Goal: Task Accomplishment & Management: Complete application form

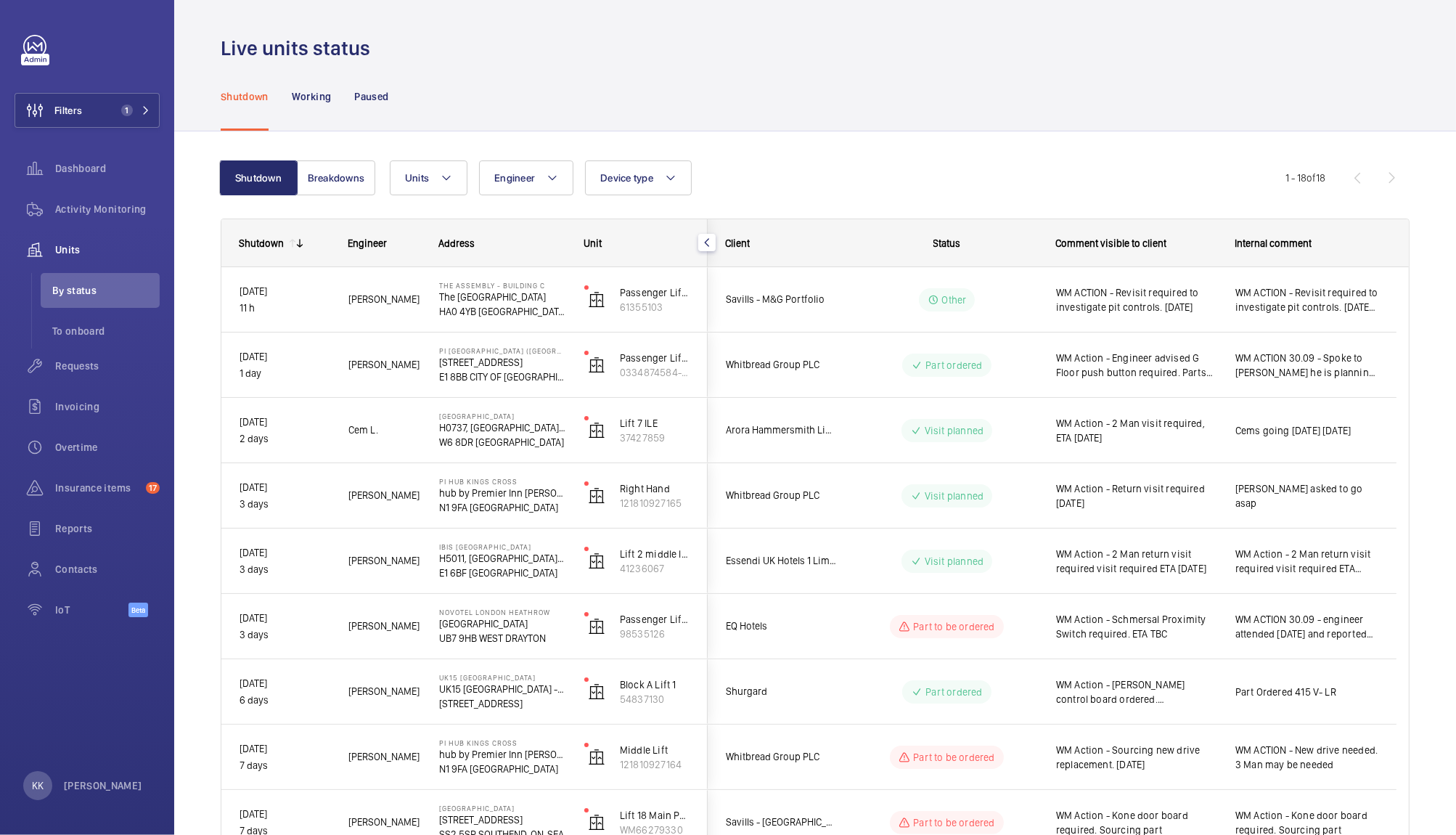
scroll to position [678, 0]
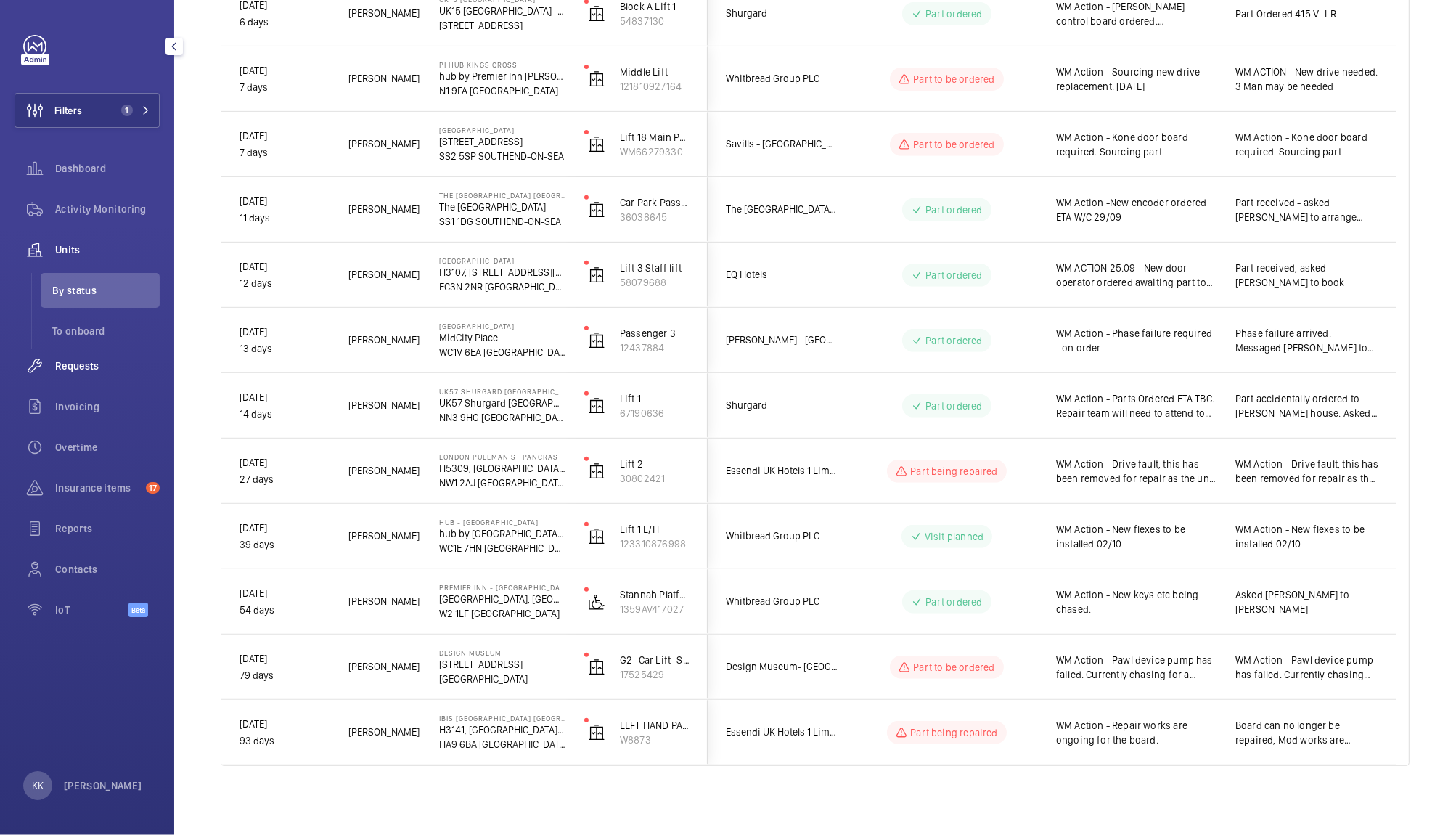
click at [63, 370] on span "Requests" at bounding box center [107, 366] width 104 height 14
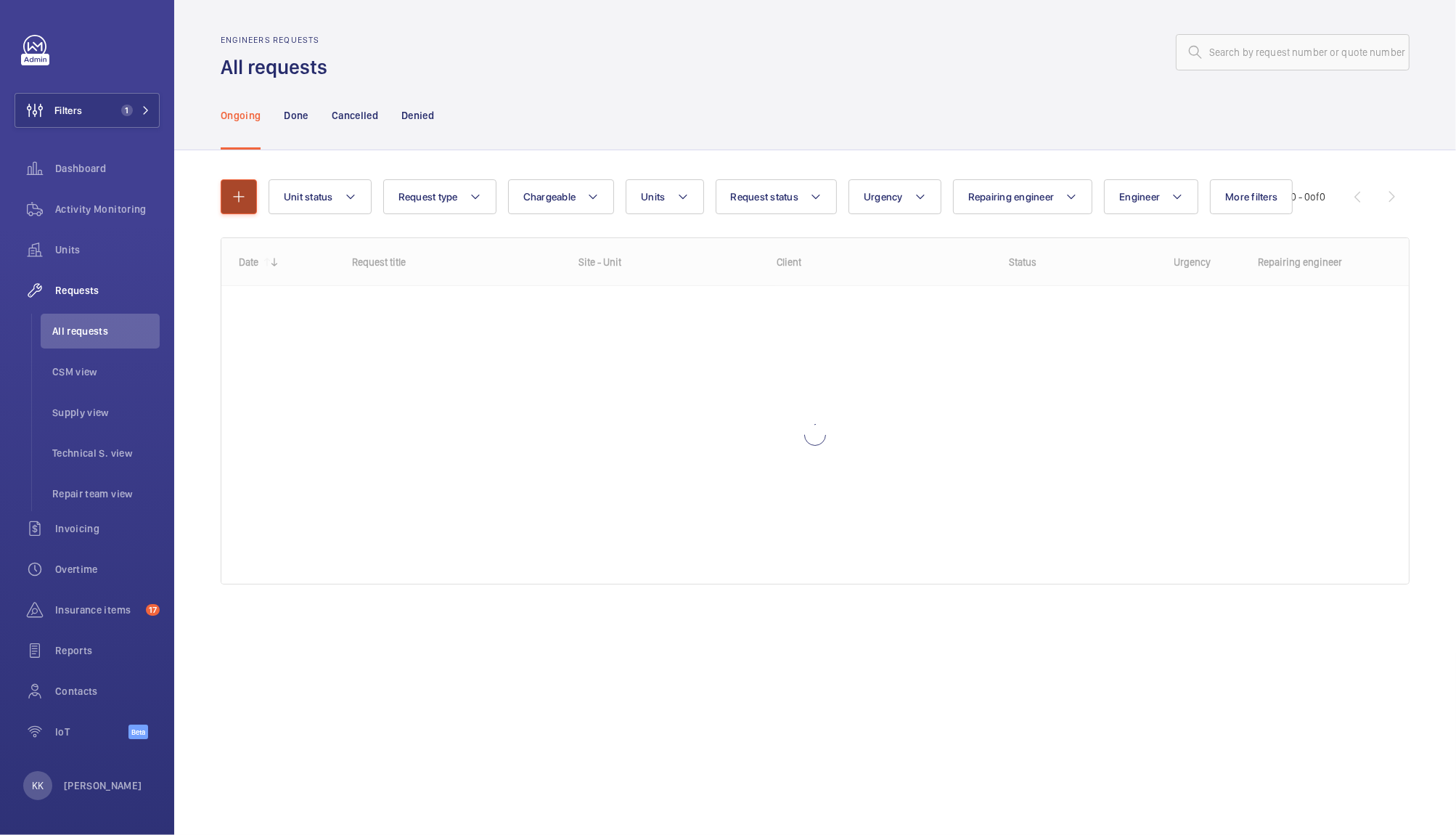
click at [242, 205] on mat-icon "button" at bounding box center [239, 197] width 18 height 18
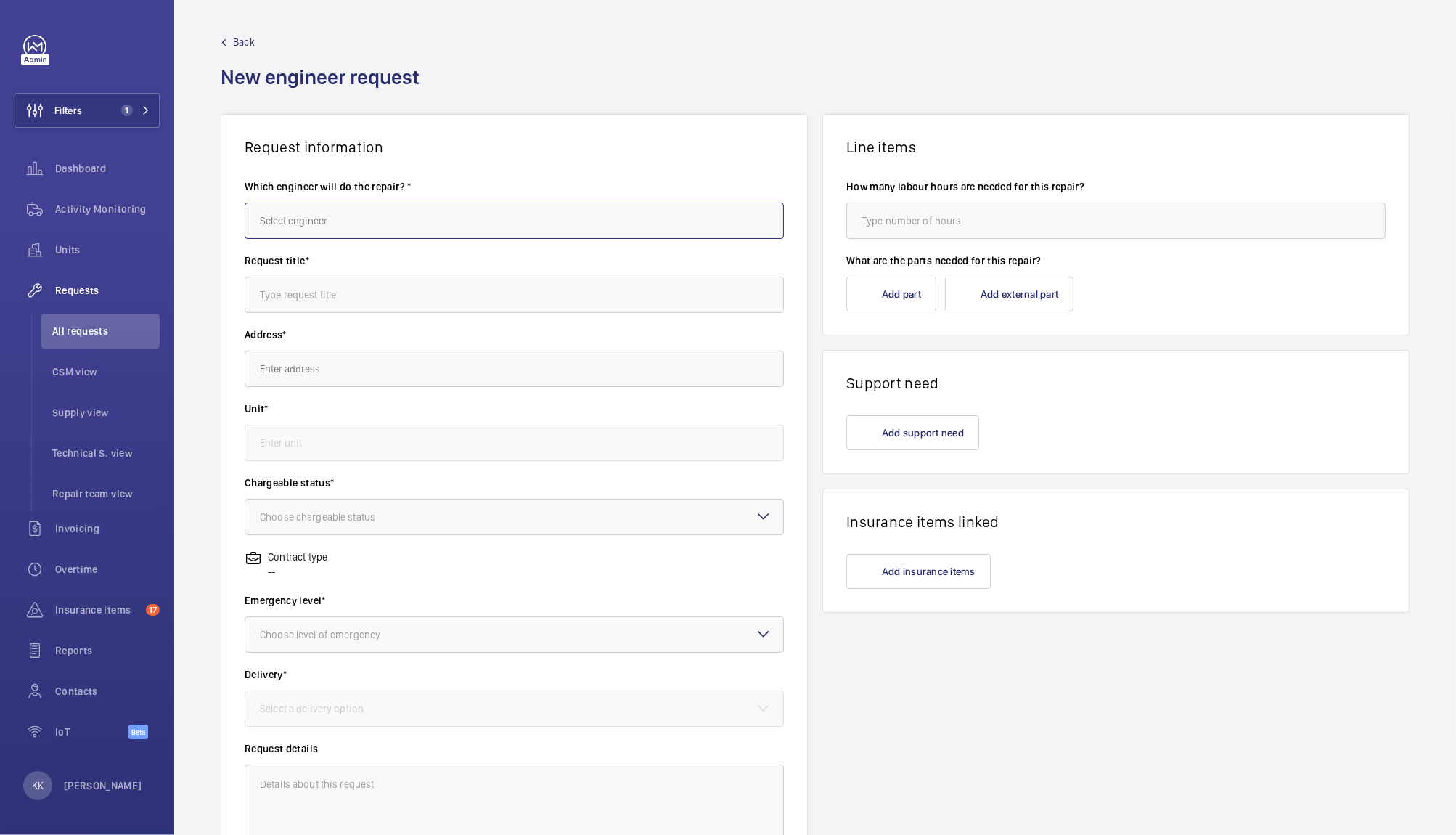
click at [341, 230] on input "text" at bounding box center [514, 220] width 539 height 36
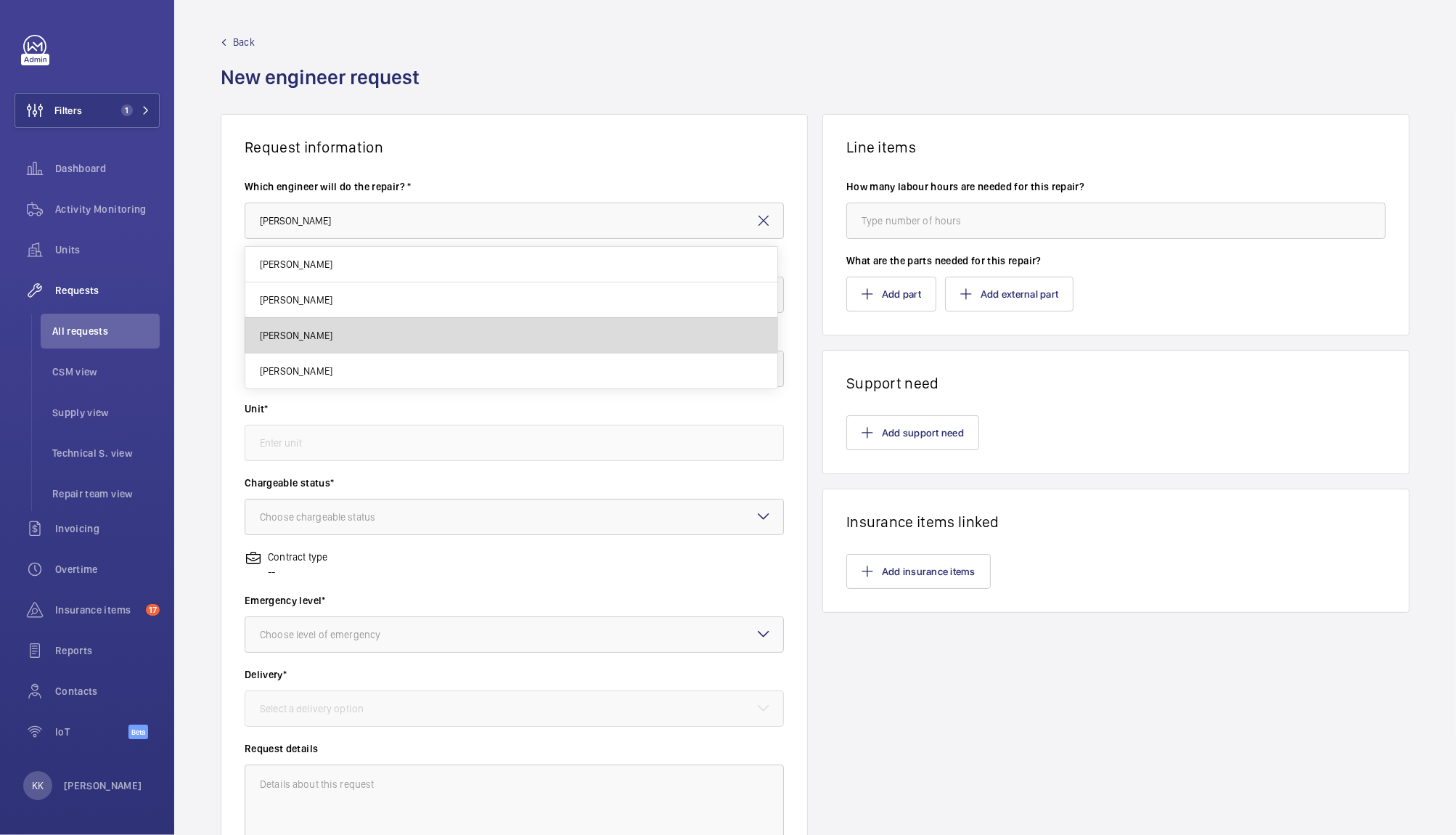
click at [285, 332] on span "[PERSON_NAME]" at bounding box center [296, 336] width 73 height 14
type input "[PERSON_NAME]"
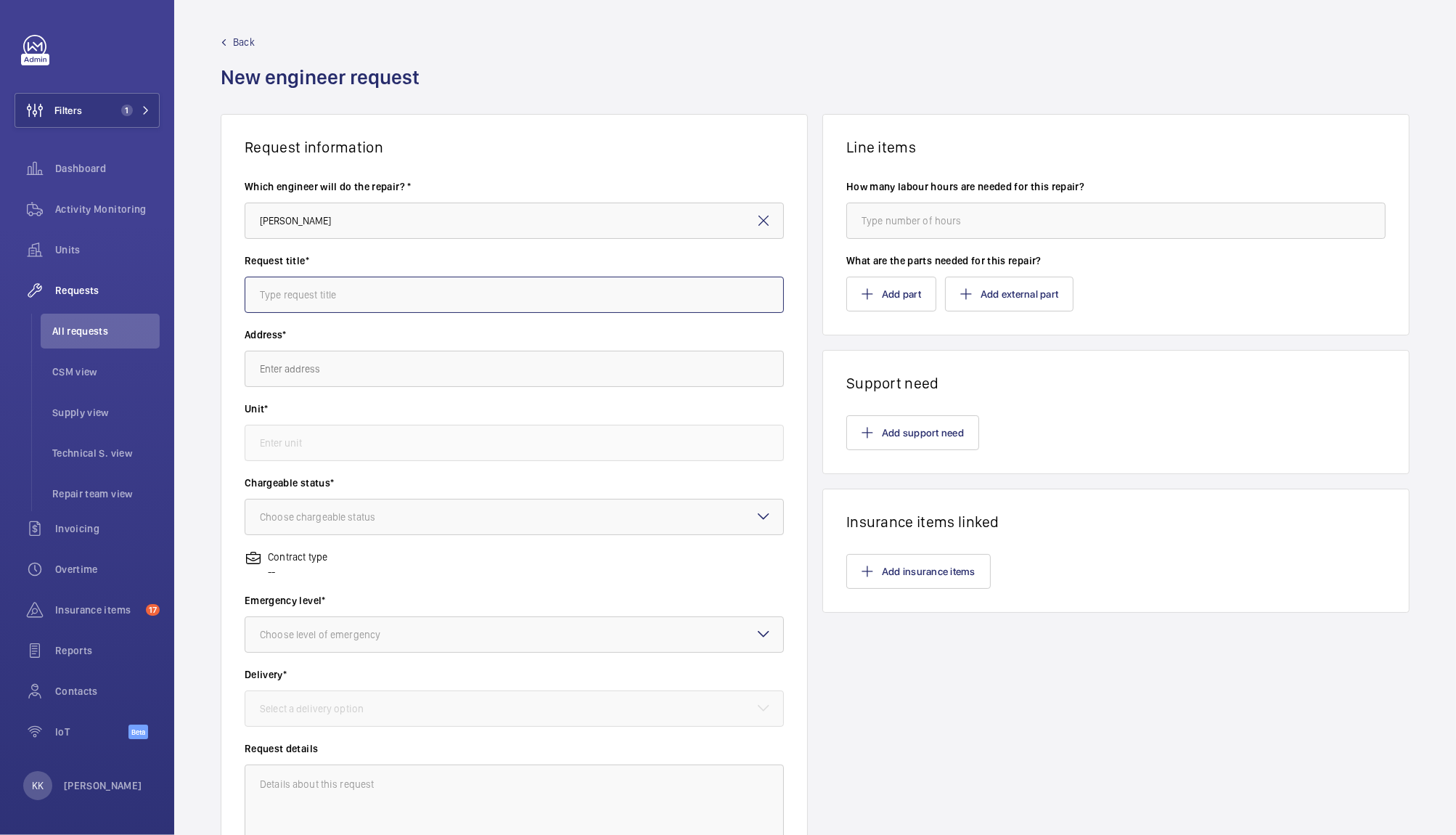
click at [313, 293] on input "text" at bounding box center [514, 295] width 539 height 36
click at [270, 303] on input "text" at bounding box center [514, 295] width 539 height 36
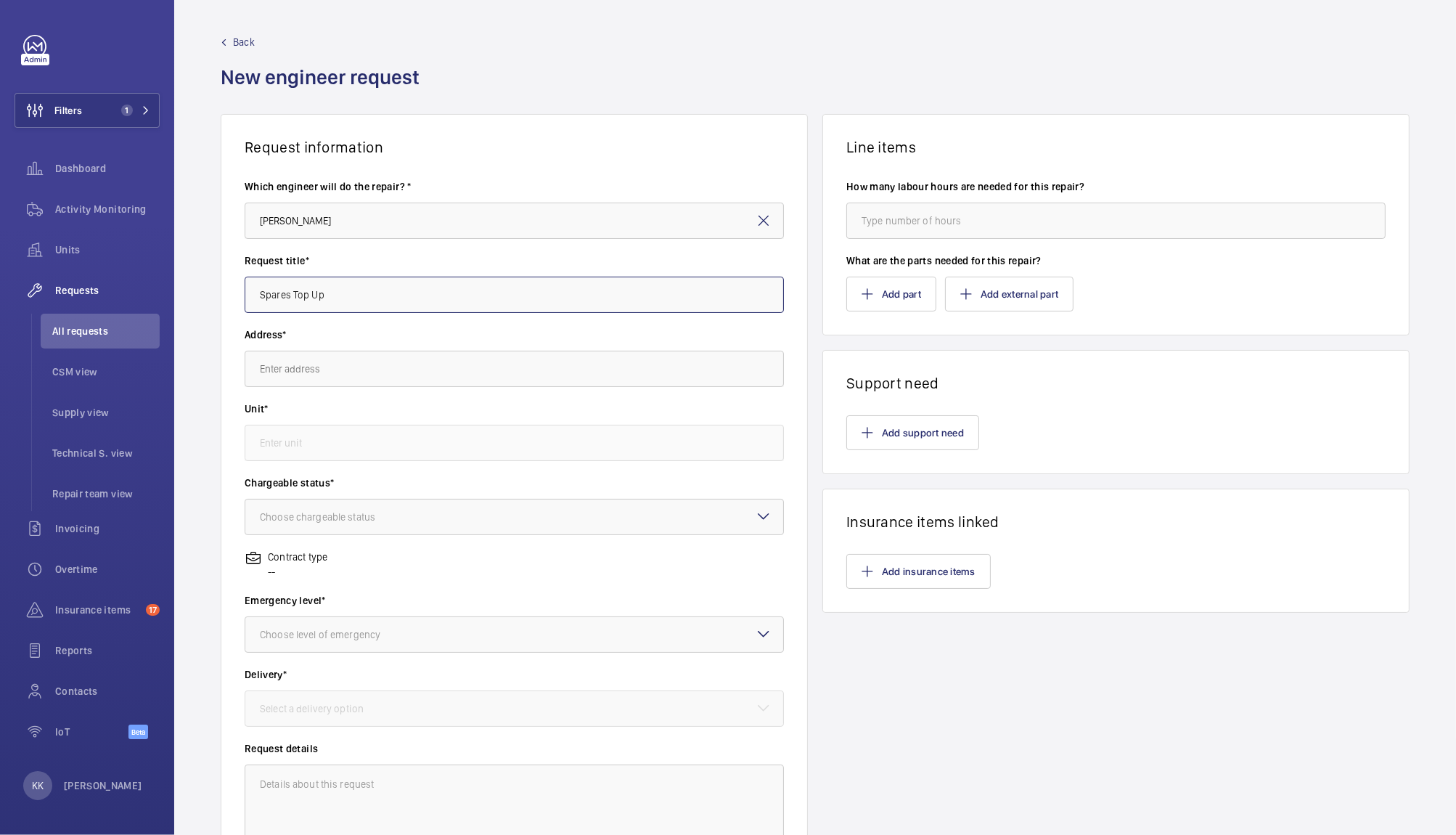
type input "Spares Top Up"
click at [318, 368] on input "text" at bounding box center [514, 369] width 539 height 36
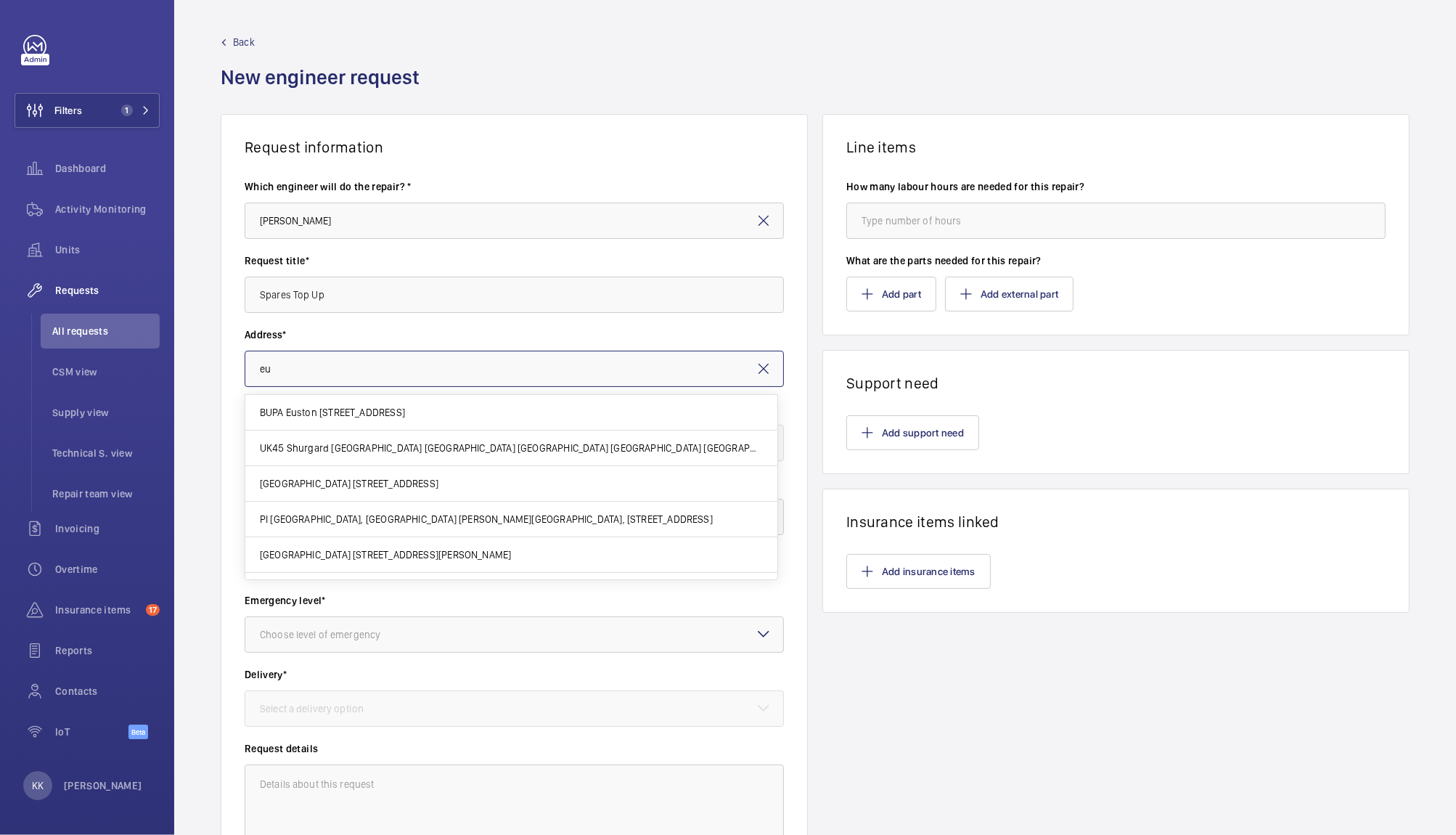
type input "e"
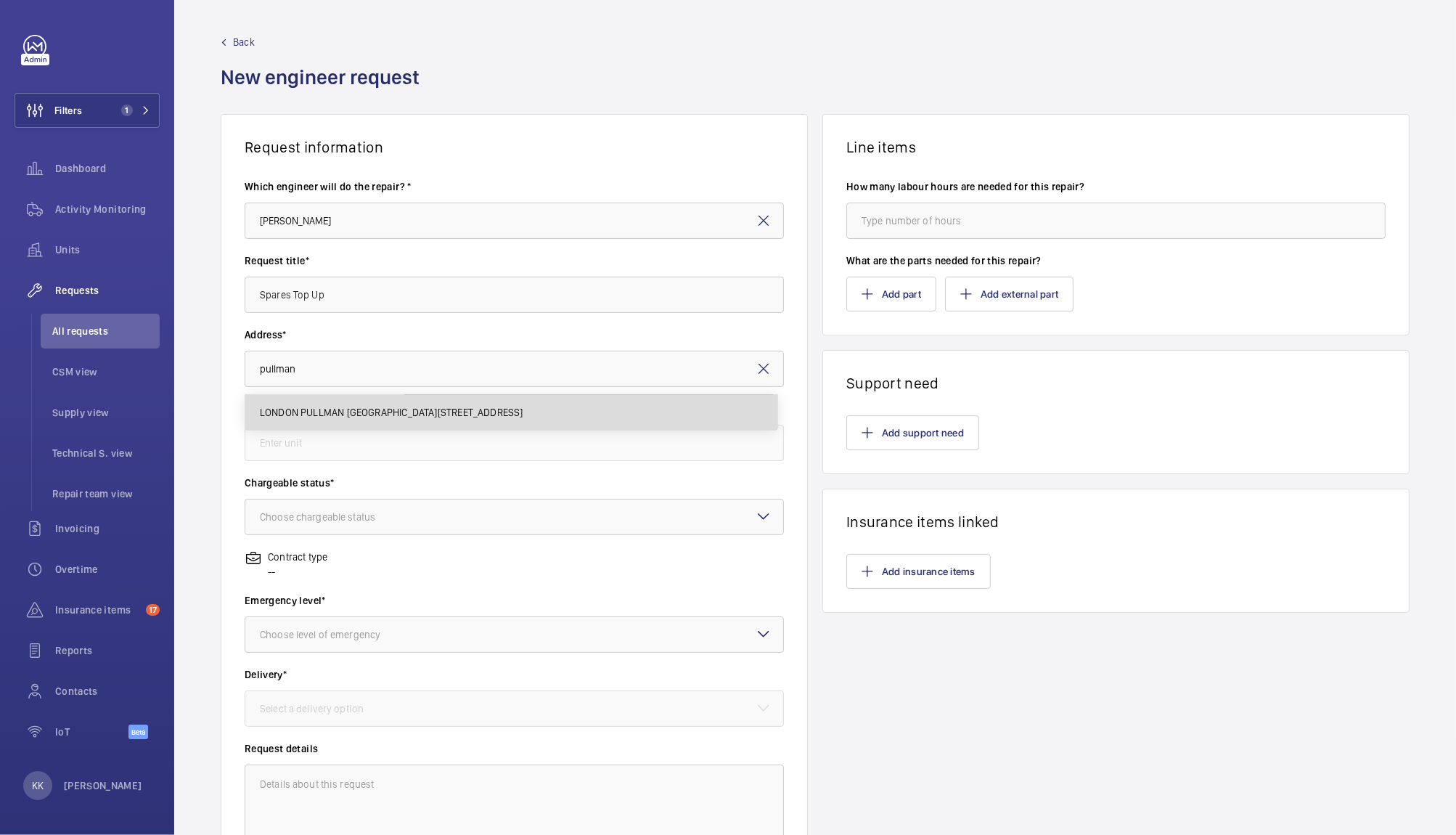
click at [314, 407] on span "LONDON PULLMAN ST PANCRAS H5309, LONDON PULLMAN ST PANCRAS, 100 - 110 Euston Rd…" at bounding box center [392, 412] width 263 height 14
type input "LONDON PULLMAN ST PANCRAS H5309, LONDON PULLMAN ST PANCRAS, 100 - 110 Euston Rd…"
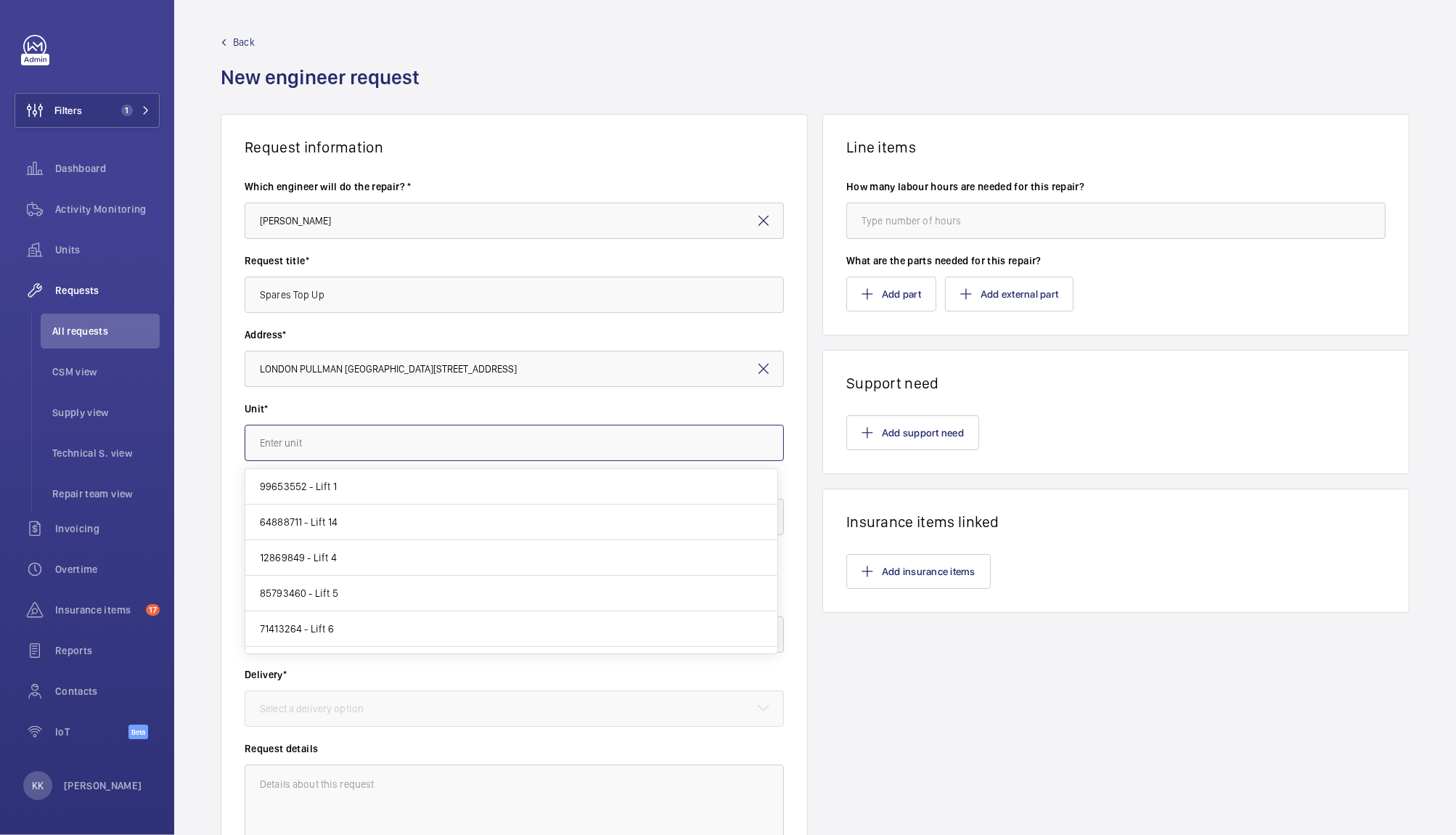
click at [338, 446] on input "text" at bounding box center [514, 442] width 539 height 36
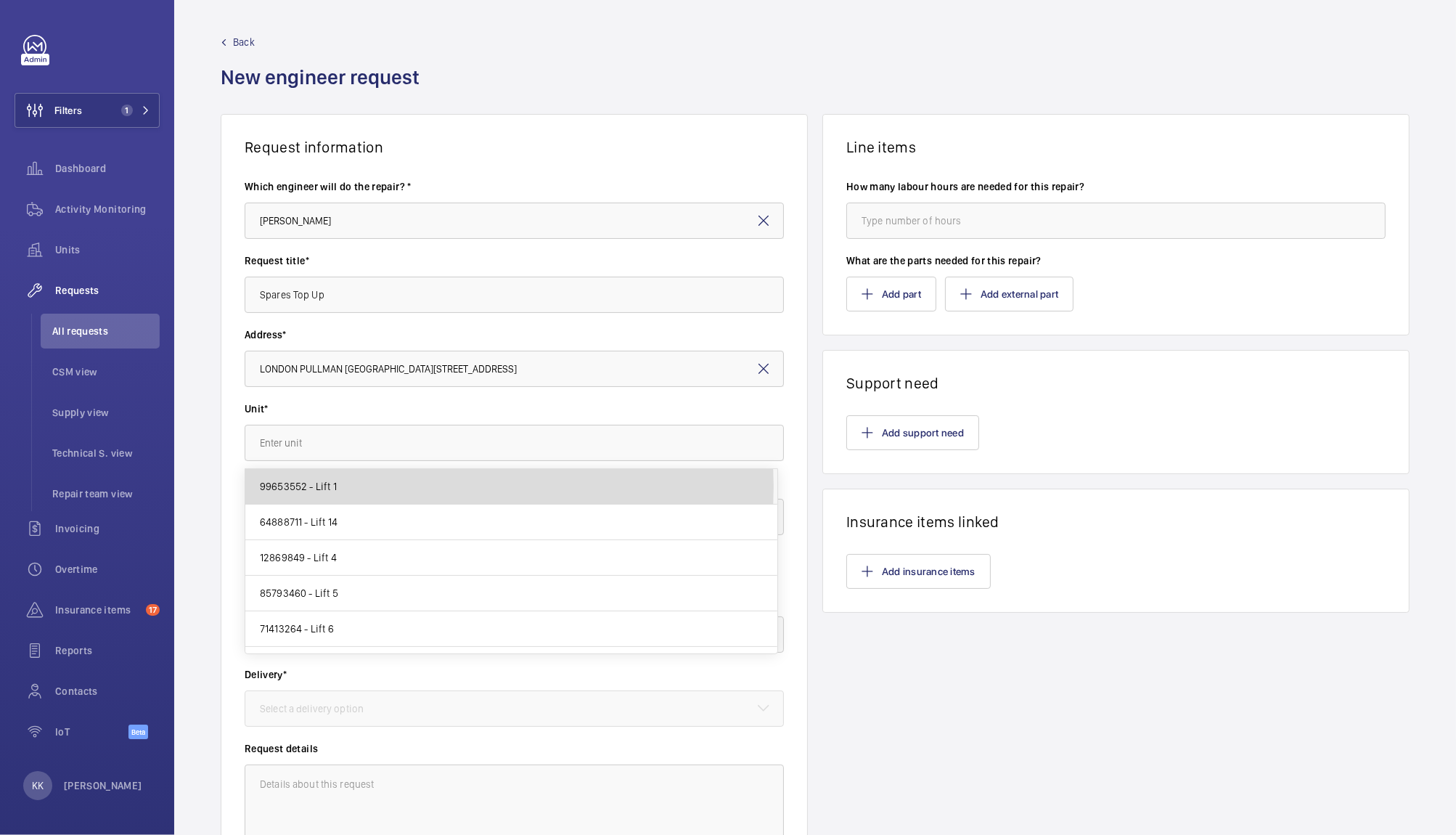
click at [336, 486] on mat-option "99653552 - Lift 1" at bounding box center [512, 487] width 532 height 36
type input "99653552 - Lift 1"
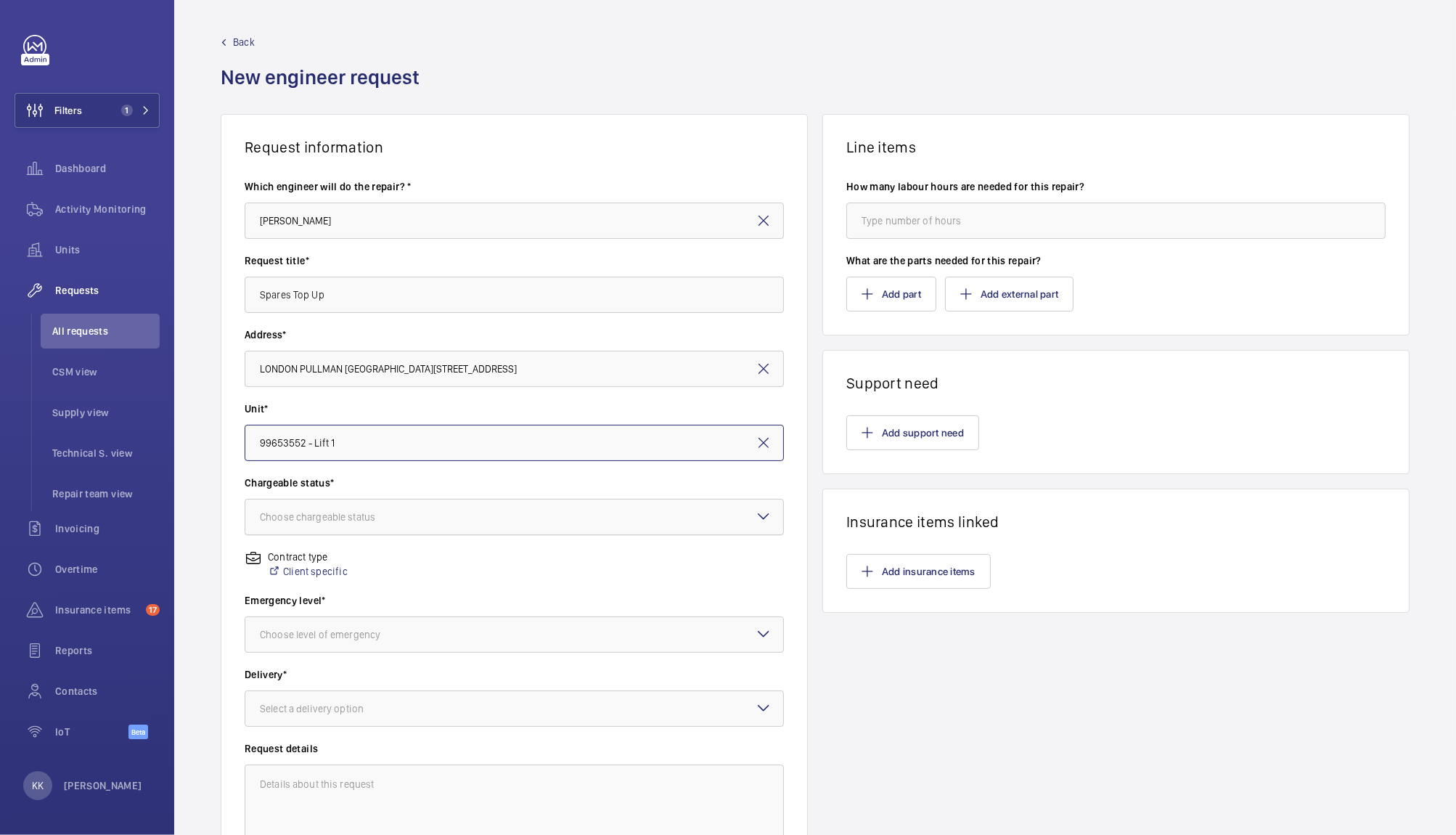
click at [336, 529] on div at bounding box center [514, 516] width 538 height 35
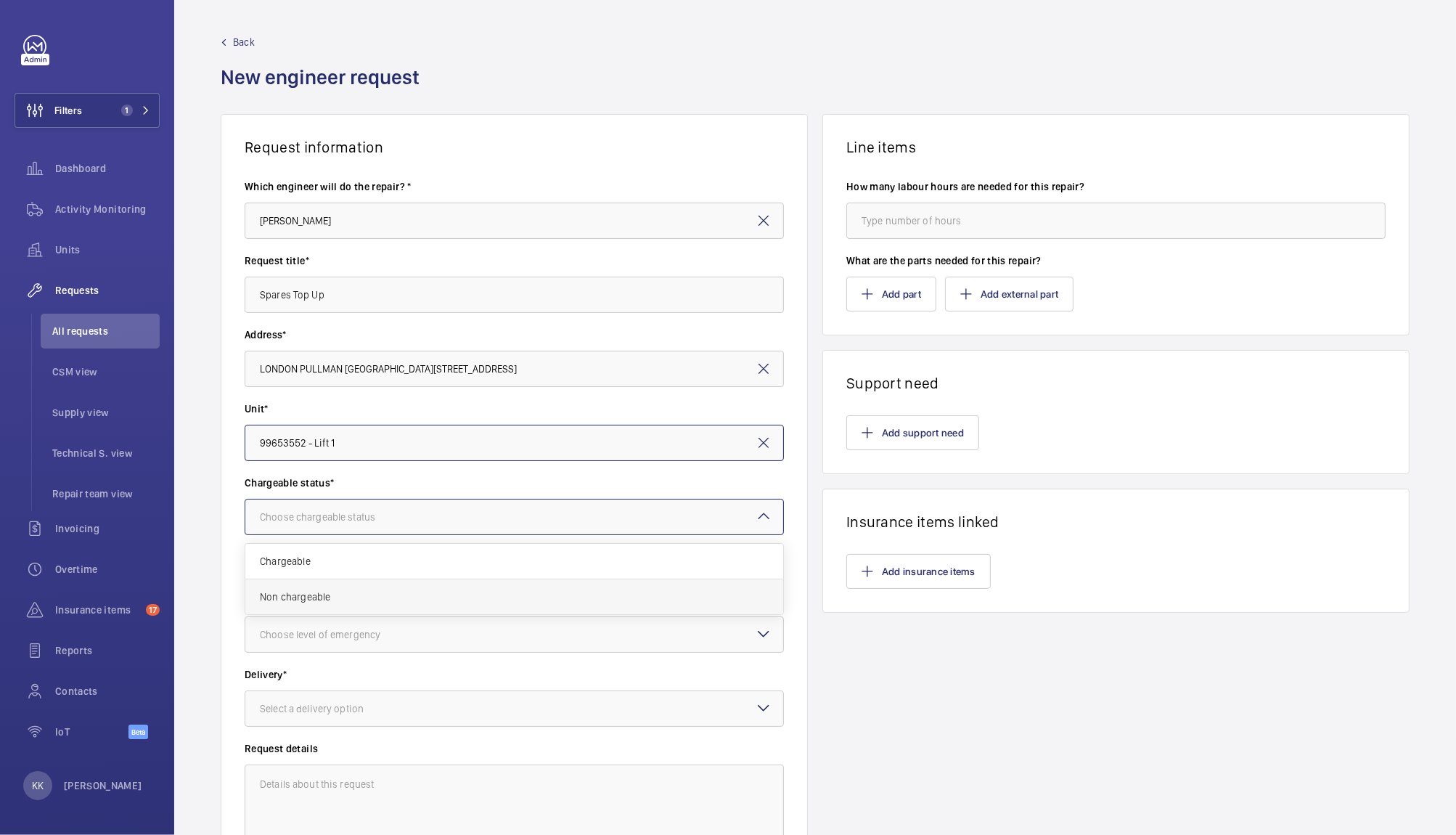
click at [294, 607] on div "Non chargeable" at bounding box center [514, 596] width 538 height 35
click at [313, 636] on div "Choose level of emergency" at bounding box center [338, 634] width 157 height 14
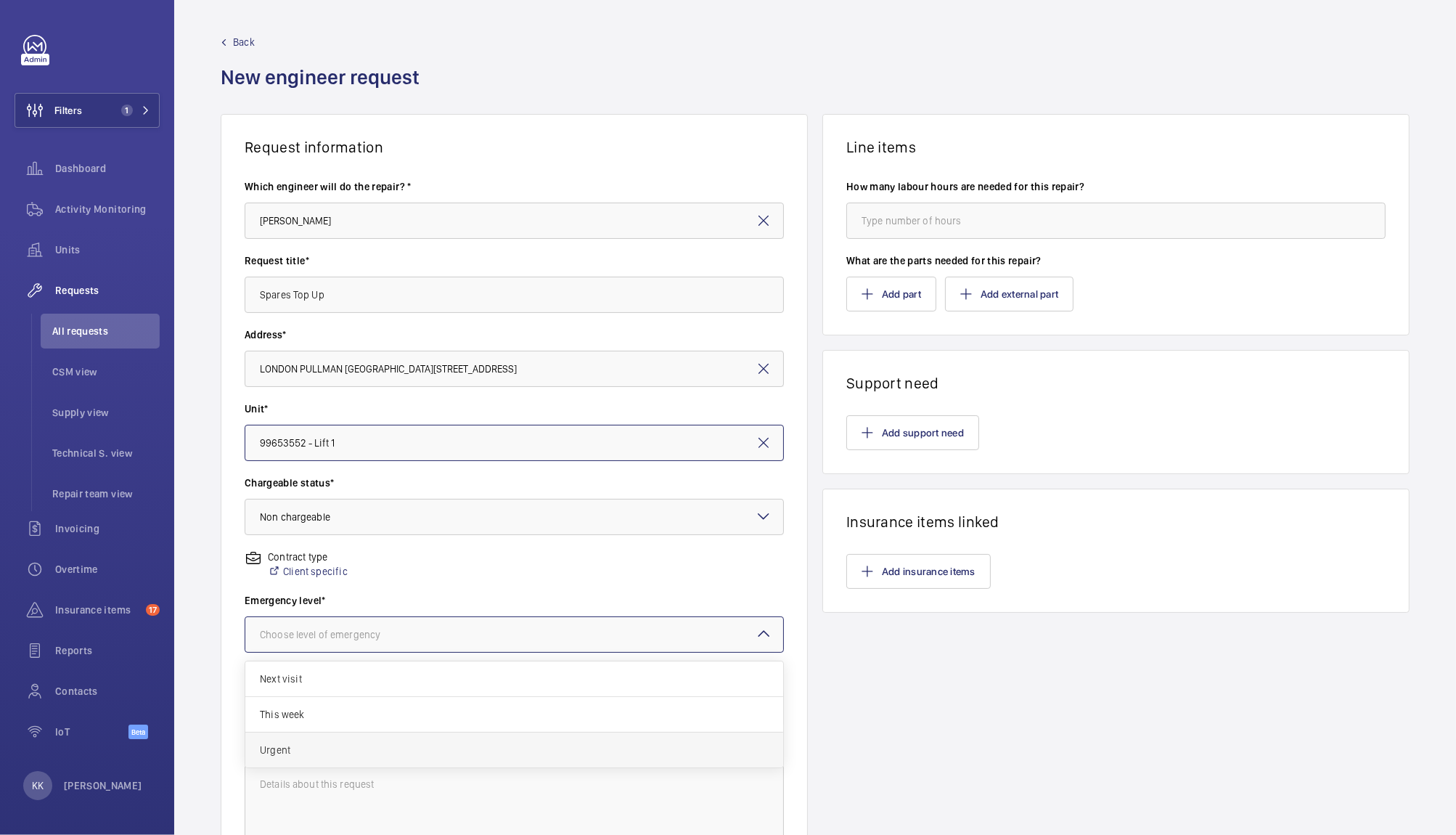
click at [294, 745] on span "Urgent" at bounding box center [514, 750] width 509 height 14
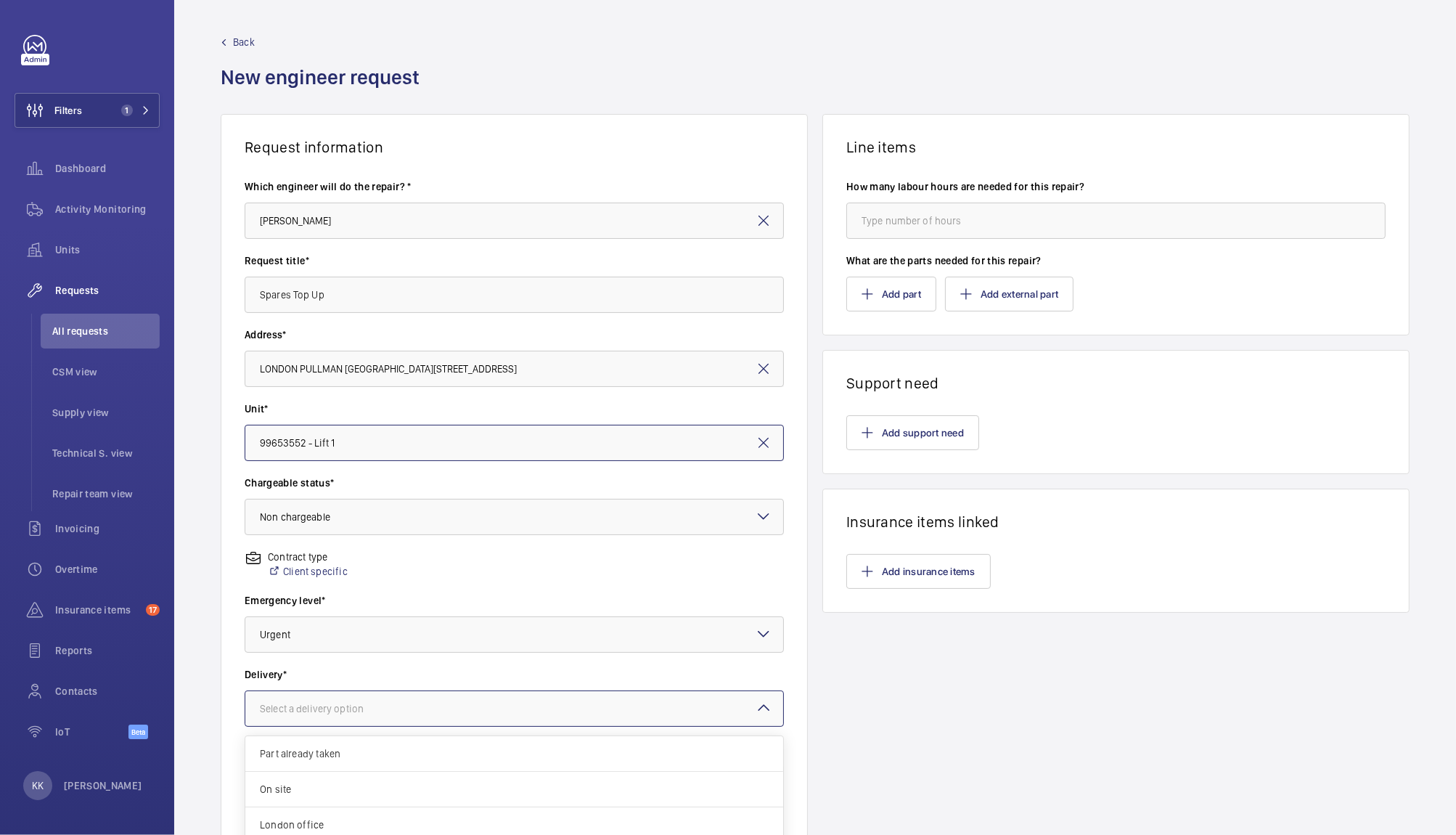
click at [324, 701] on div "Select a delivery option" at bounding box center [329, 709] width 140 height 14
click at [962, 664] on div "Line items How many labour hours are needed for this repair? What are the parts…" at bounding box center [1116, 499] width 587 height 772
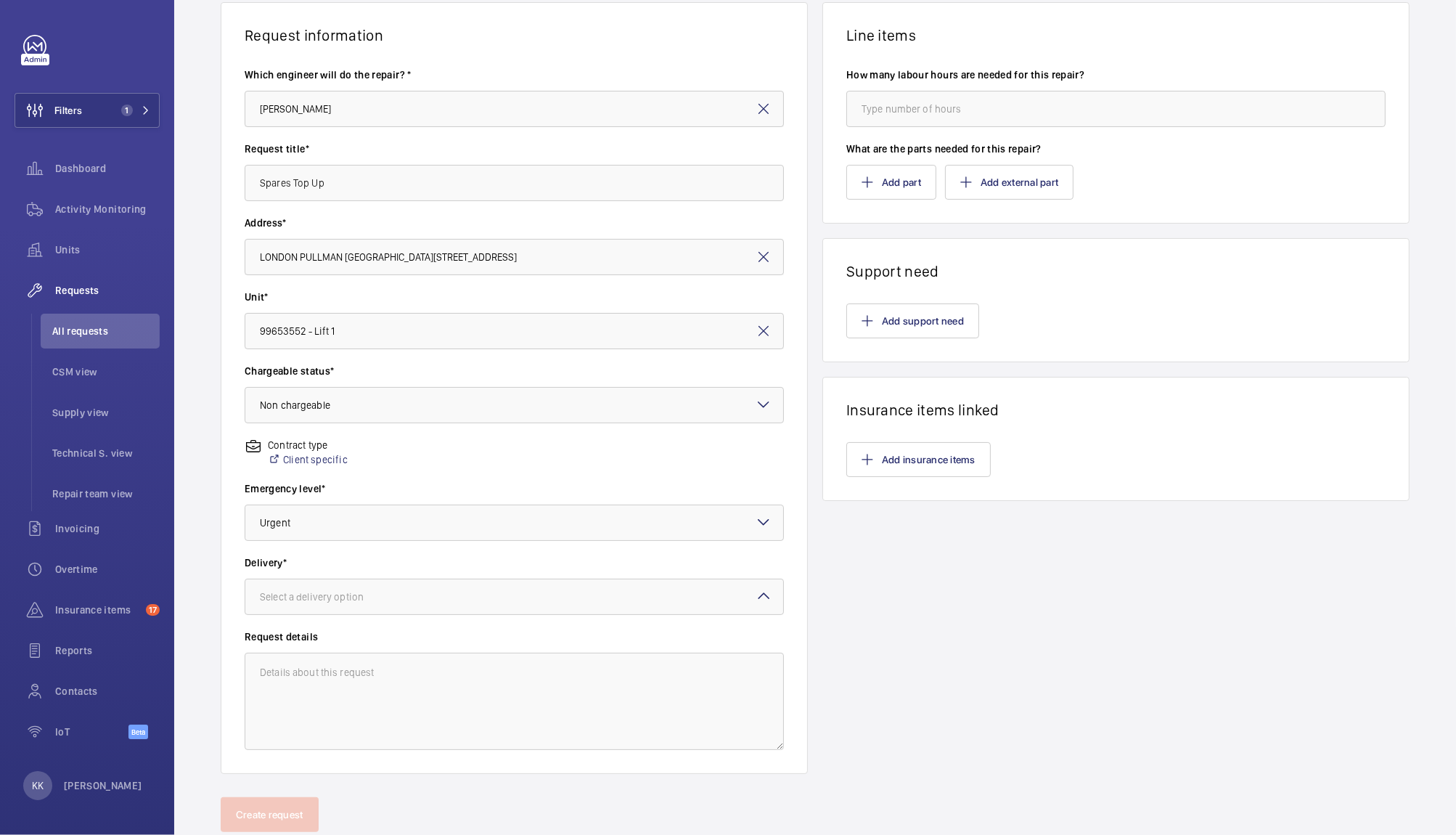
scroll to position [116, 0]
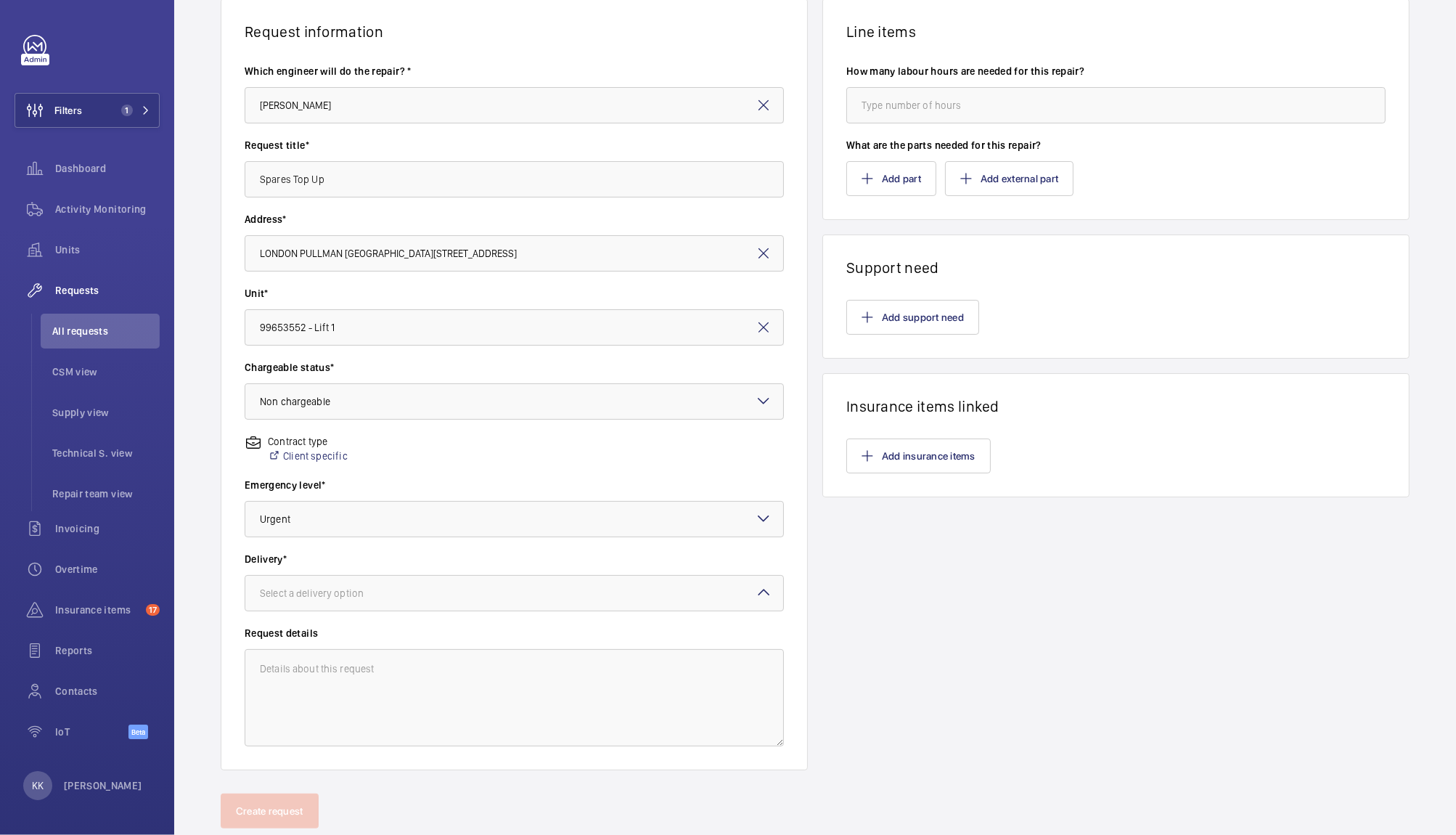
click at [503, 568] on wm-front-input-dropdown "Delivery* Select a delivery option" at bounding box center [514, 581] width 539 height 60
click at [506, 588] on div at bounding box center [514, 593] width 538 height 35
click at [293, 664] on div "On site" at bounding box center [514, 673] width 538 height 36
click at [357, 661] on textarea at bounding box center [514, 697] width 539 height 97
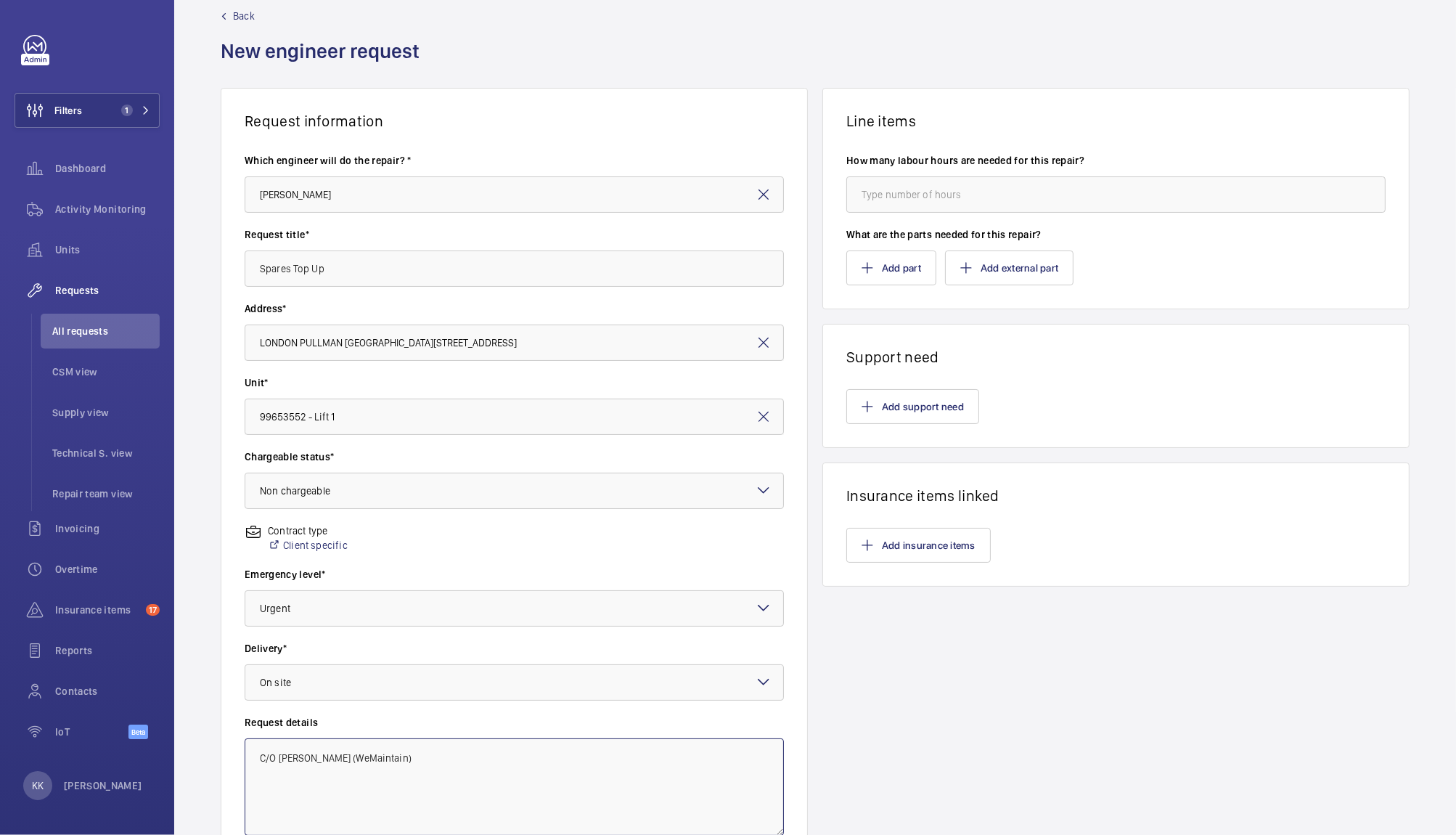
scroll to position [22, 0]
type textarea "C/O Dan Fingleton (WeMaintain)"
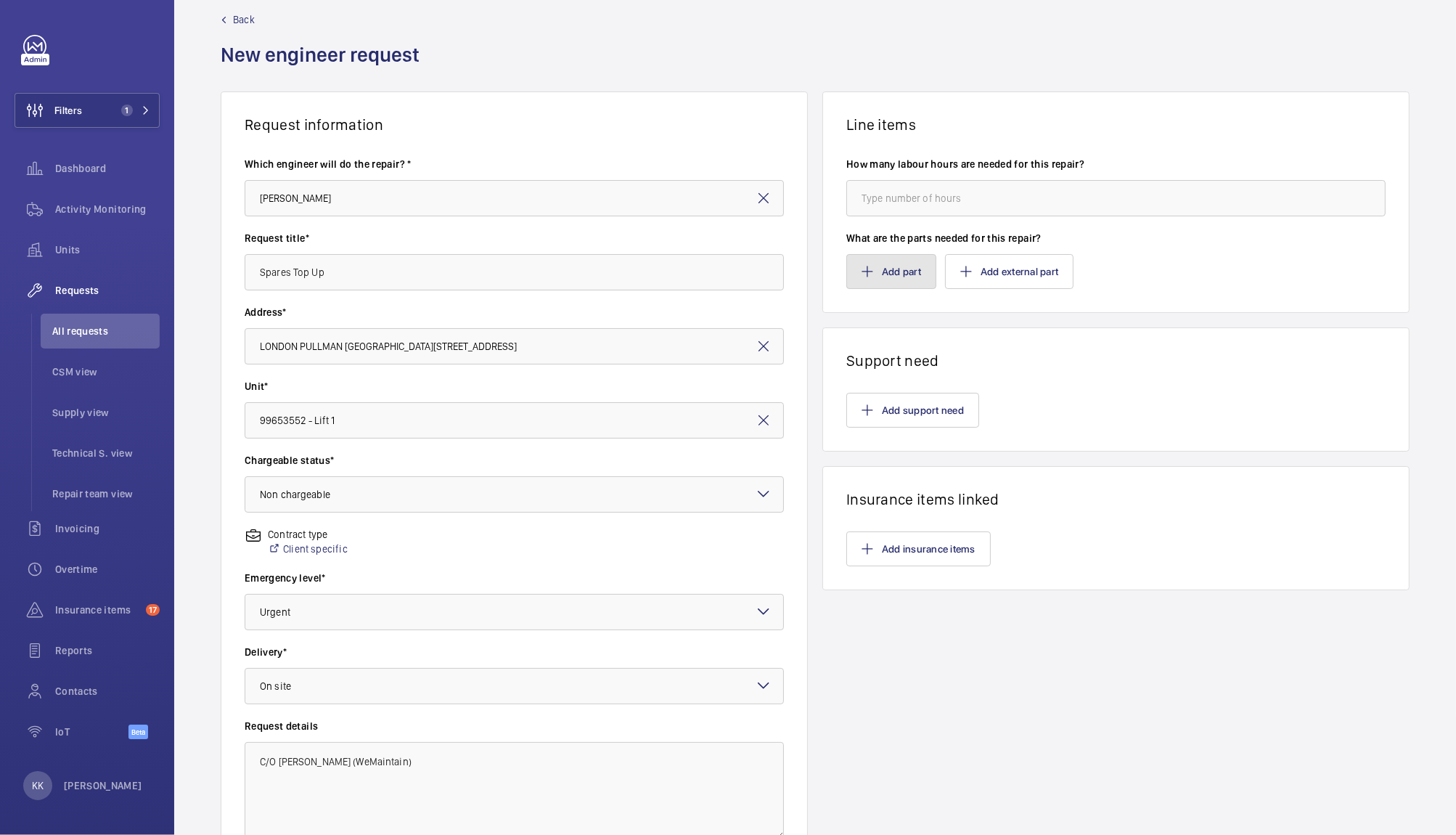
click at [906, 281] on button "Add part" at bounding box center [891, 271] width 90 height 35
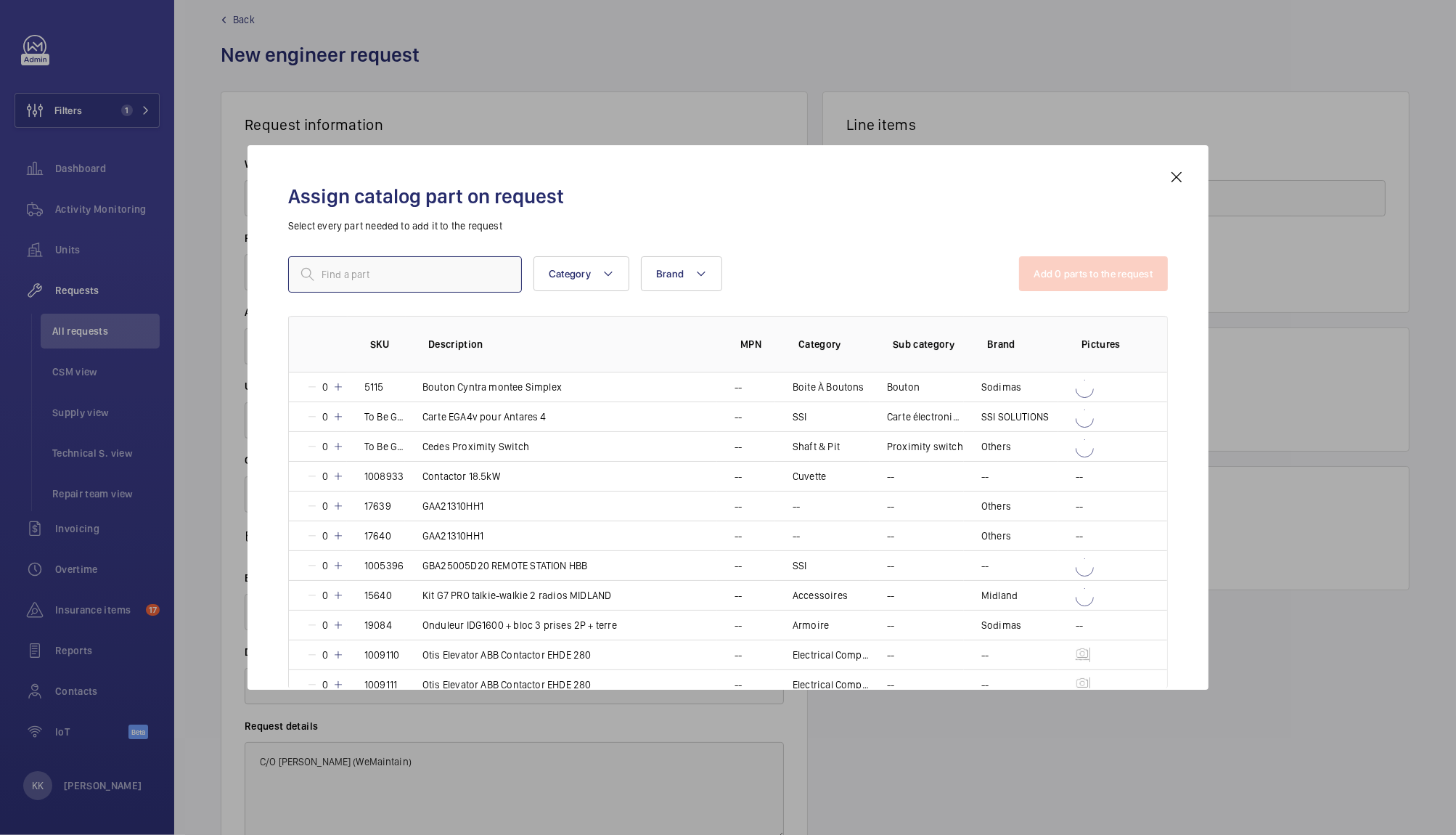
click at [513, 281] on input "text" at bounding box center [405, 274] width 234 height 36
paste input "SKU 5812"
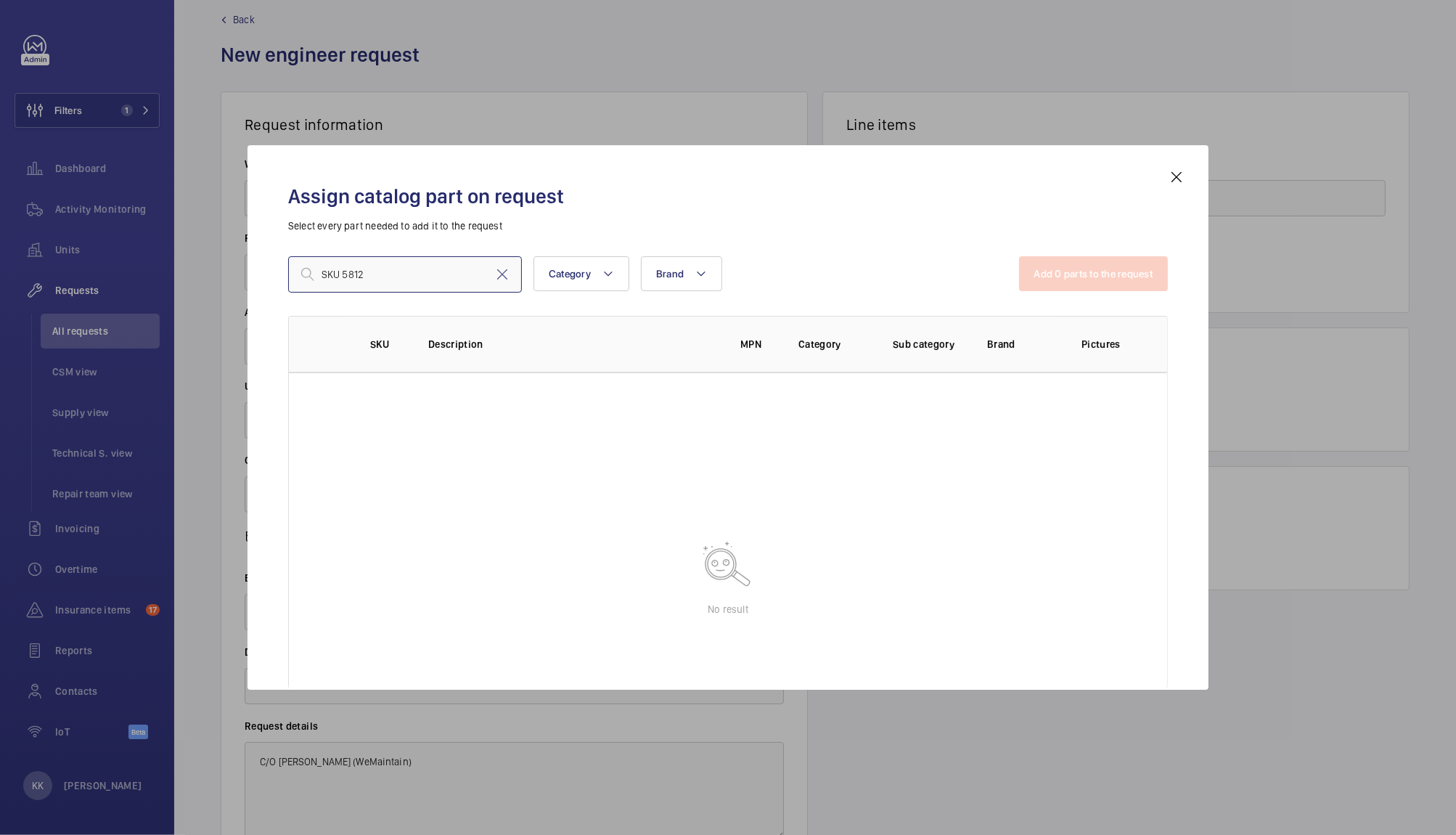
drag, startPoint x: 343, startPoint y: 268, endPoint x: 213, endPoint y: 283, distance: 130.9
click at [213, 283] on div "Assign catalog part on request Select every part needed to add it to the reques…" at bounding box center [728, 418] width 1456 height 835
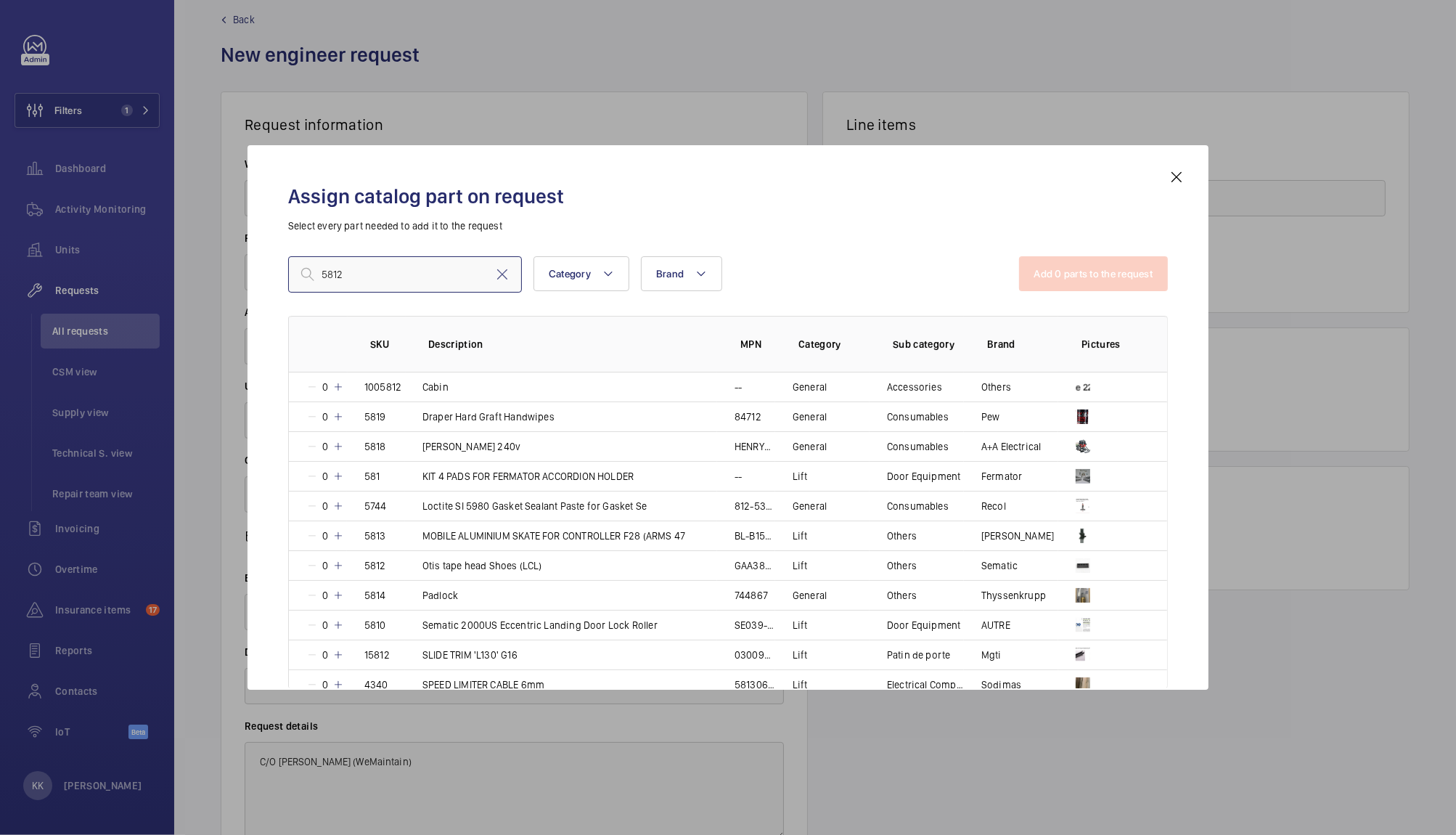
click at [387, 270] on input "5812" at bounding box center [405, 274] width 234 height 36
type input "5812"
click at [336, 566] on mat-icon at bounding box center [337, 565] width 12 height 12
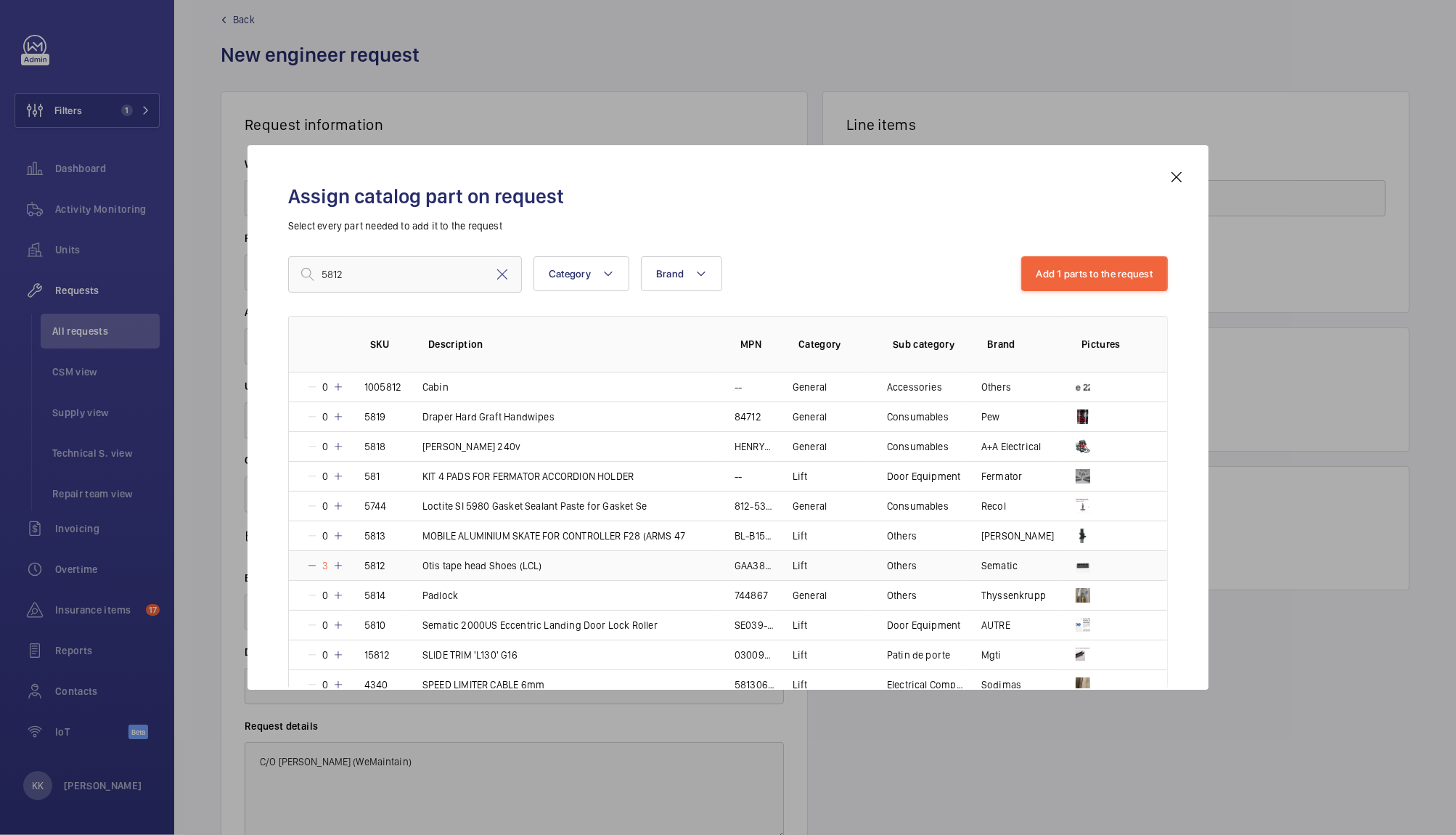
click at [336, 566] on mat-icon at bounding box center [337, 565] width 12 height 12
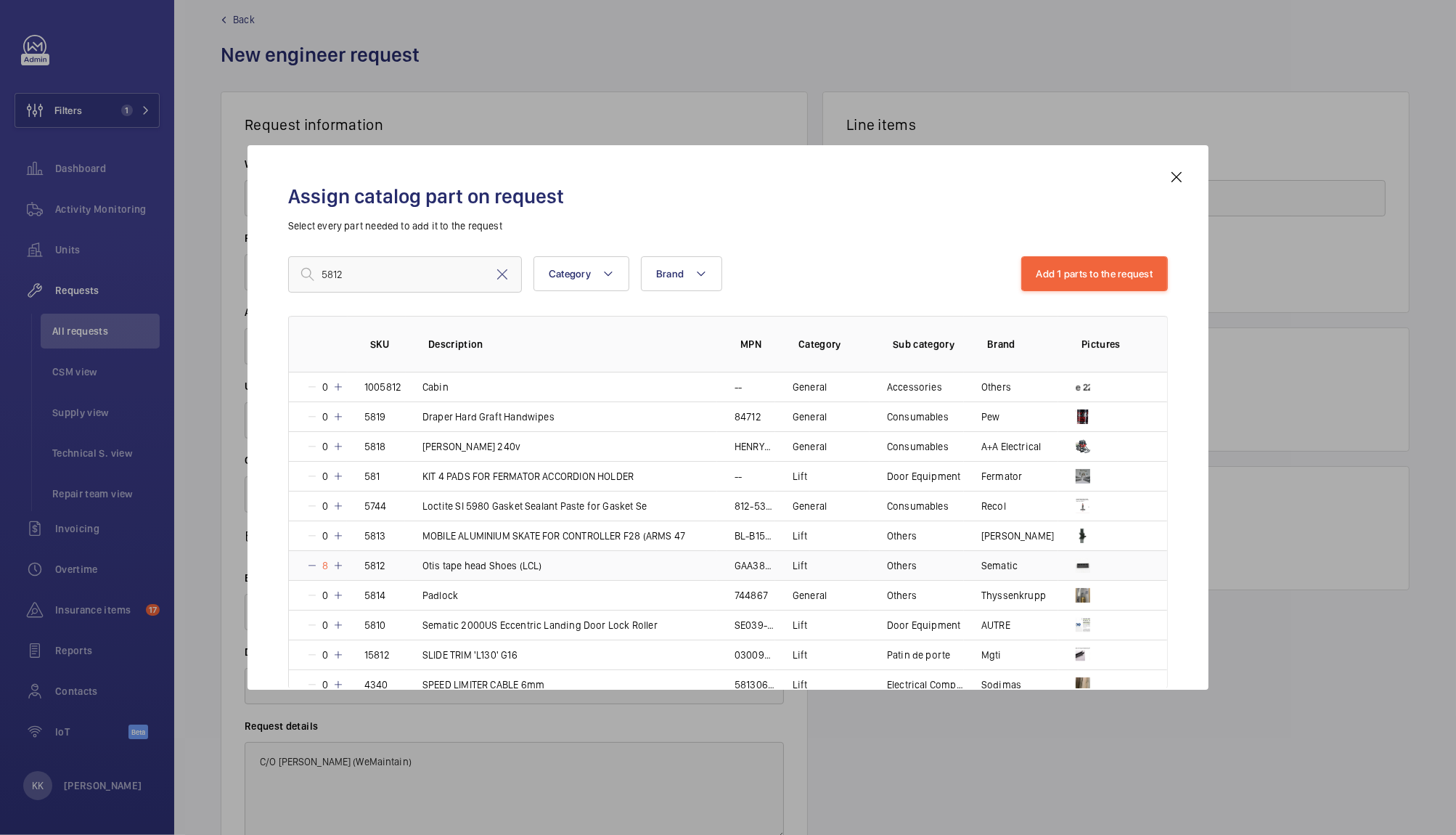
click at [336, 566] on mat-icon at bounding box center [337, 565] width 12 height 12
click at [1100, 273] on button "Add 1 parts to the request" at bounding box center [1095, 273] width 148 height 35
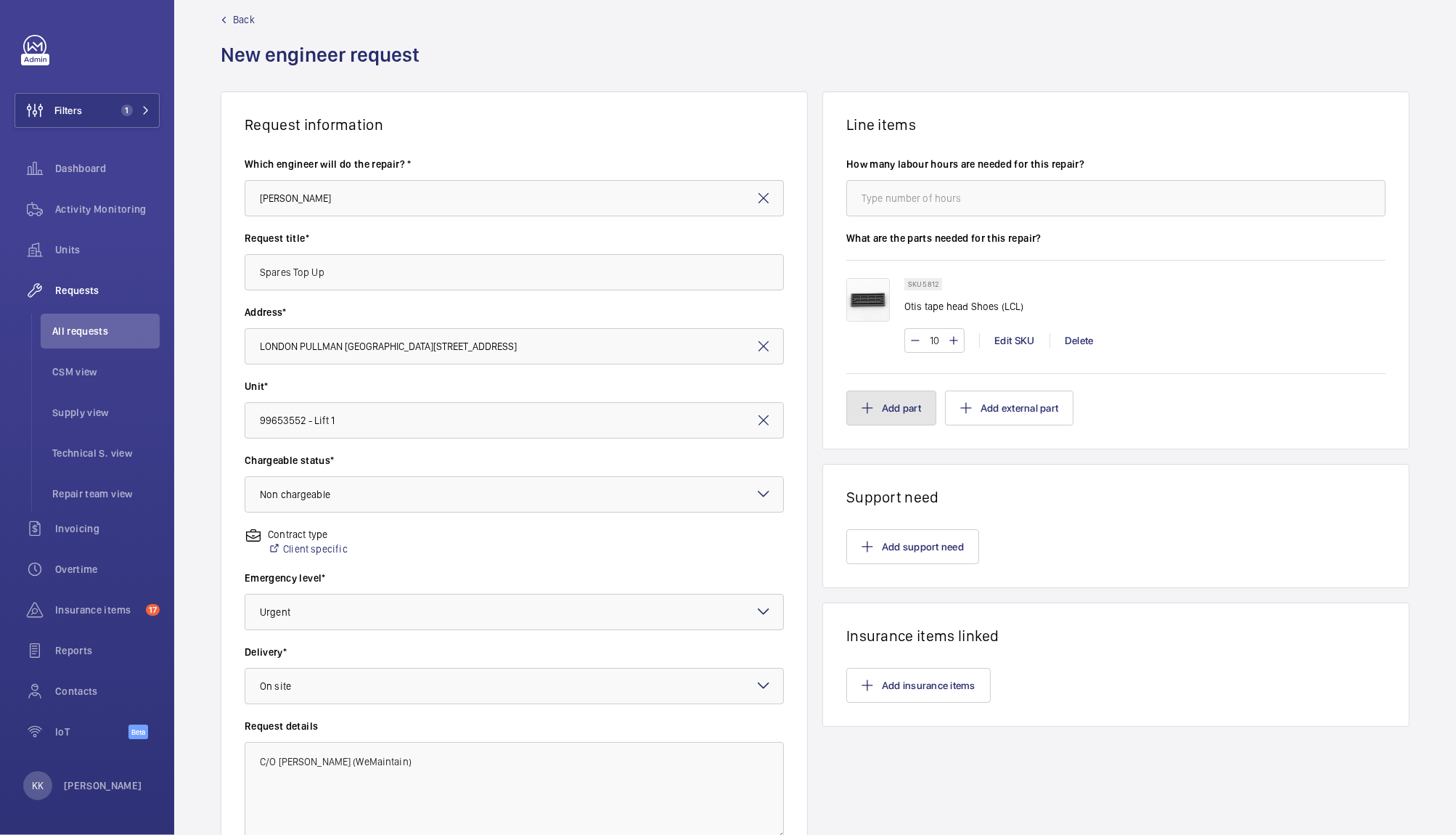
click at [872, 408] on button "Add part" at bounding box center [891, 408] width 90 height 35
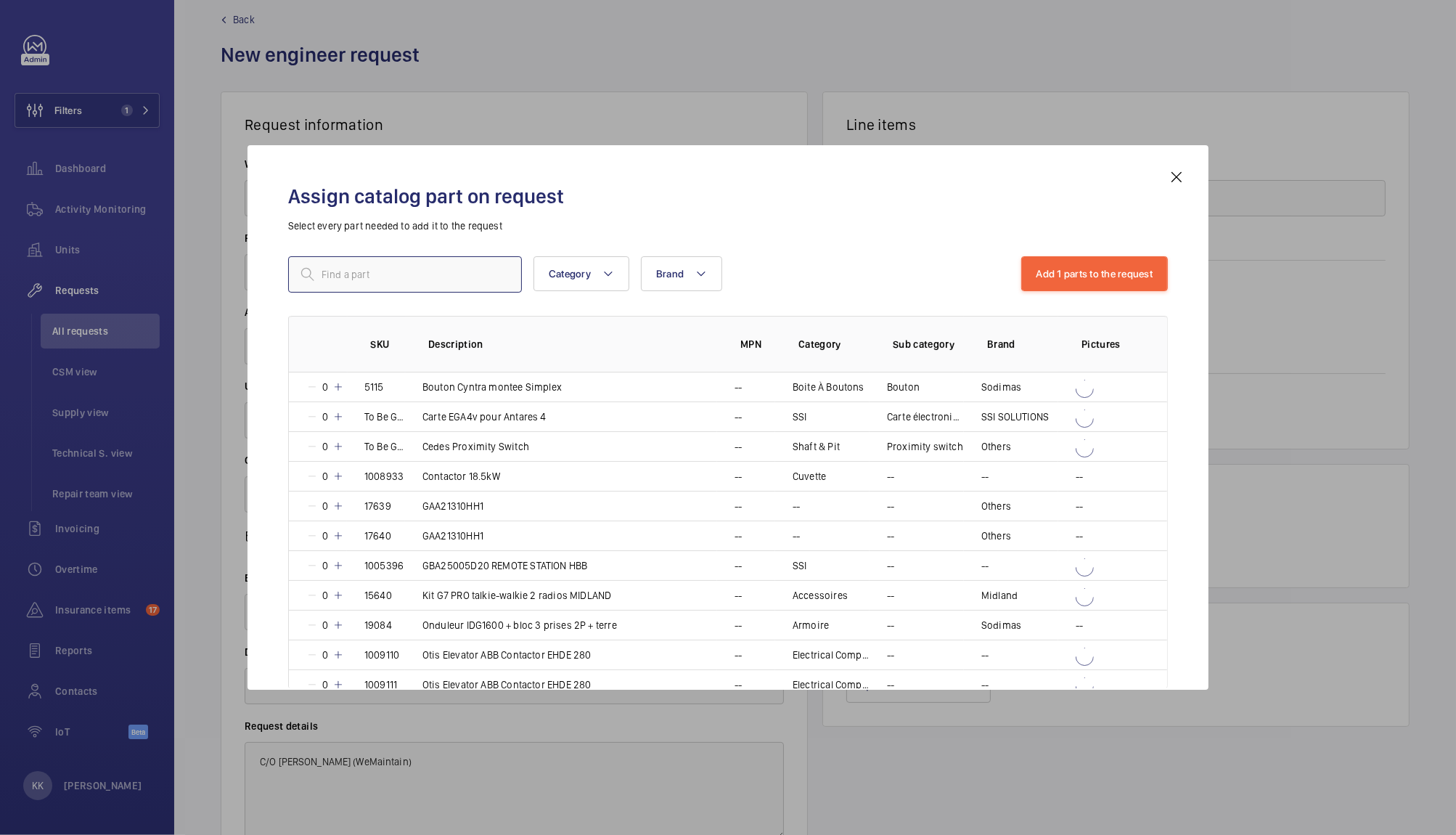
click at [336, 283] on input "text" at bounding box center [405, 274] width 234 height 36
paste input "18010"
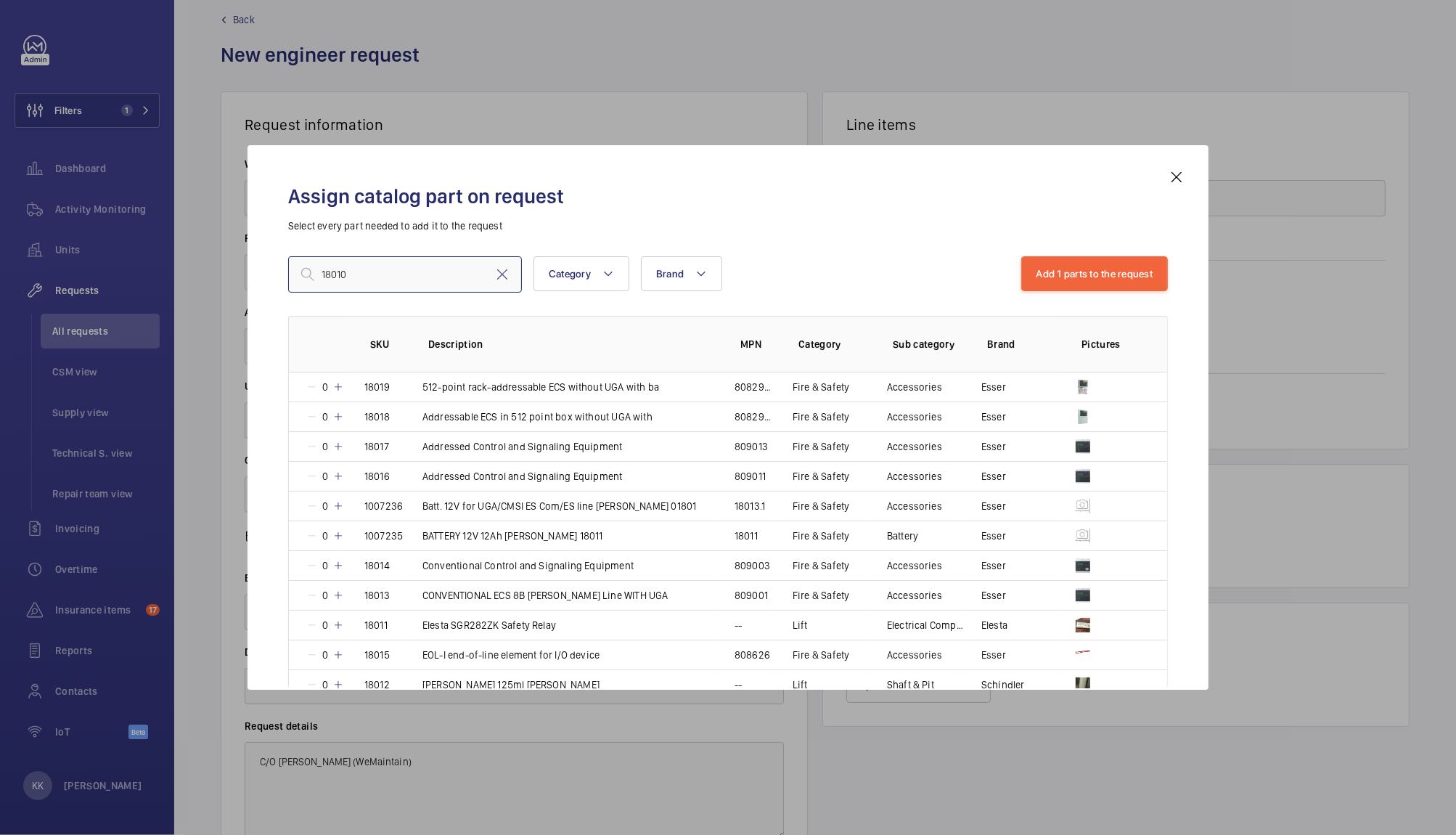
type input "18010"
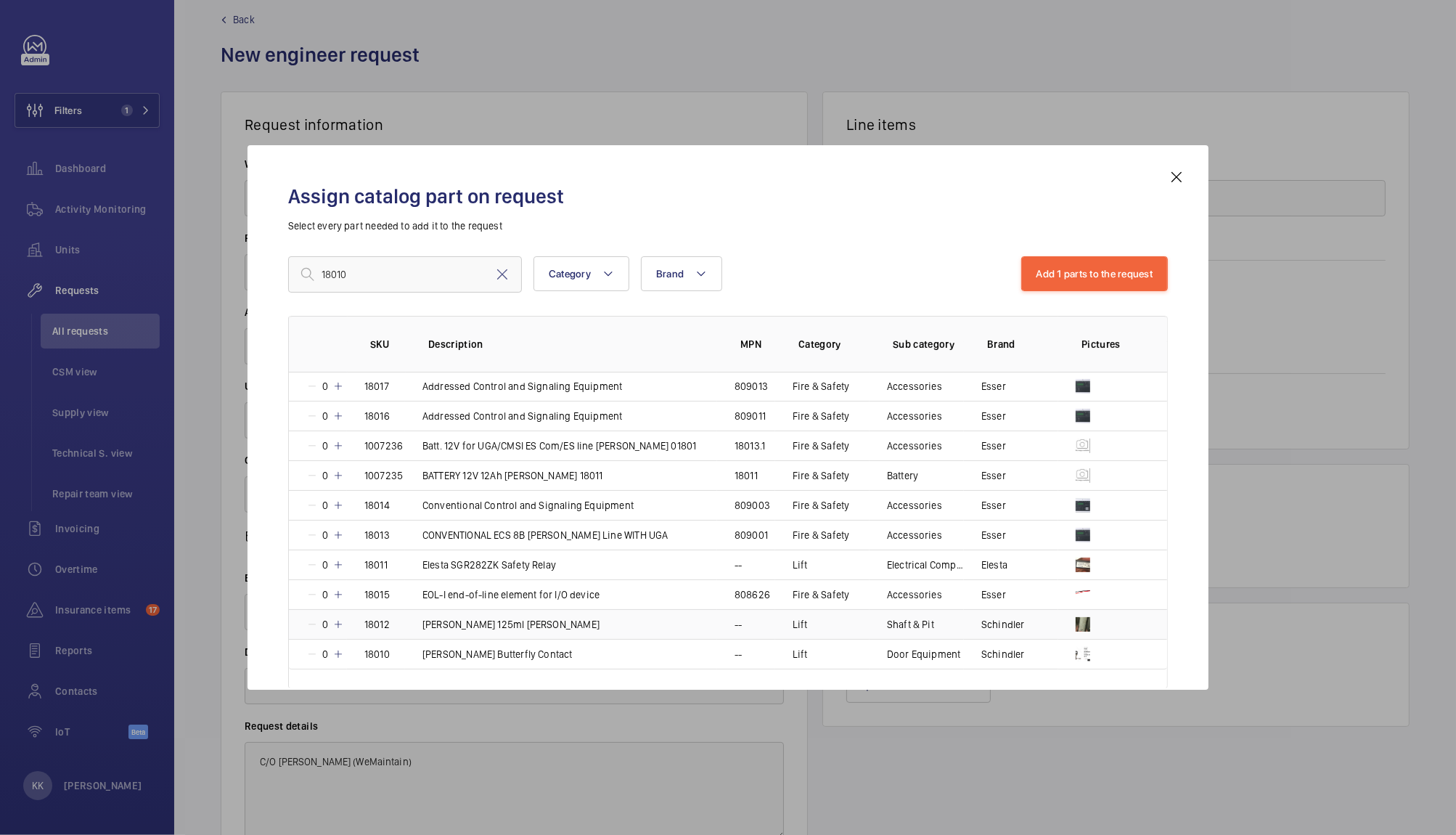
scroll to position [41, 0]
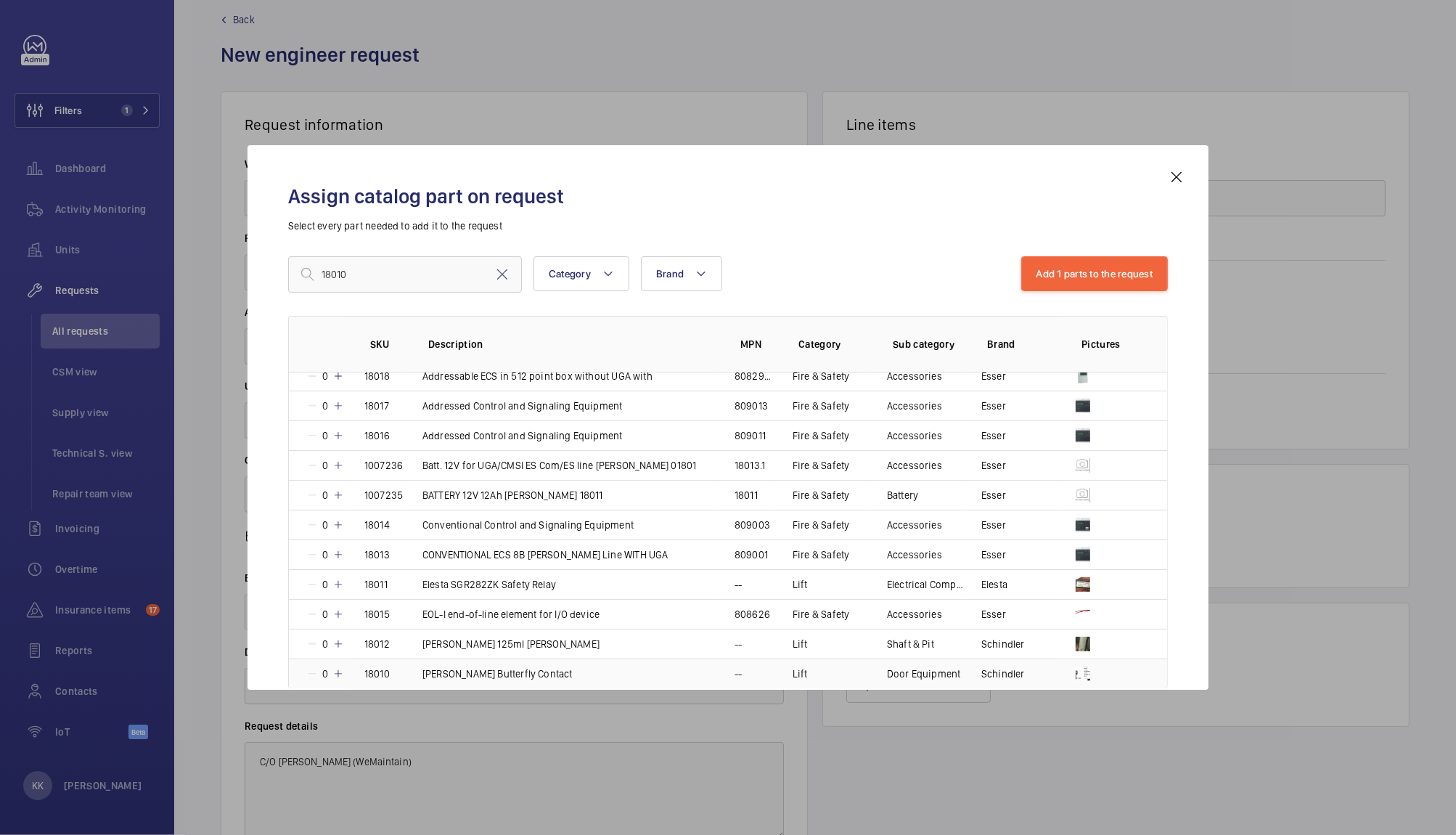
click at [336, 677] on mat-icon at bounding box center [337, 673] width 12 height 12
click at [336, 677] on mat-icon at bounding box center [336, 673] width 12 height 12
click at [336, 677] on mat-icon at bounding box center [337, 673] width 12 height 12
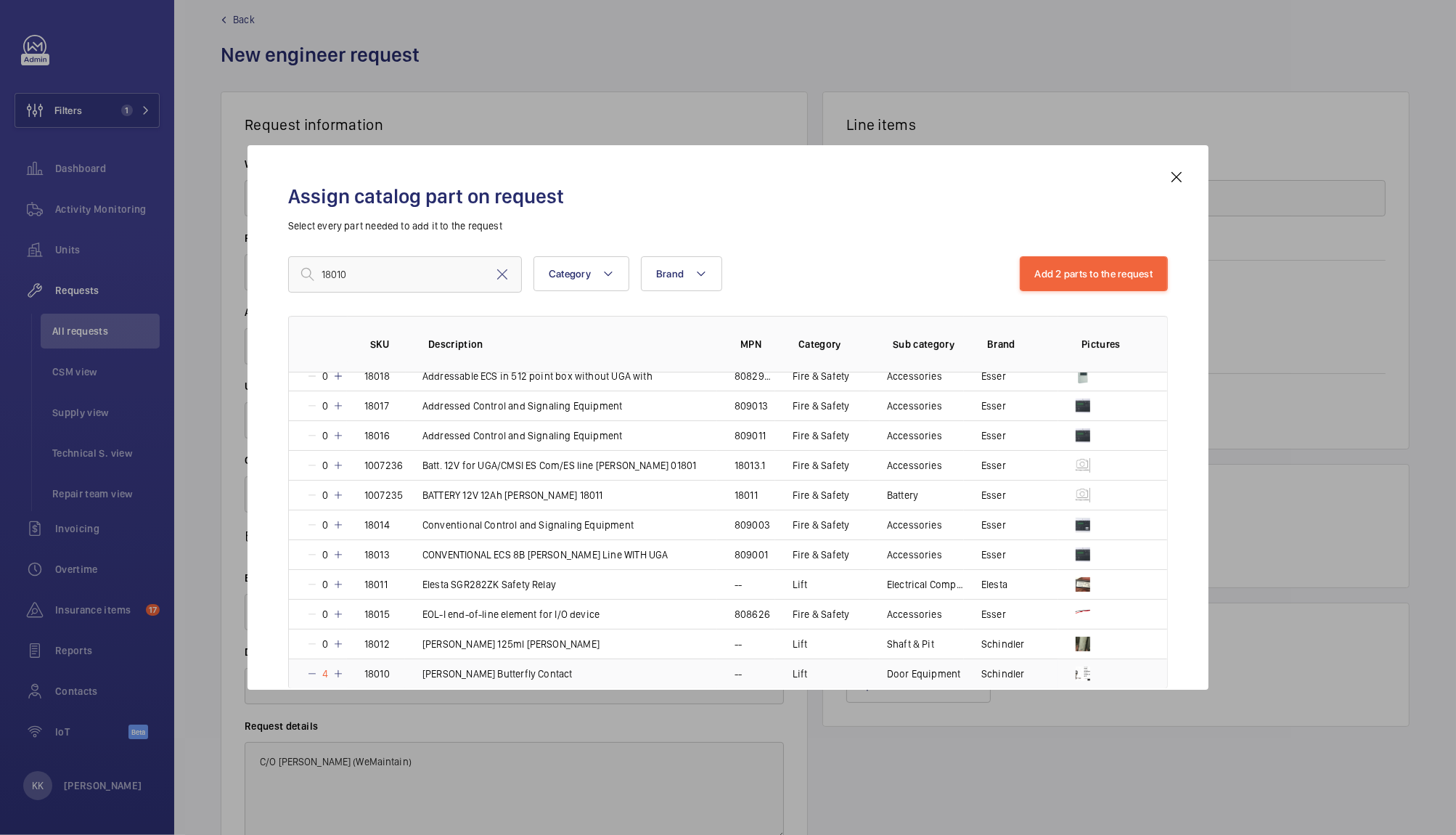
click at [336, 677] on mat-icon at bounding box center [337, 673] width 12 height 12
click at [1124, 270] on button "Add 2 parts to the request" at bounding box center [1094, 273] width 149 height 35
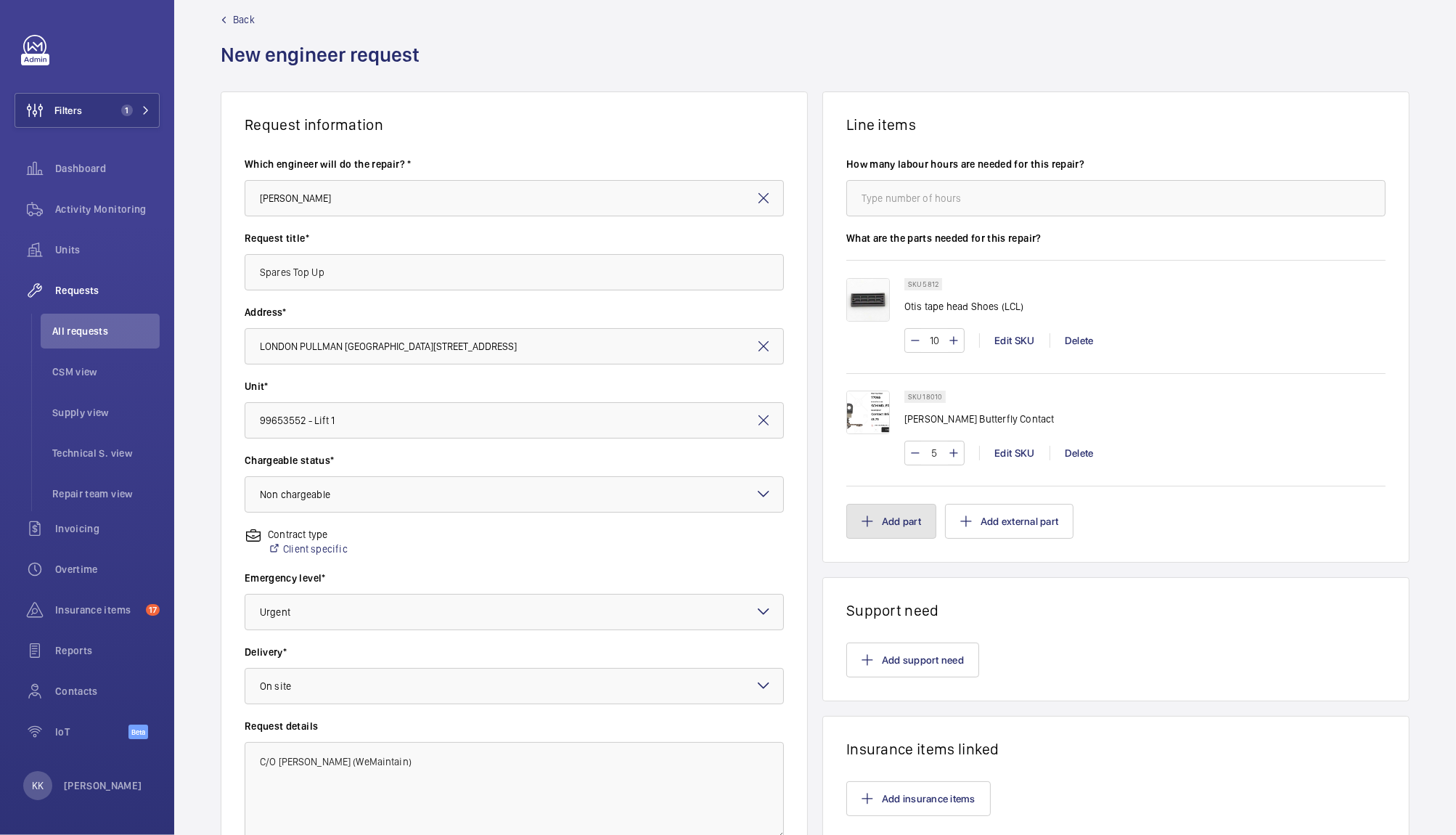
click at [861, 524] on mat-icon "button" at bounding box center [867, 521] width 12 height 12
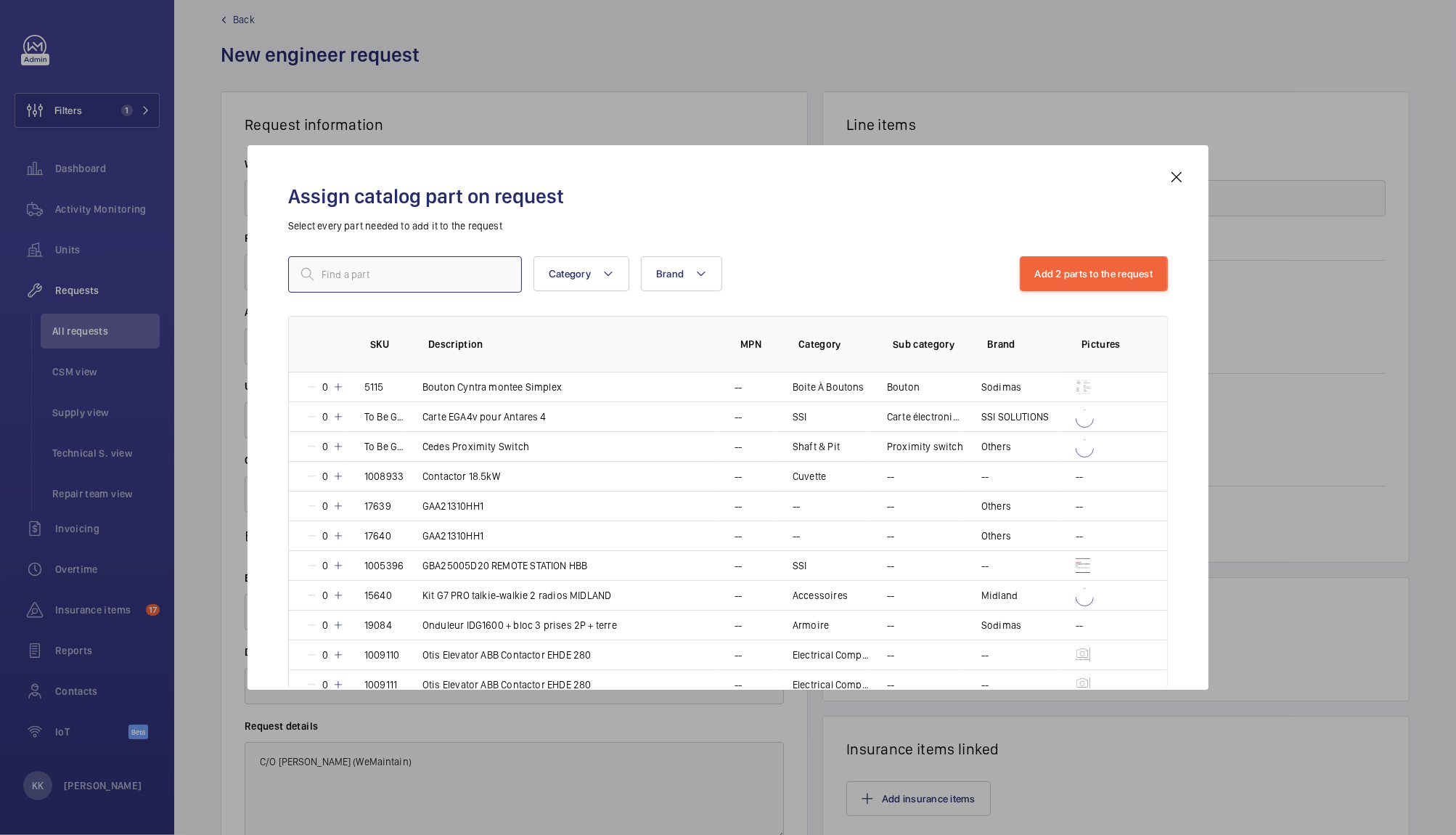
click at [425, 269] on input "text" at bounding box center [405, 274] width 234 height 36
paste input "6435"
type input "6435"
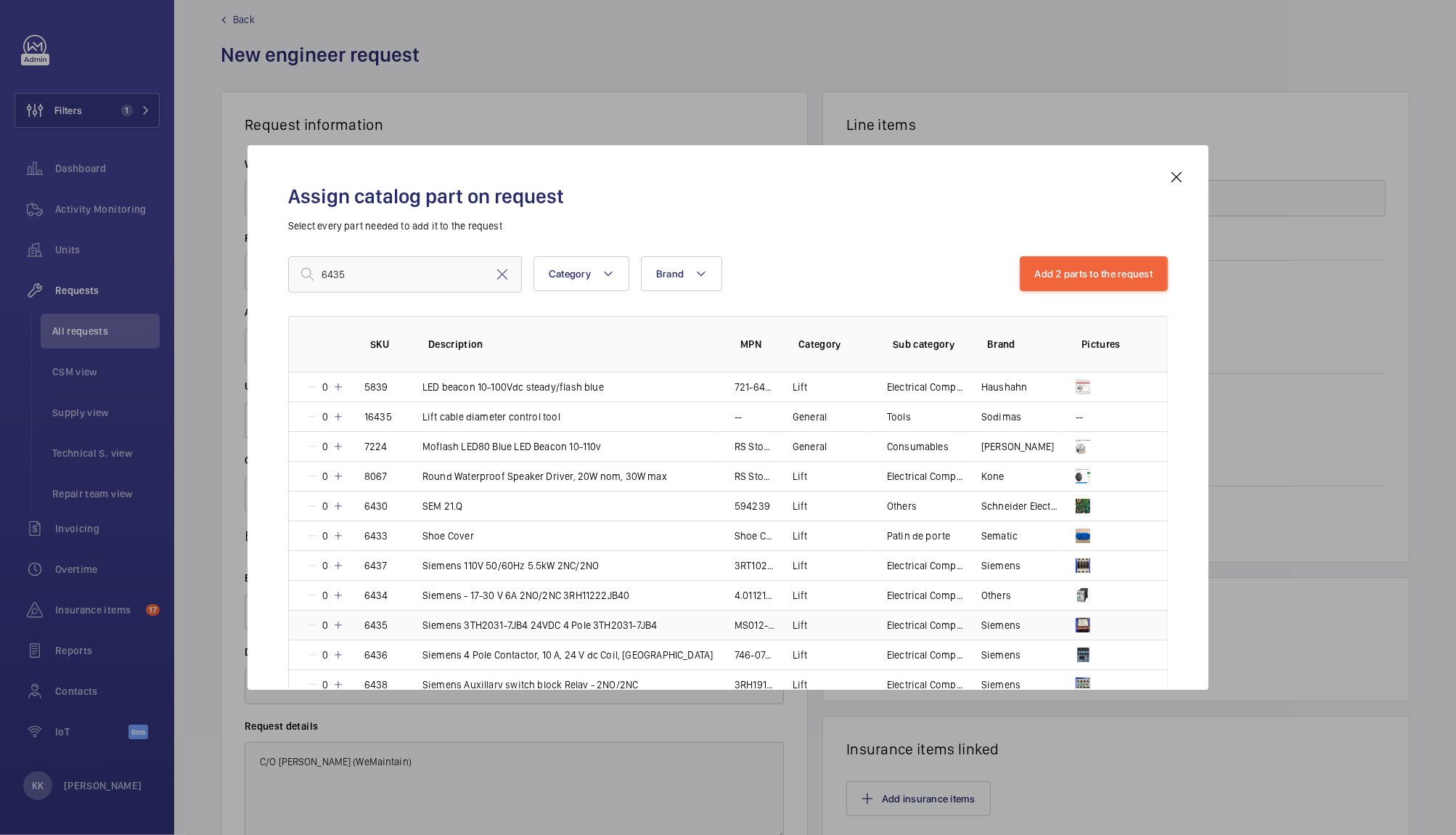
click at [336, 627] on mat-icon at bounding box center [337, 625] width 12 height 12
click at [336, 627] on mat-icon at bounding box center [336, 625] width 12 height 12
click at [336, 627] on mat-icon at bounding box center [337, 625] width 12 height 12
click at [1093, 272] on button "Add 3 parts to the request" at bounding box center [1094, 273] width 149 height 35
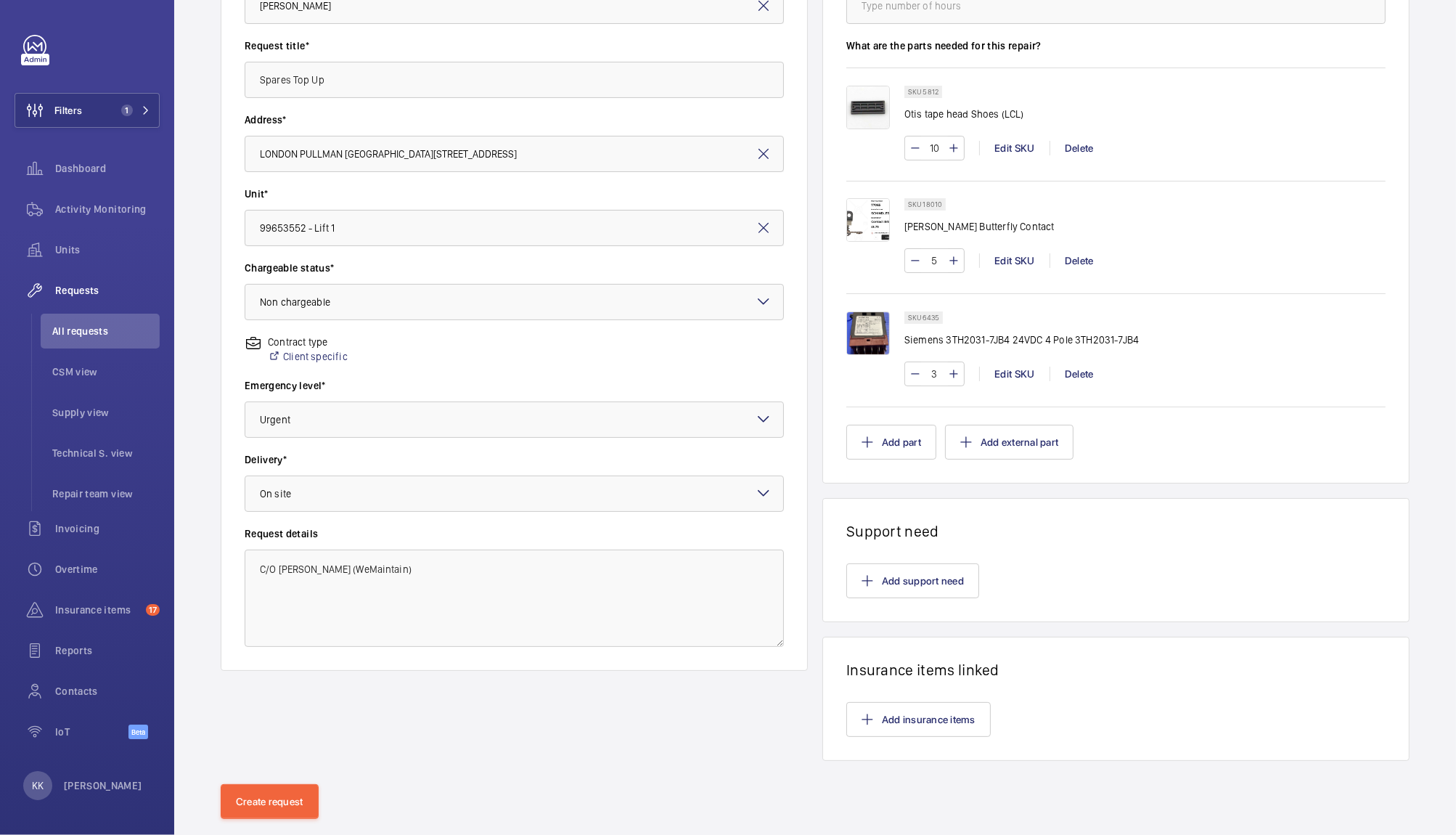
scroll to position [244, 0]
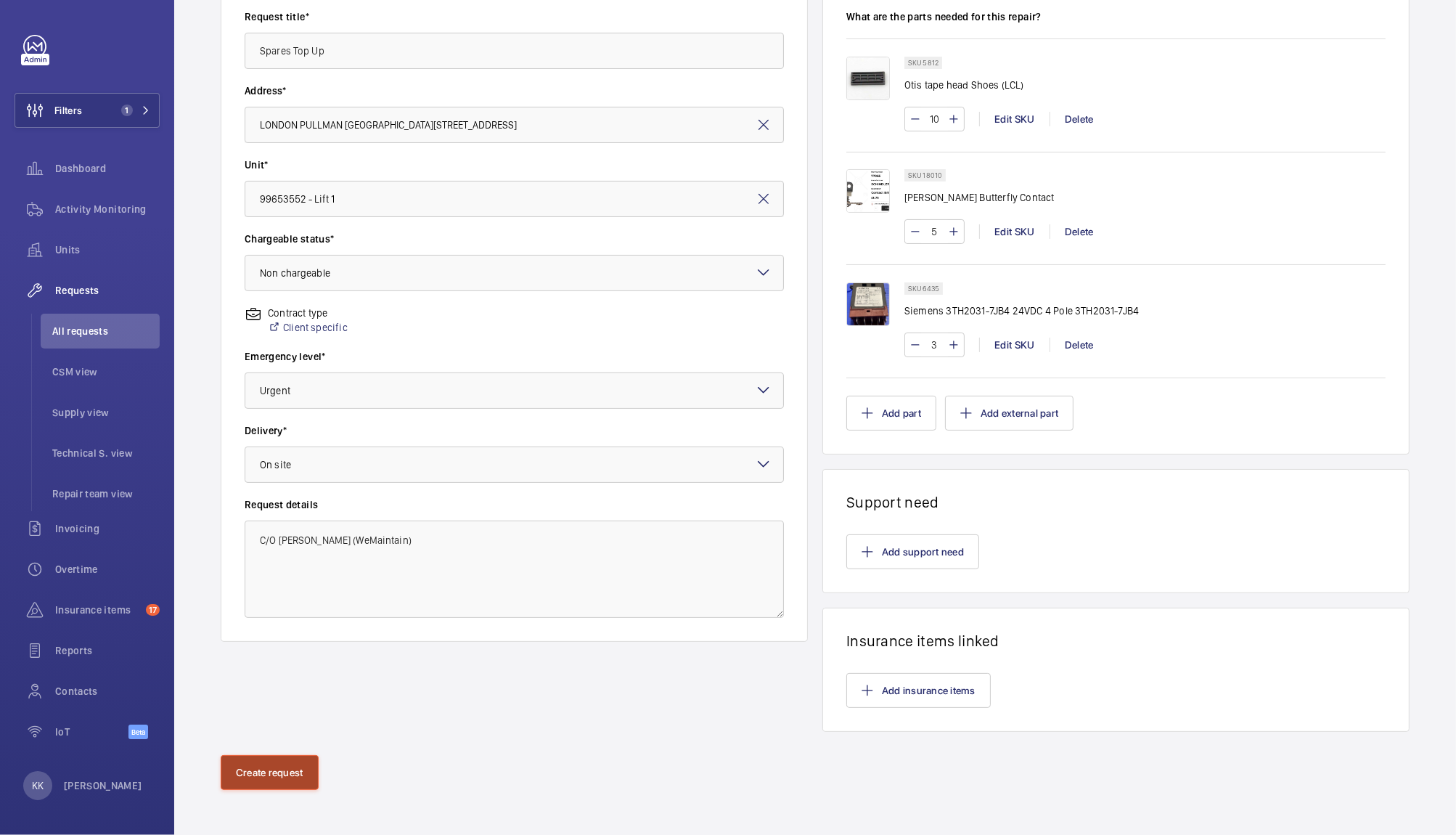
click at [262, 770] on button "Create request" at bounding box center [270, 772] width 98 height 35
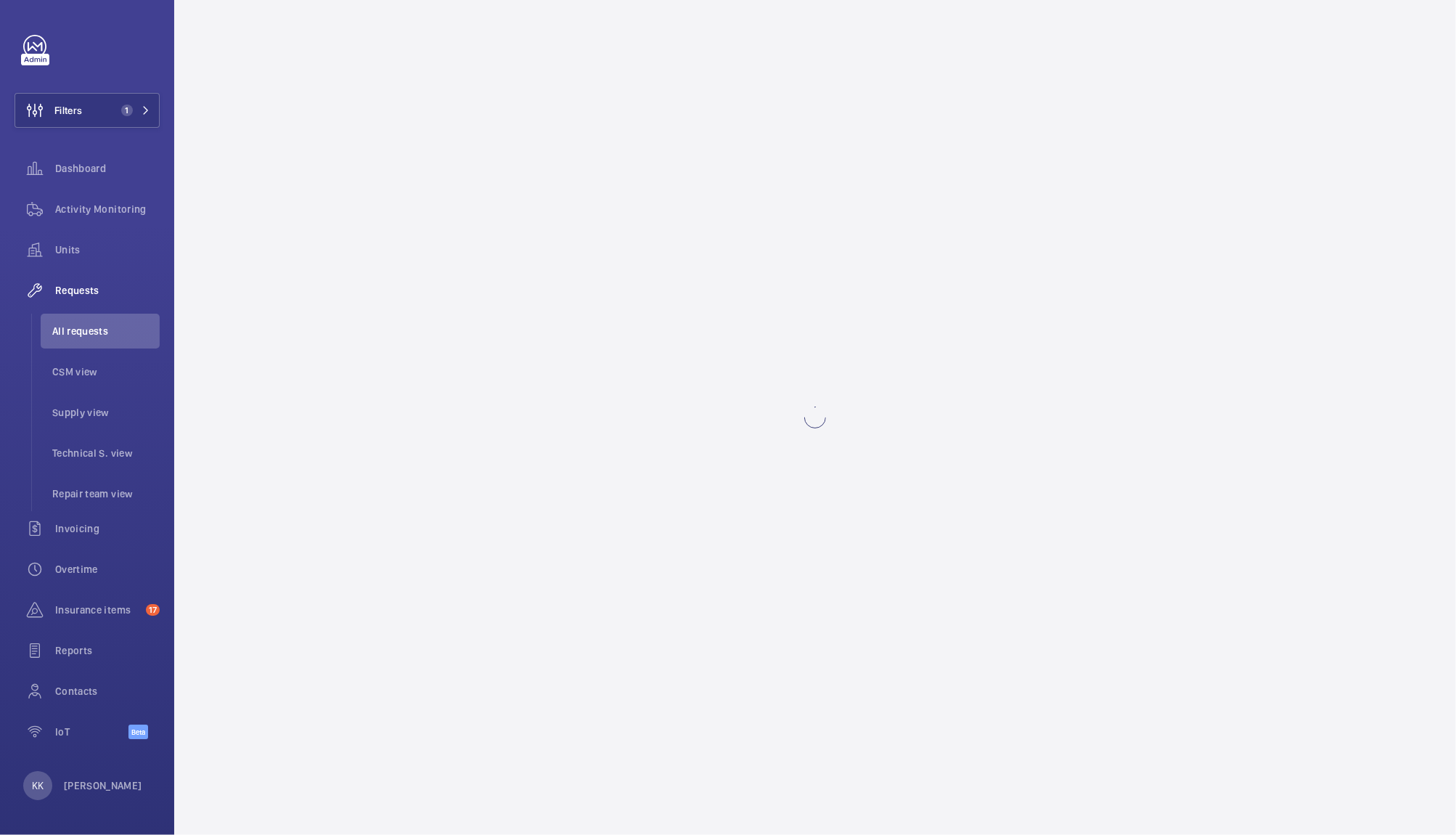
scroll to position [0, 0]
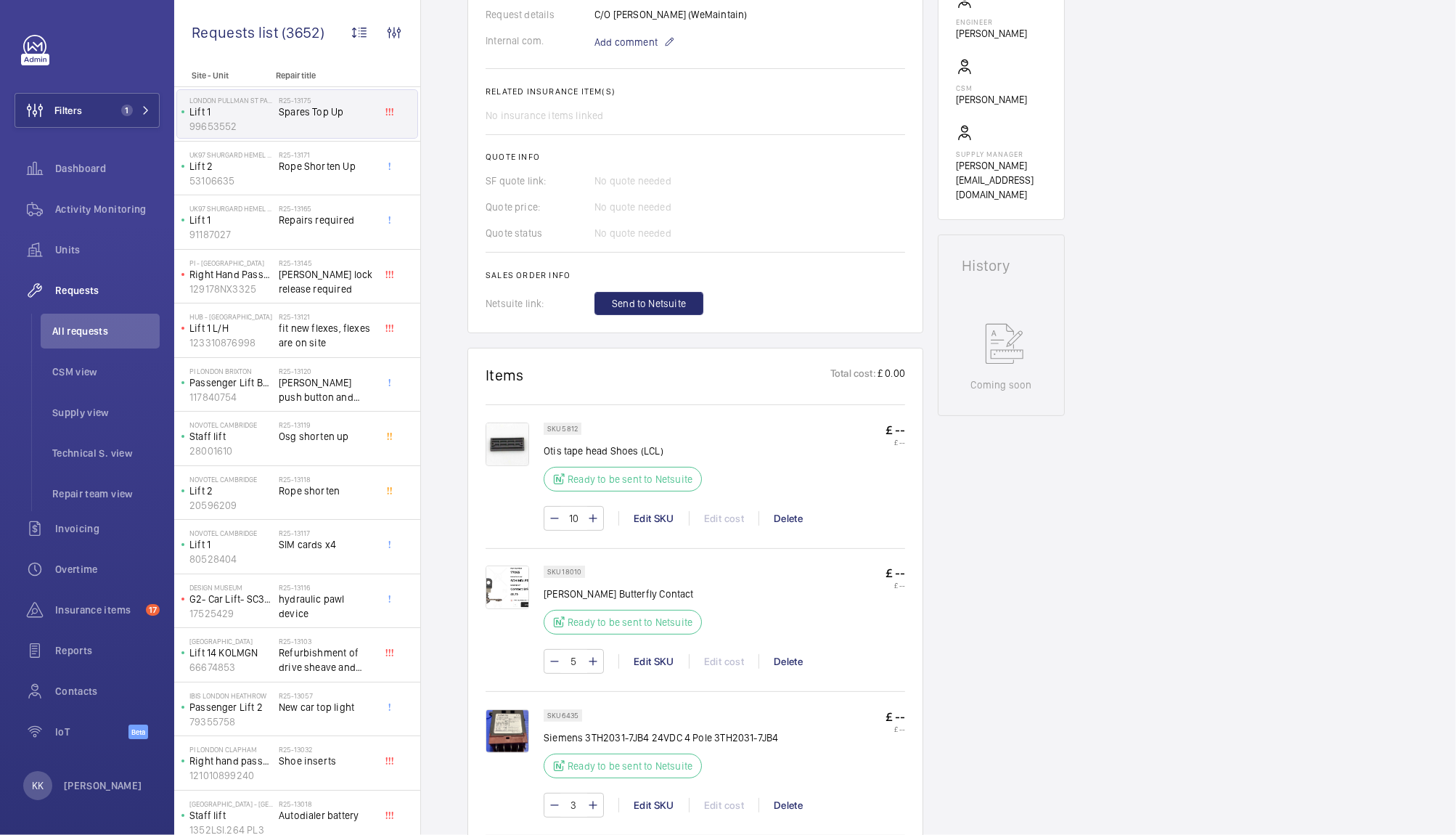
scroll to position [474, 0]
click at [572, 517] on input "10" at bounding box center [573, 516] width 27 height 23
type input "20"
click at [1075, 446] on div "Engineers requests R25-13175 A repair request was created on 2025-10-02 by Kirs…" at bounding box center [938, 578] width 1035 height 1820
click at [1161, 423] on div "Engineers requests R25-13175 A repair request was created on 2025-10-02 by Kirs…" at bounding box center [938, 578] width 1035 height 1820
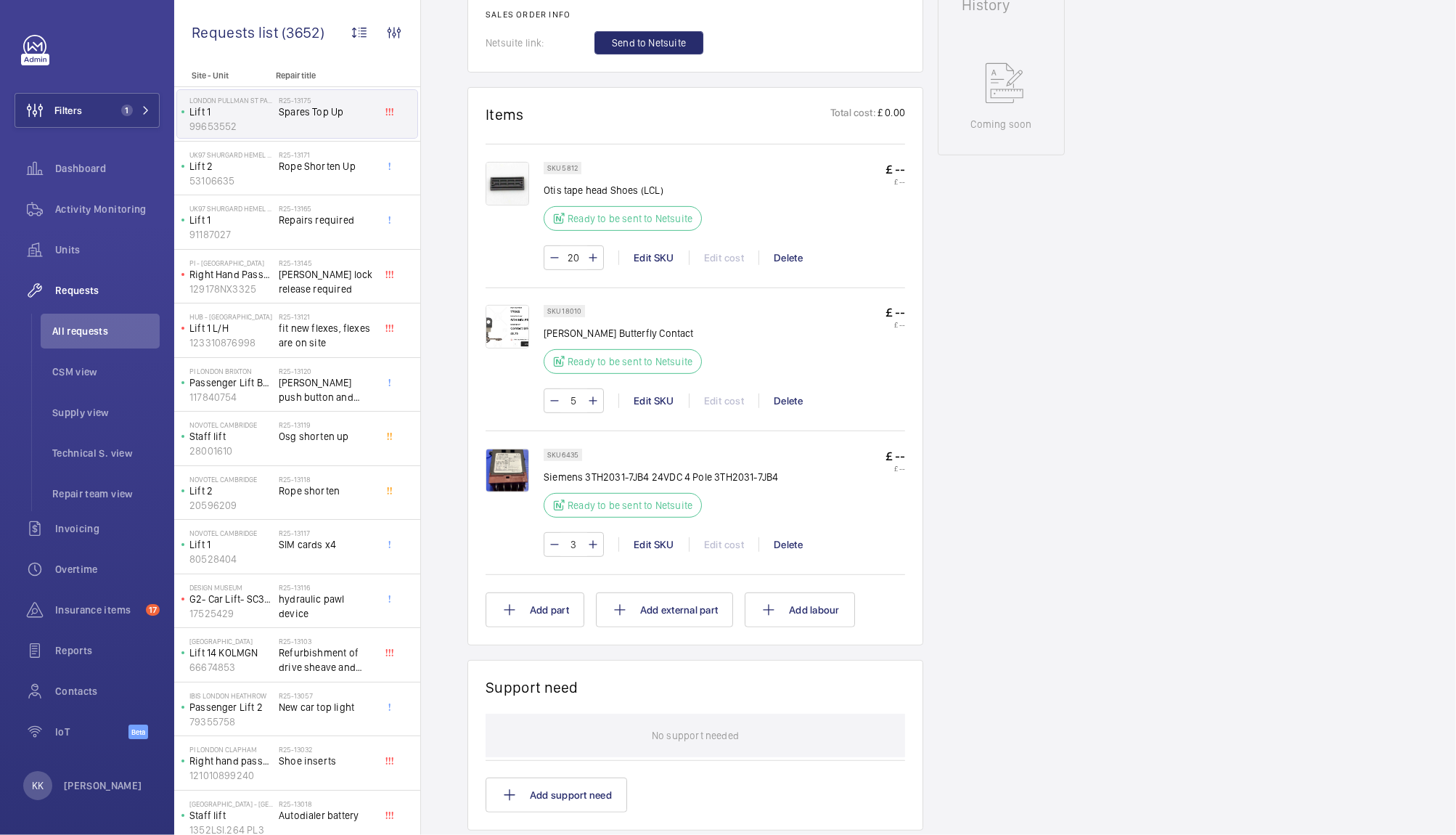
scroll to position [689, 0]
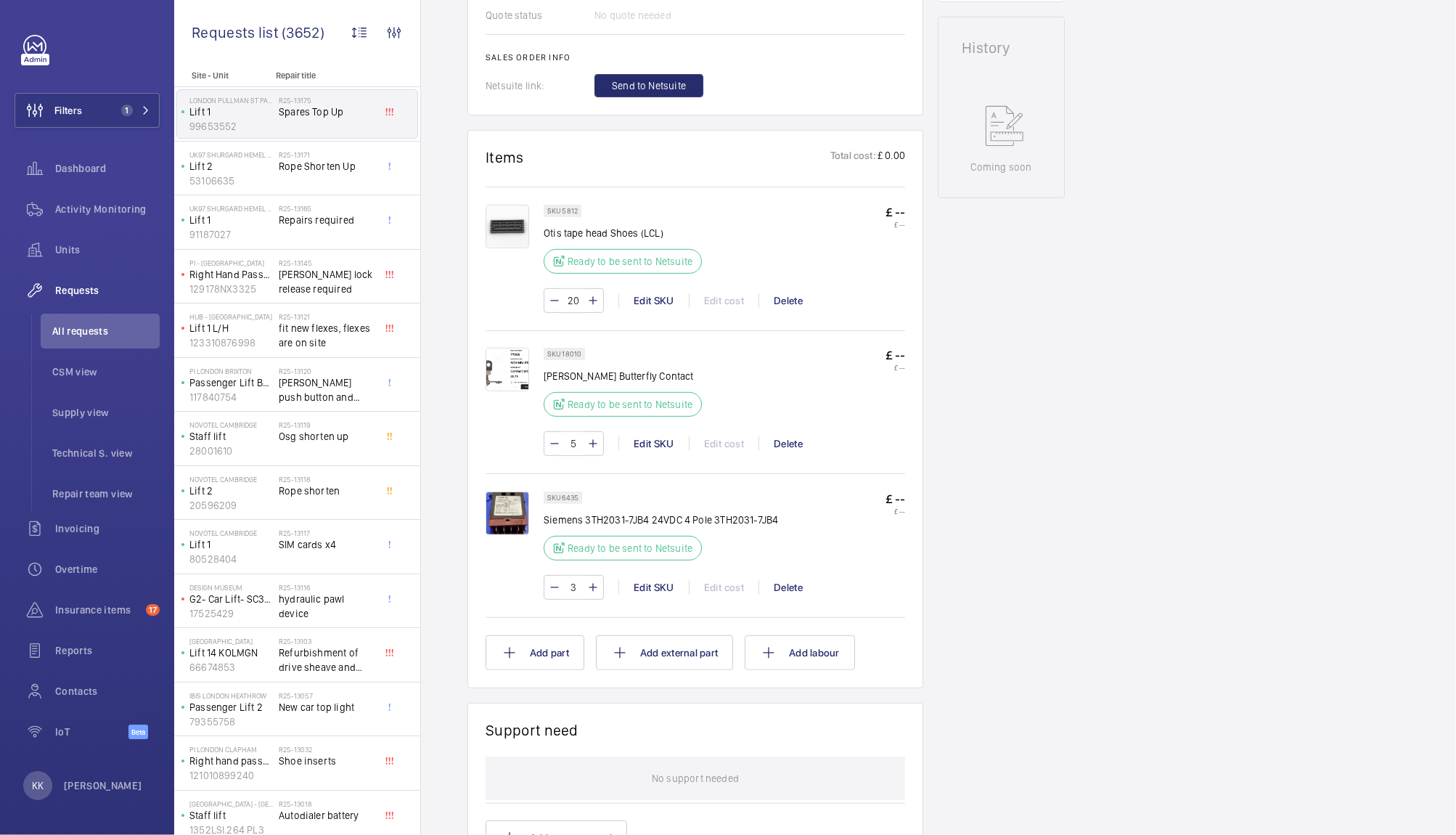
click at [1196, 392] on div "Engineers requests R25-13175 A repair request was created on 2025-10-02 by Kirs…" at bounding box center [938, 362] width 1035 height 1820
click at [1071, 249] on div "Engineers requests R25-13175 A repair request was created on 2025-10-02 by Kirs…" at bounding box center [938, 362] width 1035 height 1820
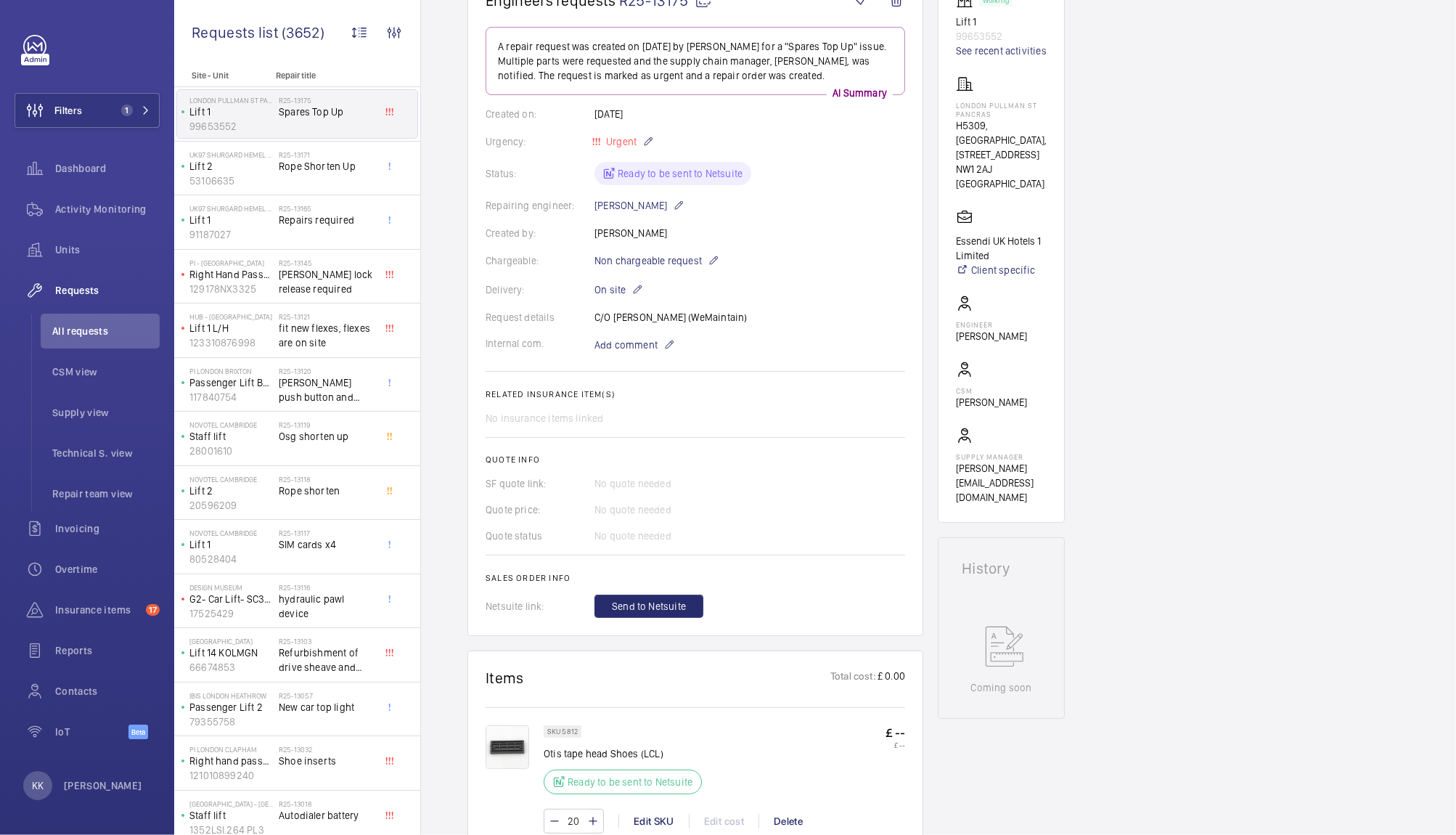
scroll to position [0, 0]
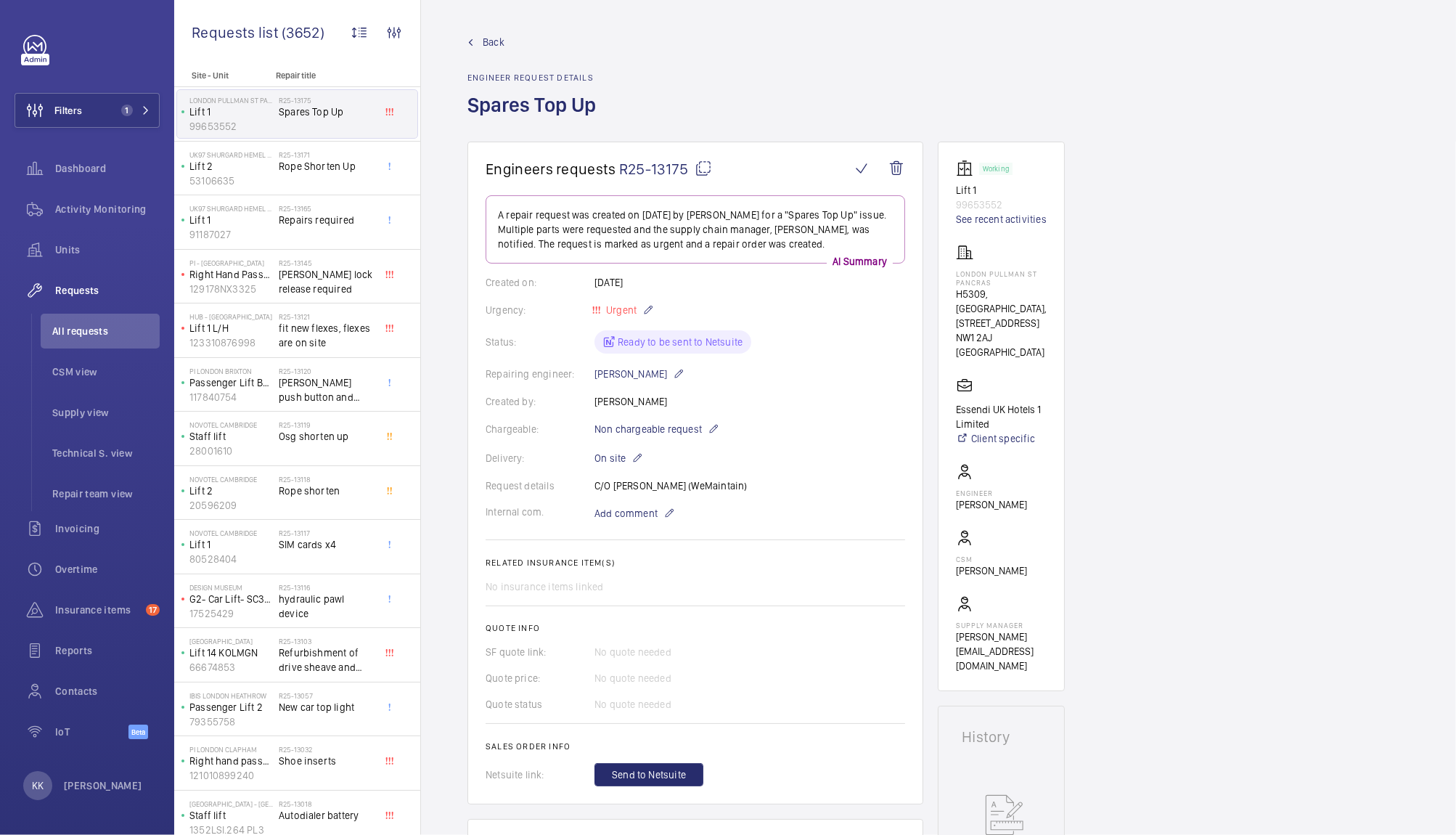
click at [643, 174] on span "R25-13175" at bounding box center [666, 168] width 93 height 18
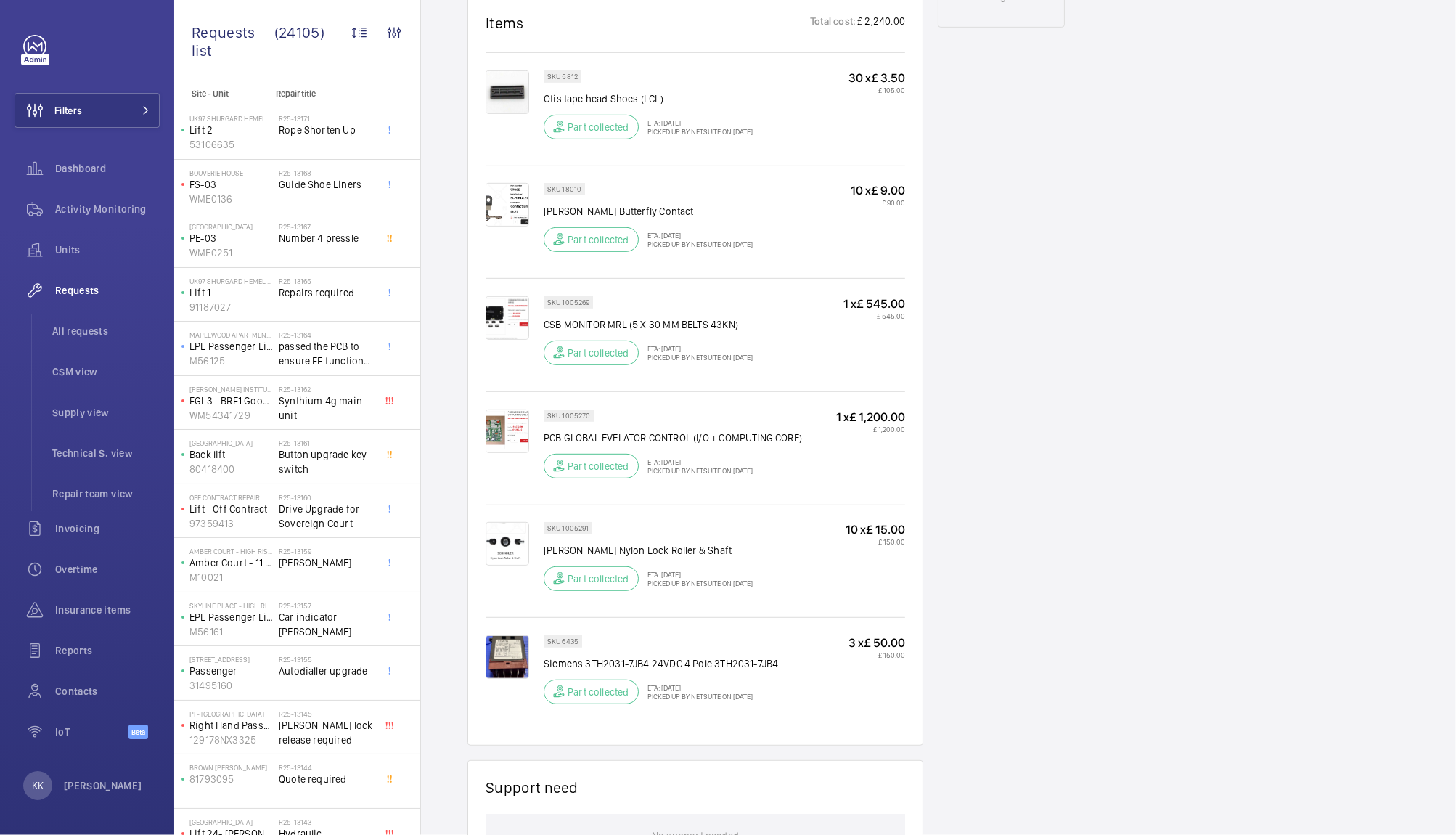
scroll to position [862, 0]
click at [500, 661] on img at bounding box center [506, 654] width 44 height 44
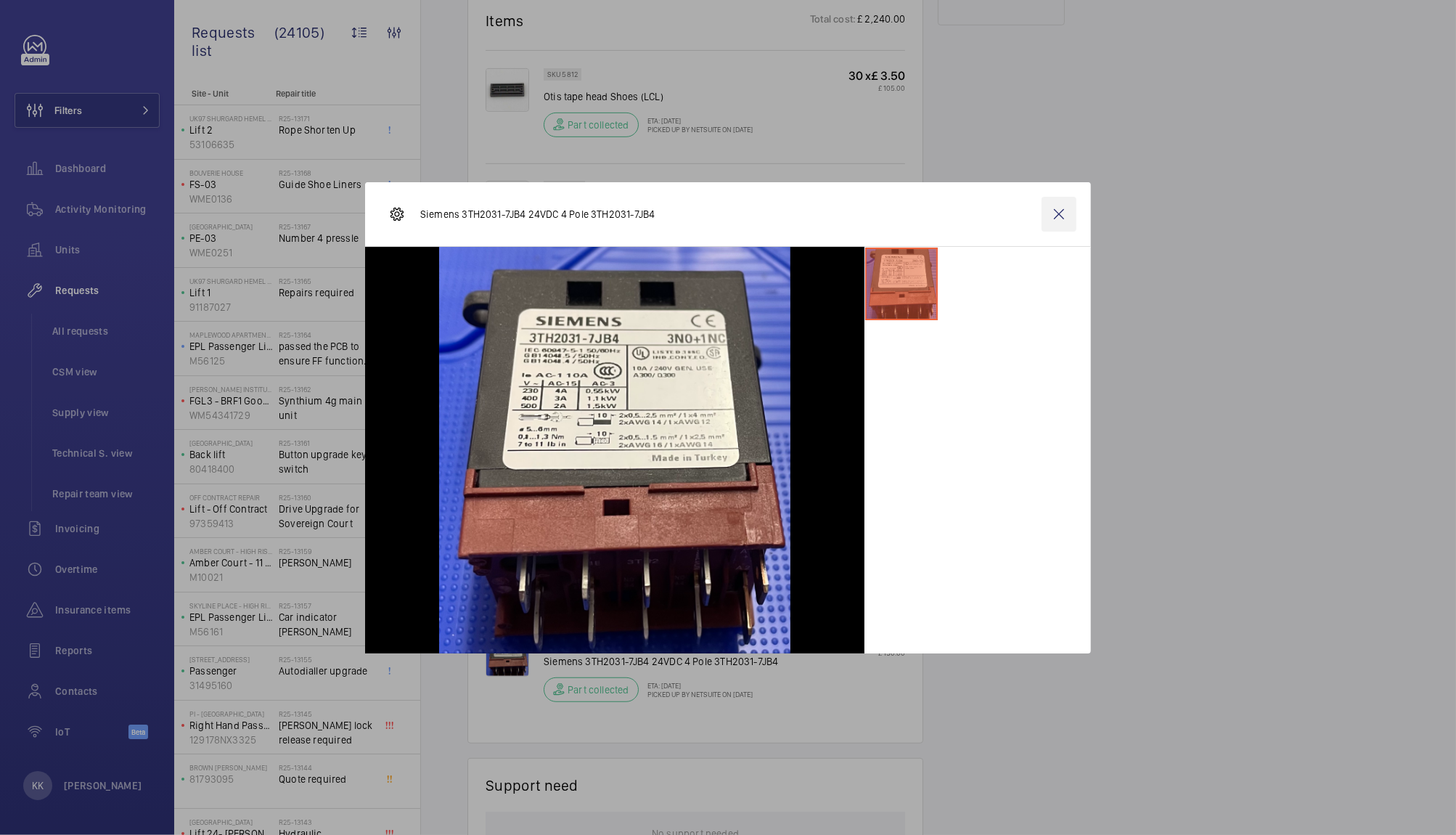
click at [1067, 215] on wm-front-icon-button at bounding box center [1058, 214] width 35 height 35
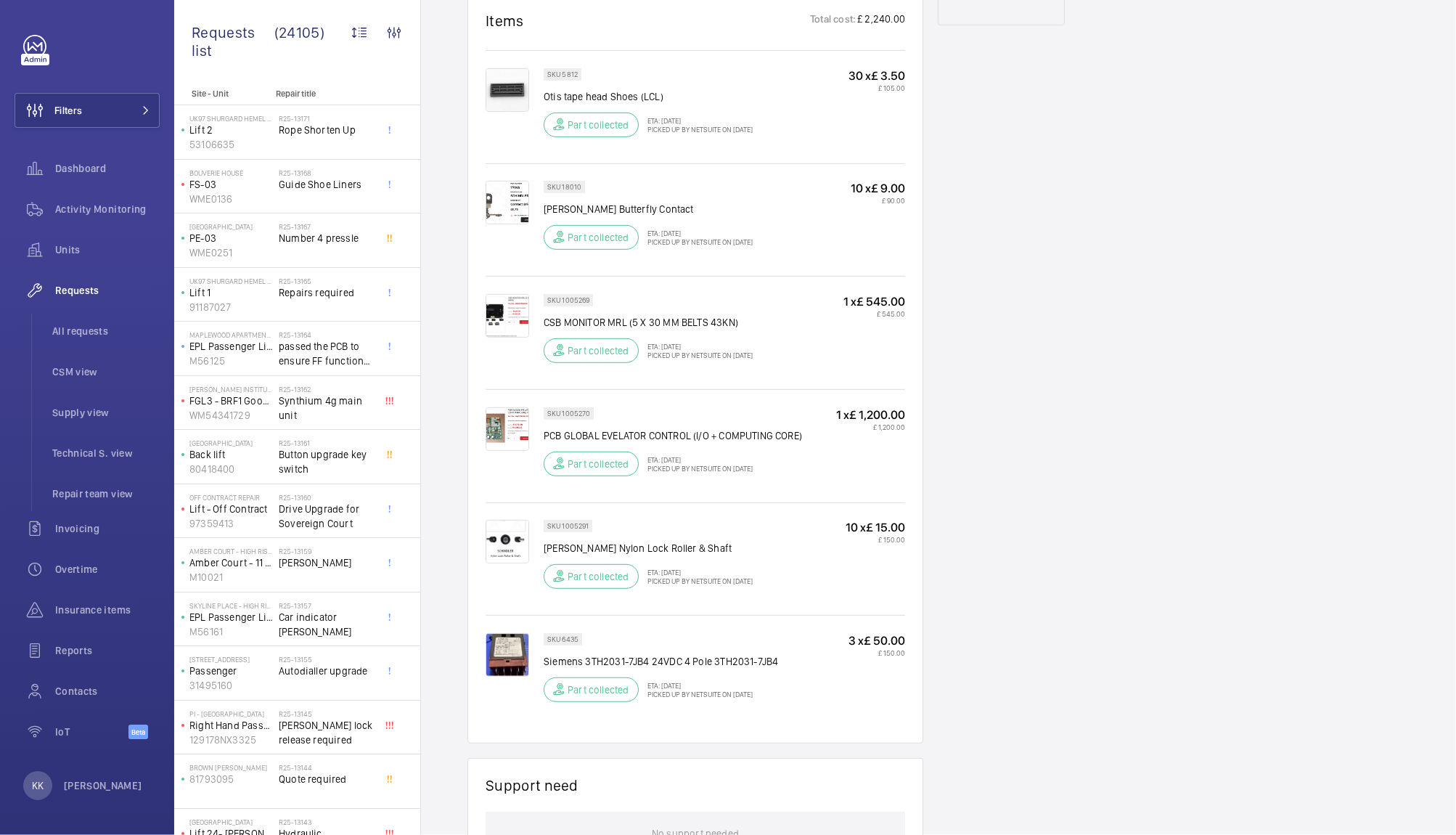
click at [1167, 378] on div "Engineers requests R24-05849 This repair request for a Pullman critical spare w…" at bounding box center [938, 276] width 1035 height 1992
click at [517, 328] on img at bounding box center [506, 315] width 44 height 44
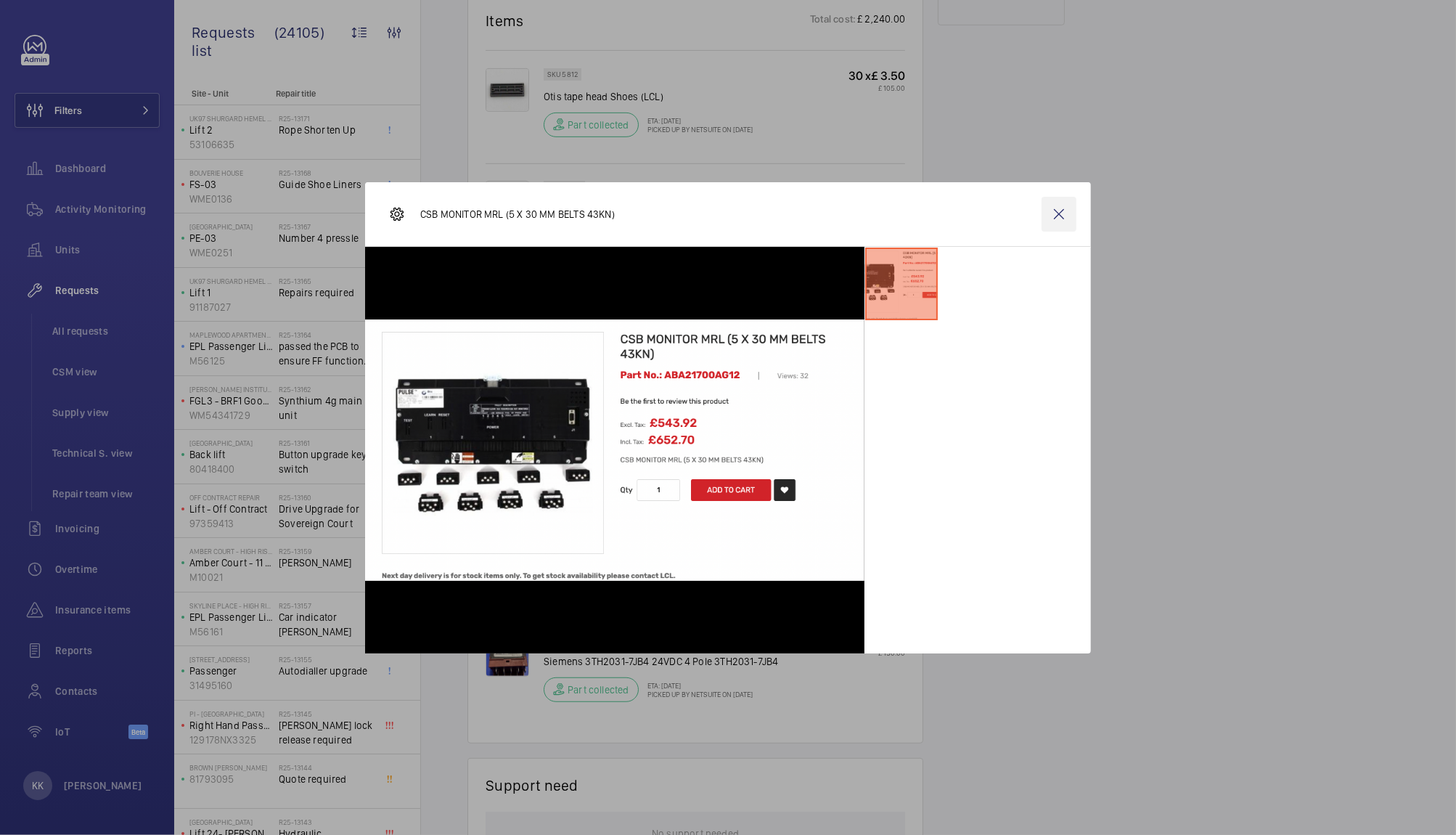
click at [1060, 212] on wm-front-icon-button at bounding box center [1058, 214] width 35 height 35
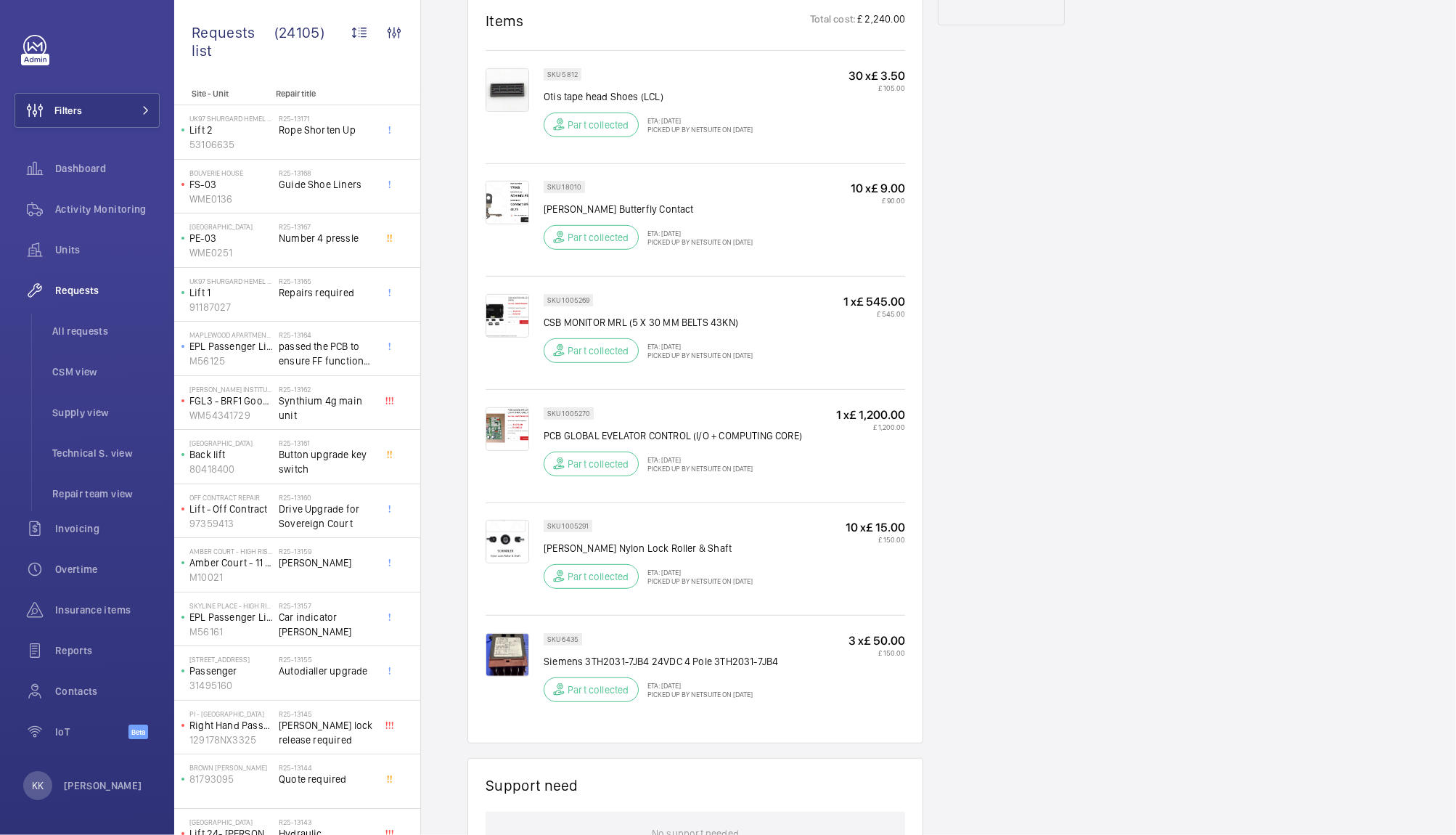
click at [505, 301] on img at bounding box center [506, 315] width 44 height 44
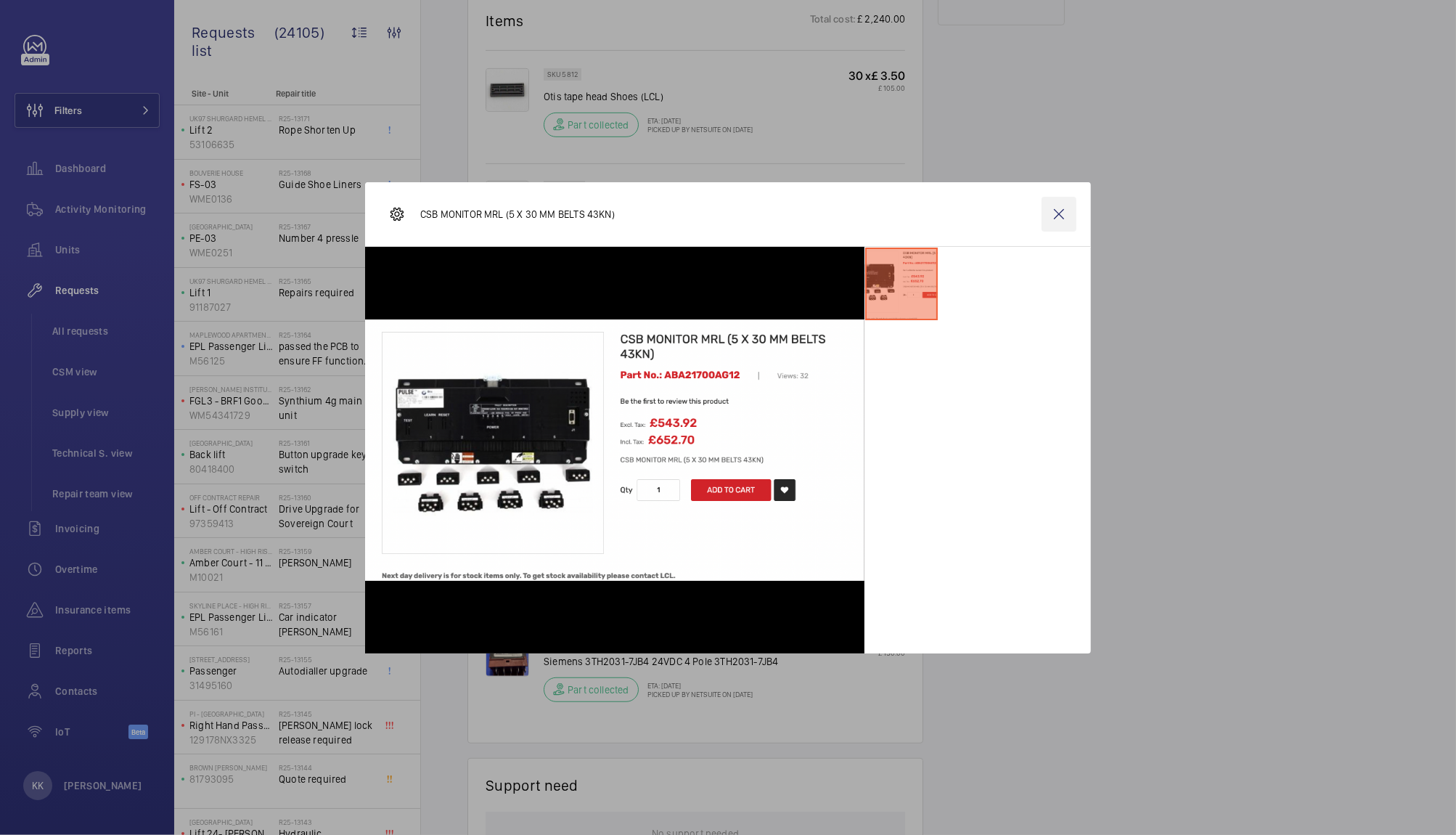
click at [1056, 214] on wm-front-icon-button at bounding box center [1058, 214] width 35 height 35
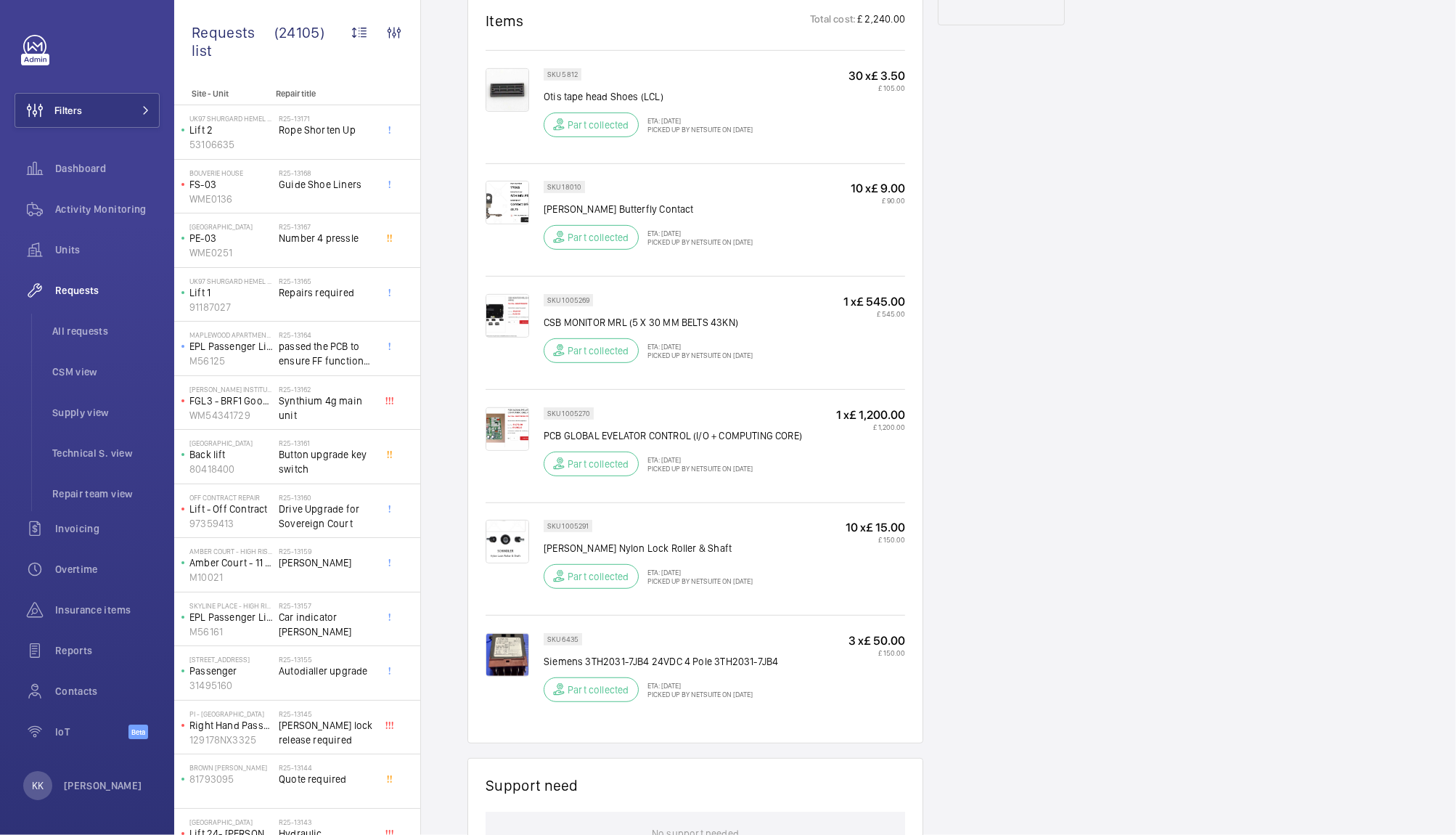
click at [510, 427] on img at bounding box center [506, 428] width 44 height 44
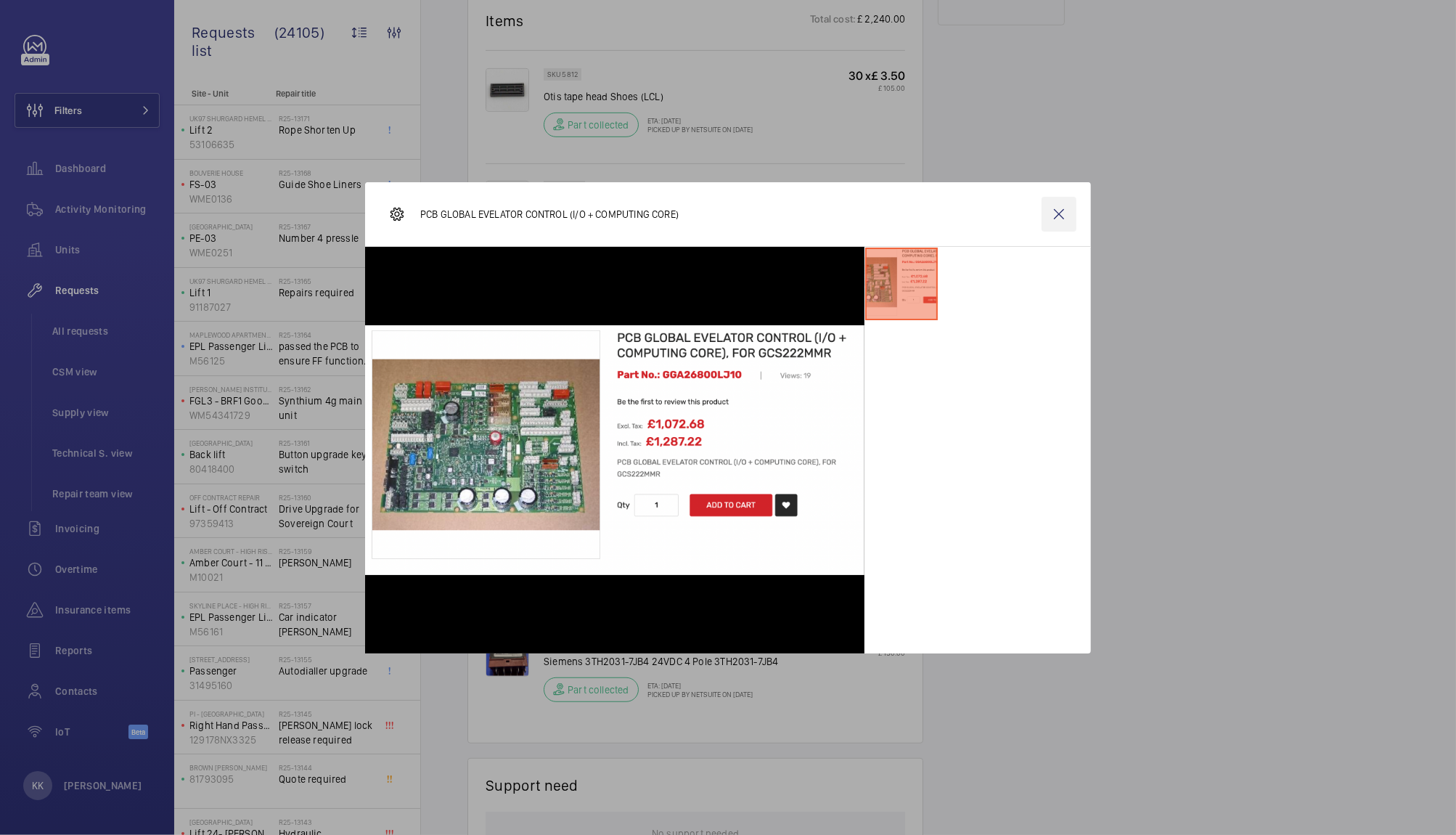
click at [1060, 223] on wm-front-icon-button at bounding box center [1058, 214] width 35 height 35
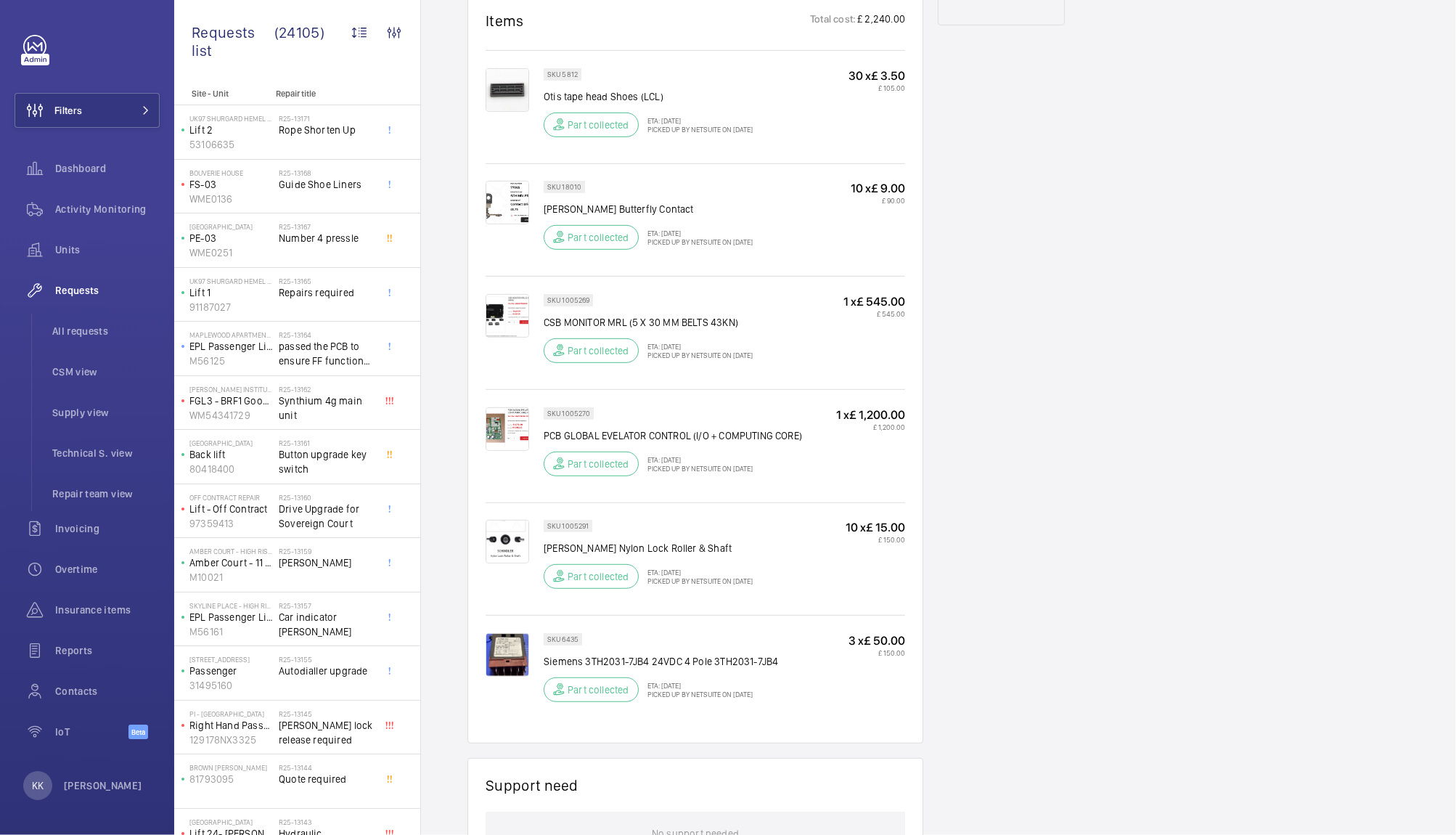
click at [506, 438] on img at bounding box center [506, 428] width 44 height 44
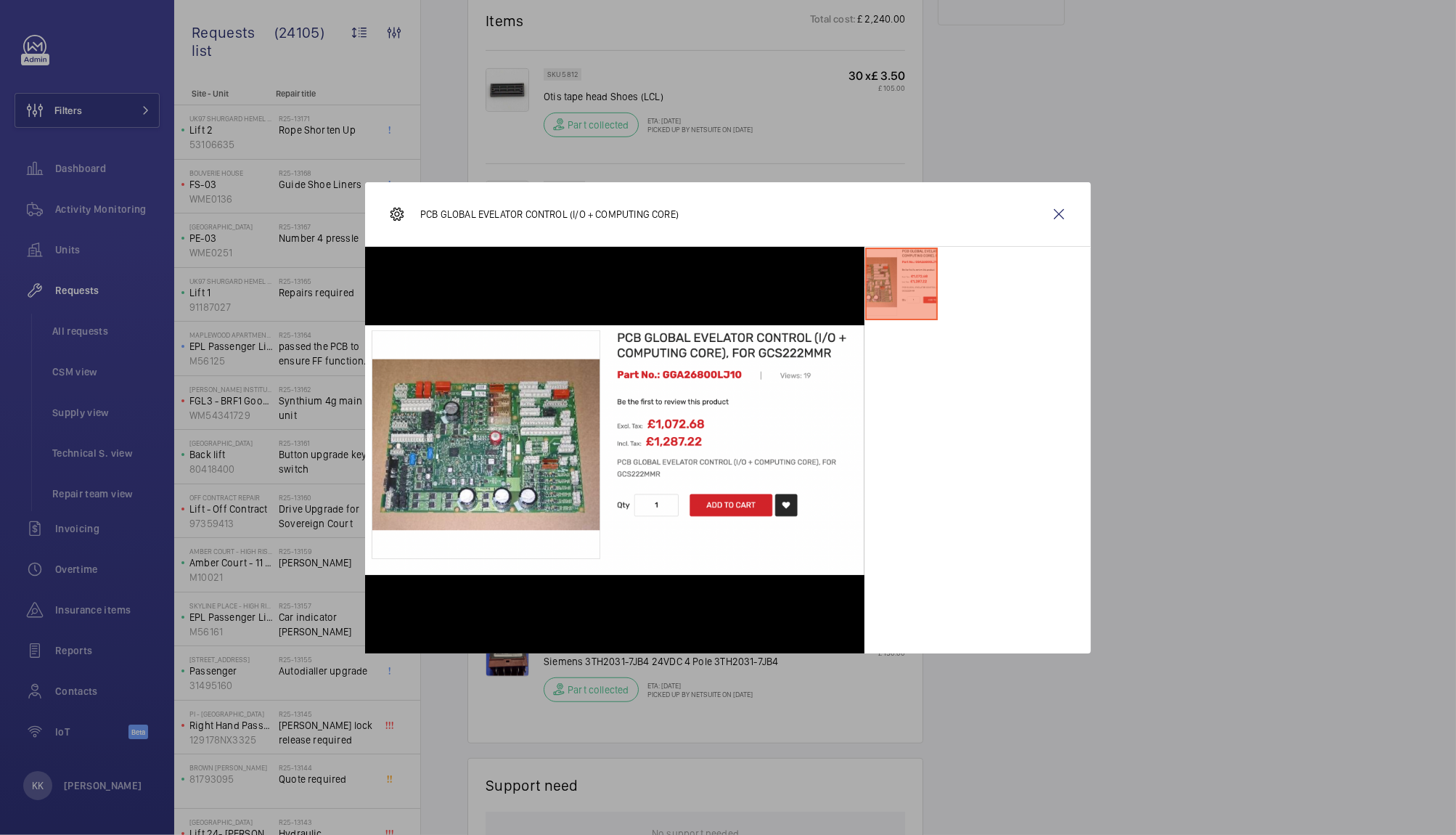
click at [1338, 239] on div at bounding box center [728, 418] width 1456 height 835
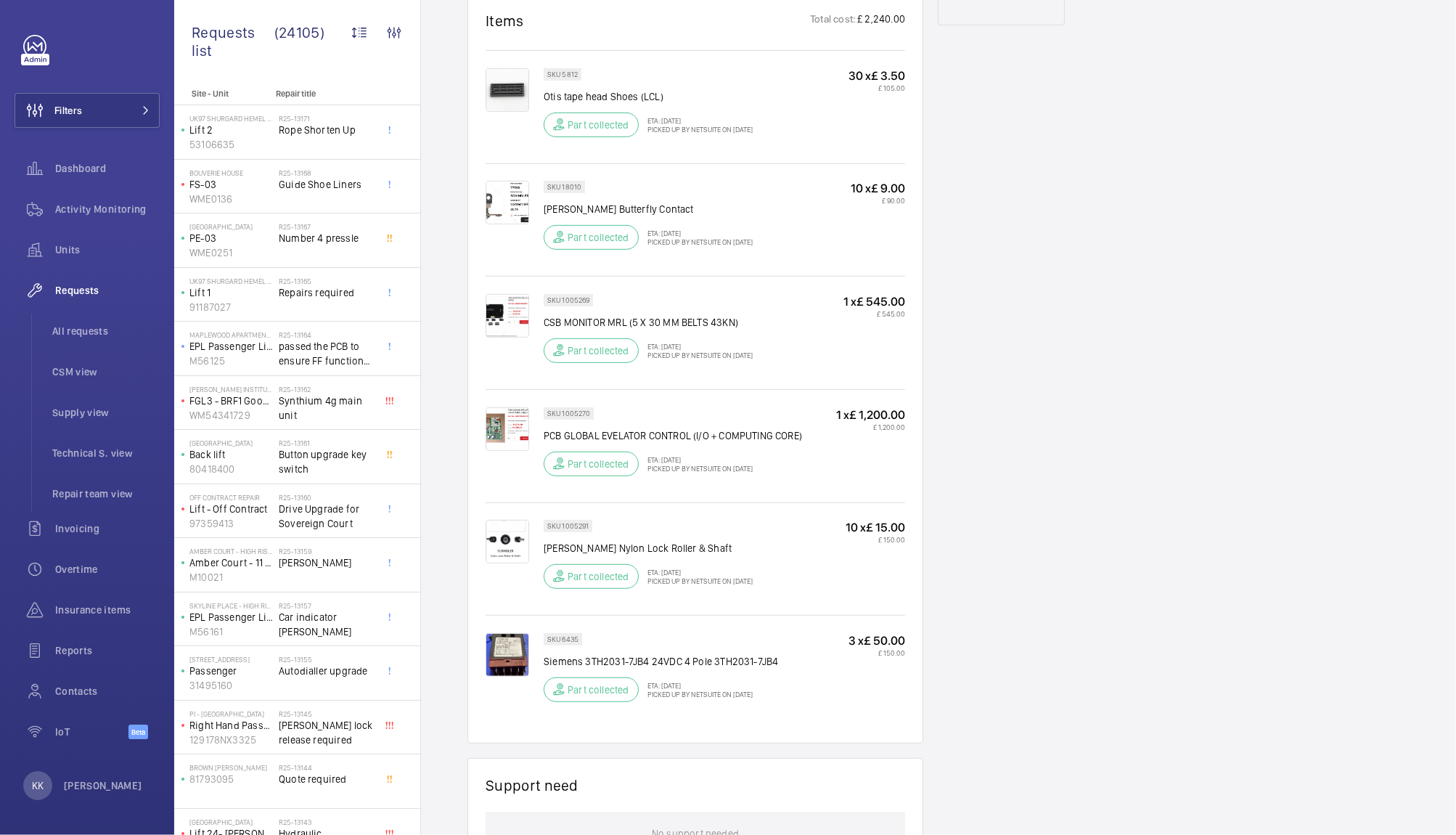
click at [497, 566] on div at bounding box center [514, 558] width 58 height 77
click at [500, 532] on img at bounding box center [506, 541] width 44 height 44
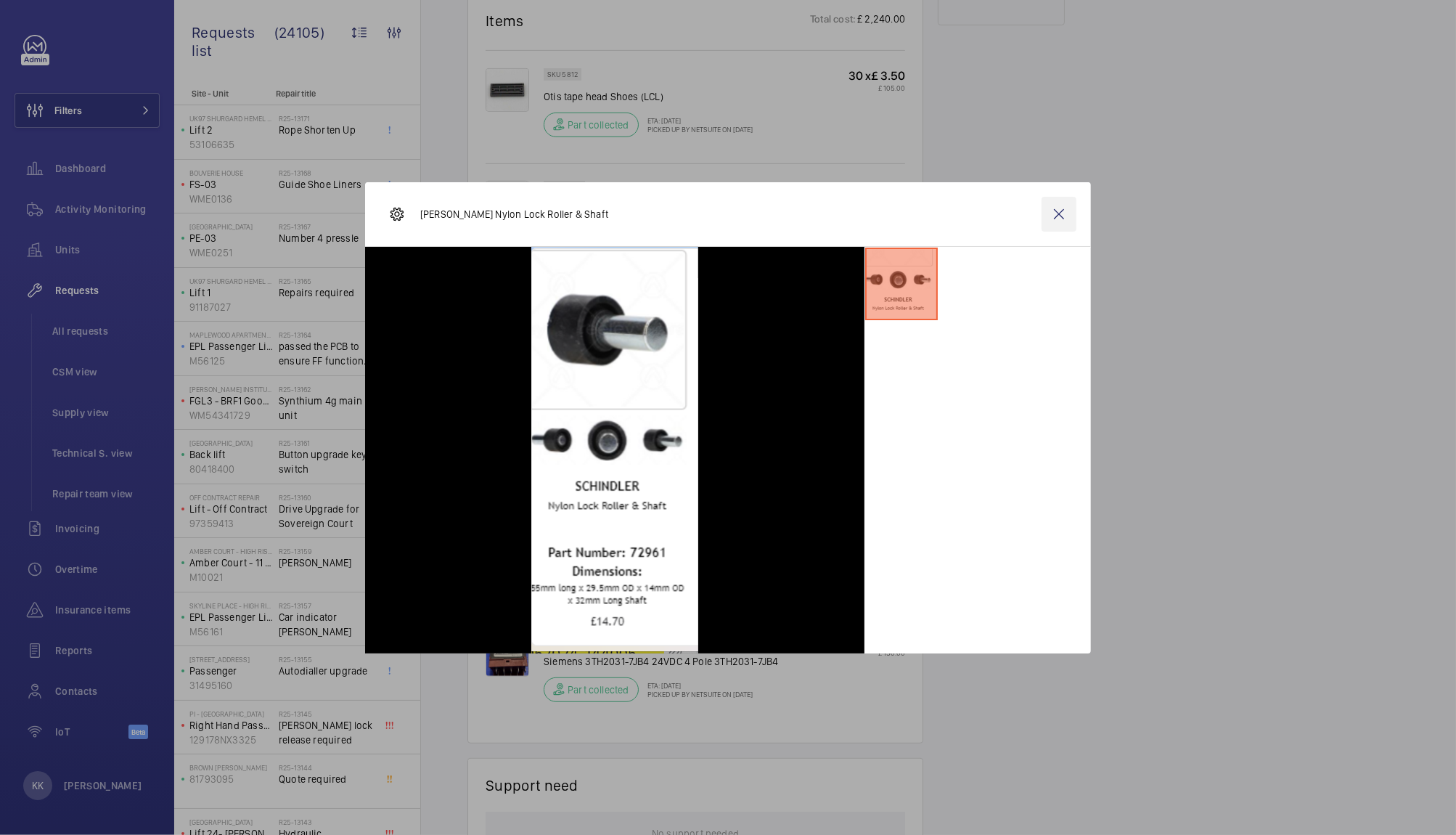
click at [1059, 215] on wm-front-icon-button at bounding box center [1058, 214] width 35 height 35
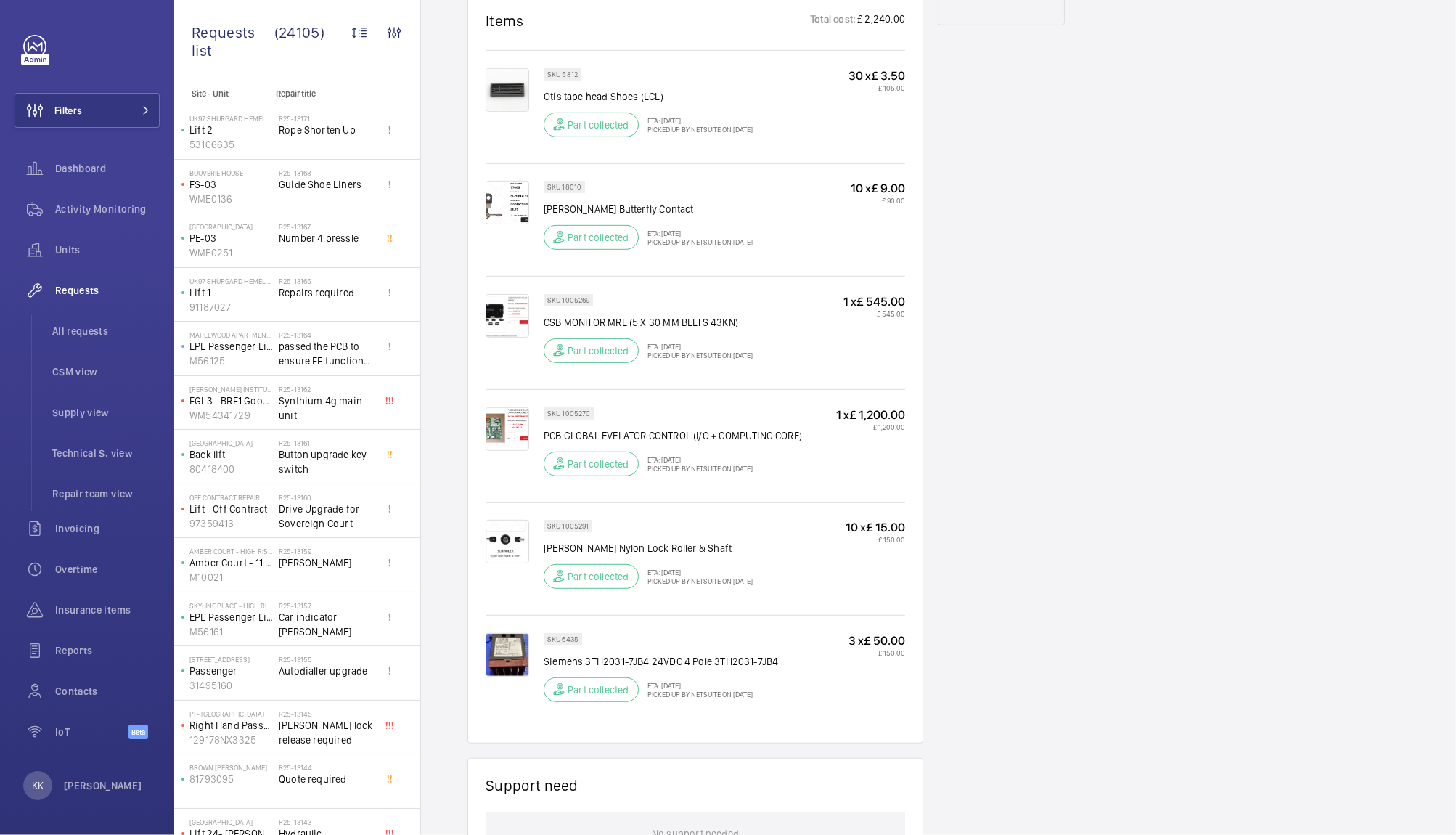
click at [501, 657] on img at bounding box center [506, 654] width 44 height 44
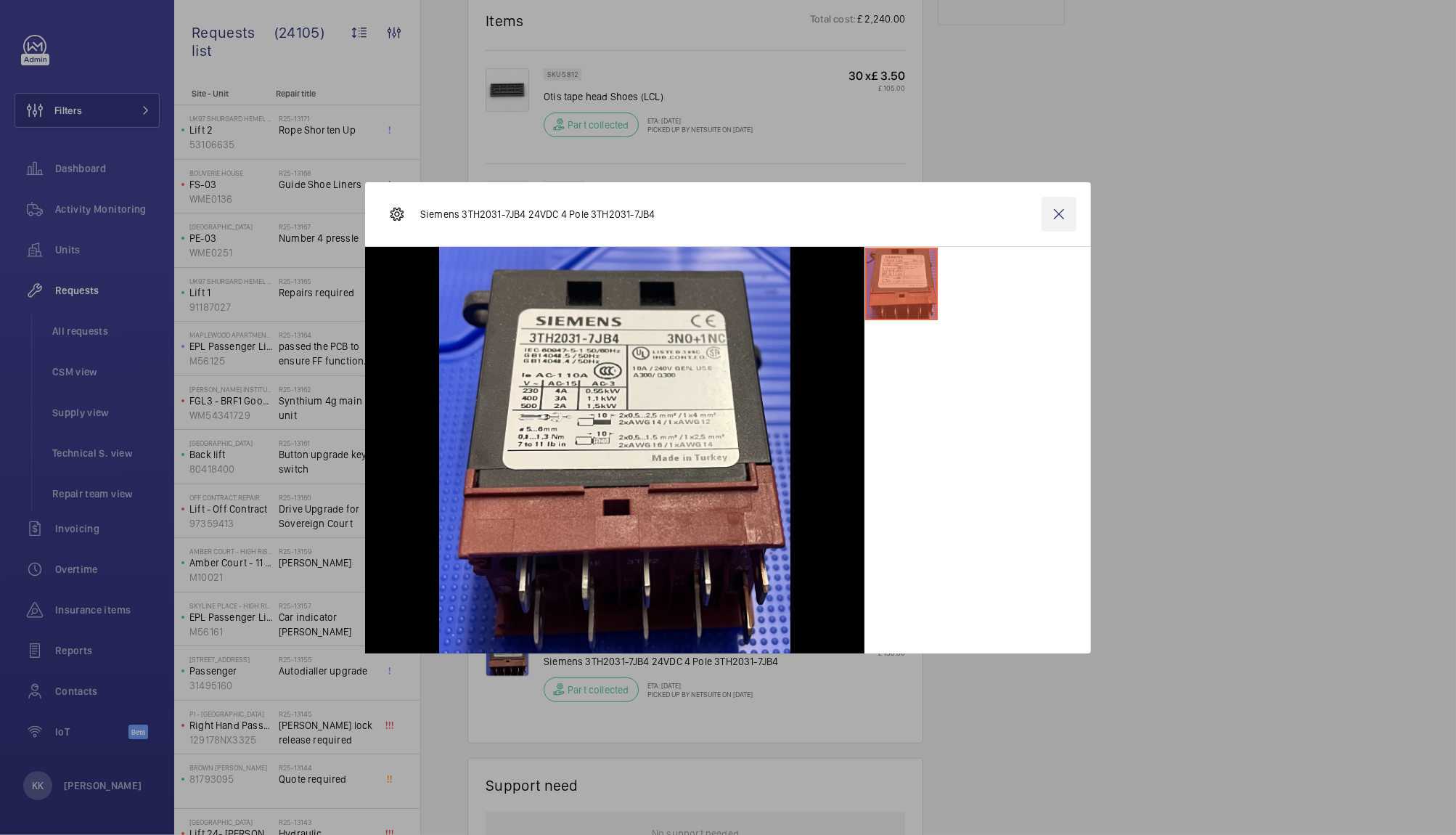
click at [1064, 210] on wm-front-icon-button at bounding box center [1058, 214] width 35 height 35
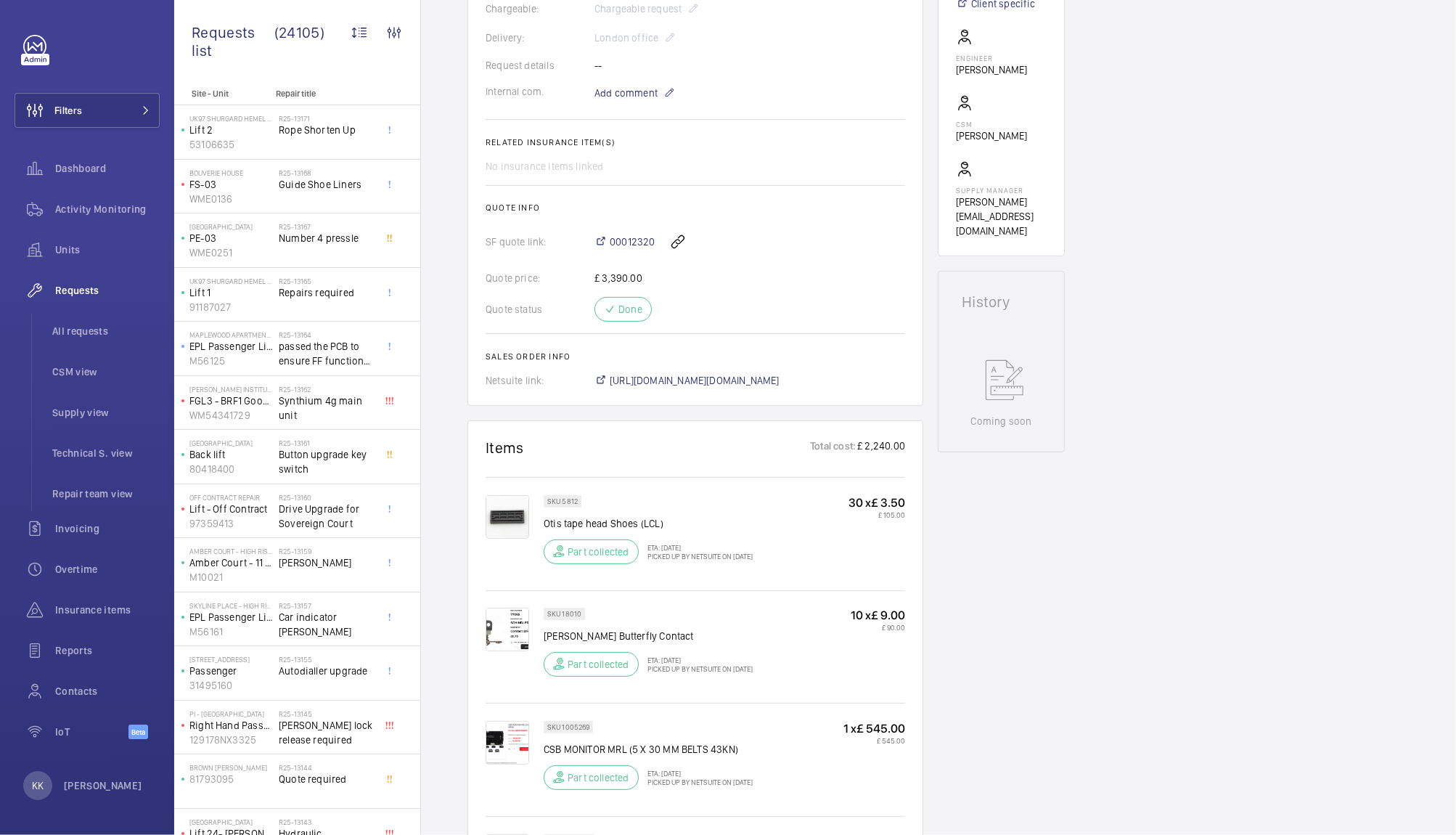
scroll to position [442, 0]
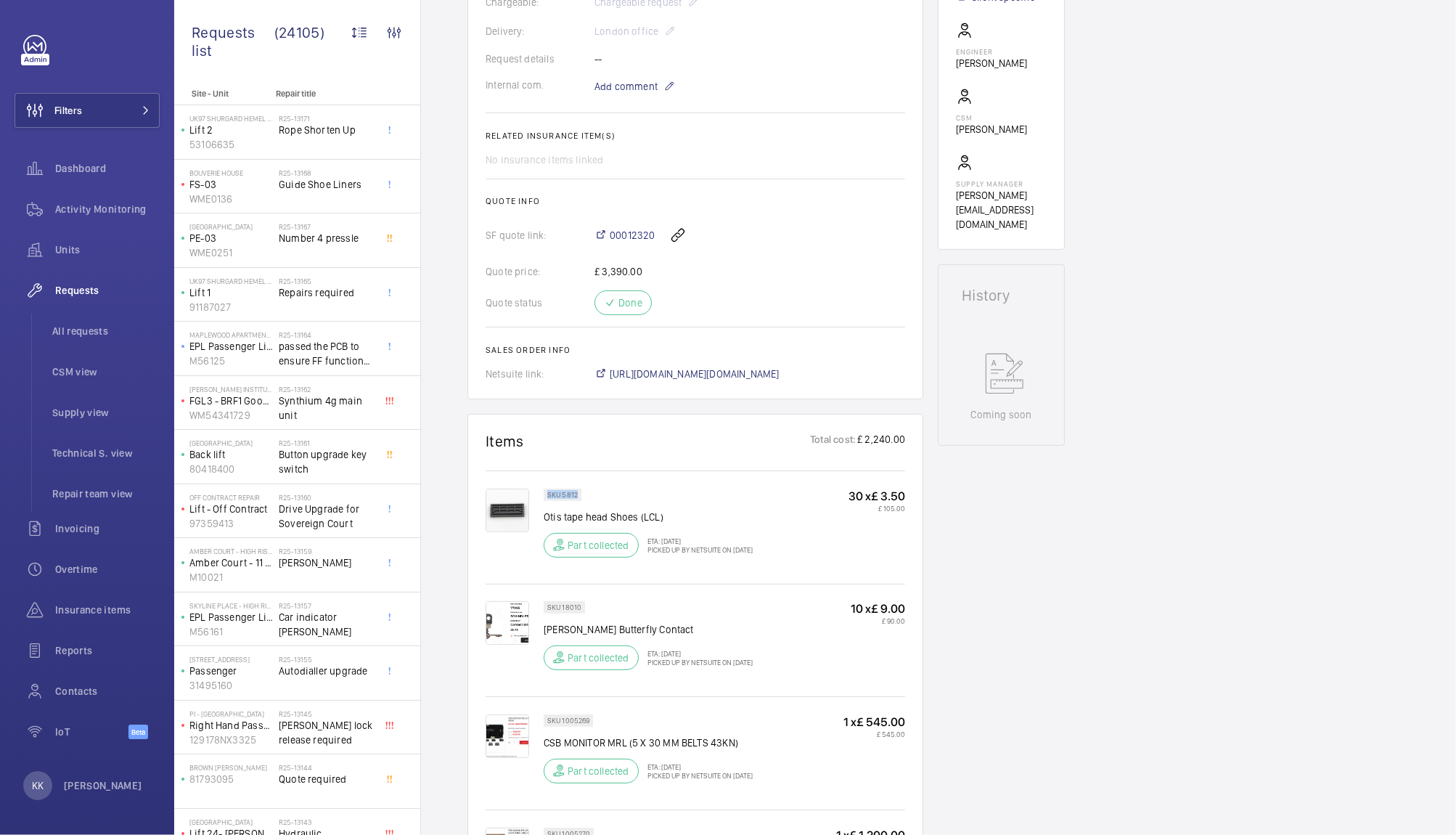
drag, startPoint x: 584, startPoint y: 490, endPoint x: 546, endPoint y: 493, distance: 38.1
click at [546, 493] on wm-front-pills "SKU 5812" at bounding box center [567, 495] width 46 height 12
copy p "SKU 5812"
drag, startPoint x: 582, startPoint y: 612, endPoint x: 562, endPoint y: 611, distance: 20.0
click at [562, 611] on div "SKU 18010" at bounding box center [564, 607] width 41 height 12
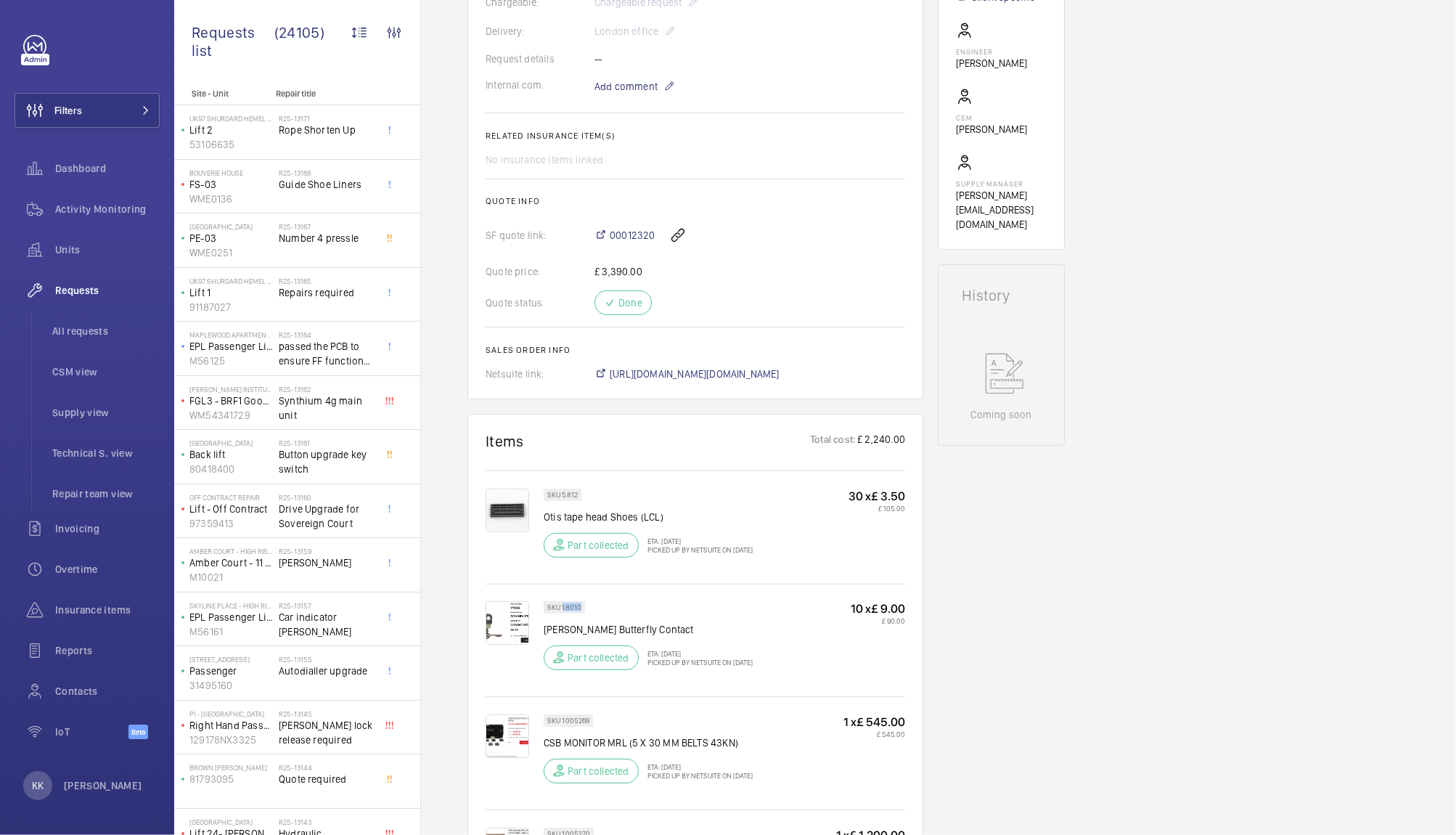
copy p "18010"
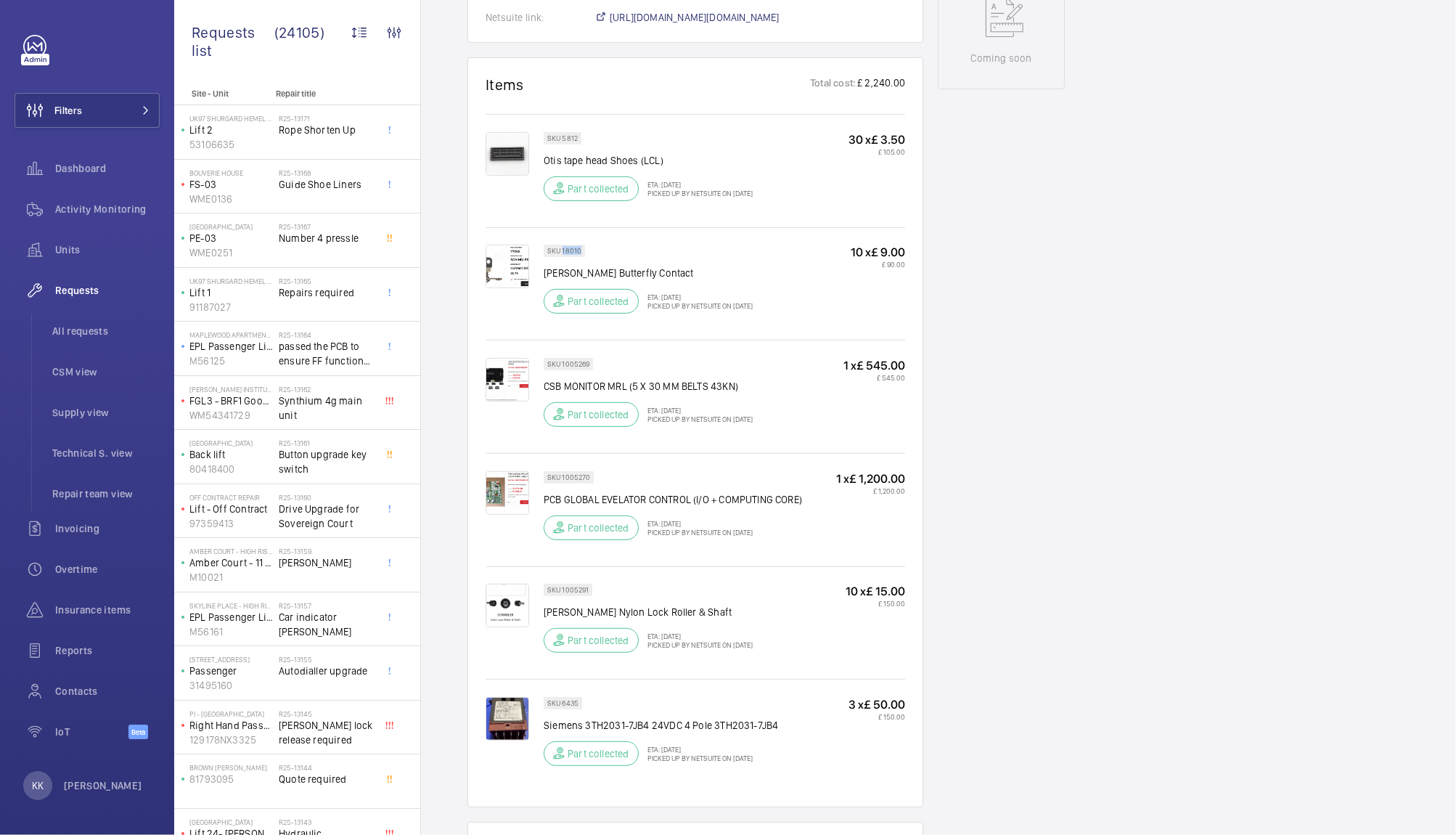
scroll to position [894, 0]
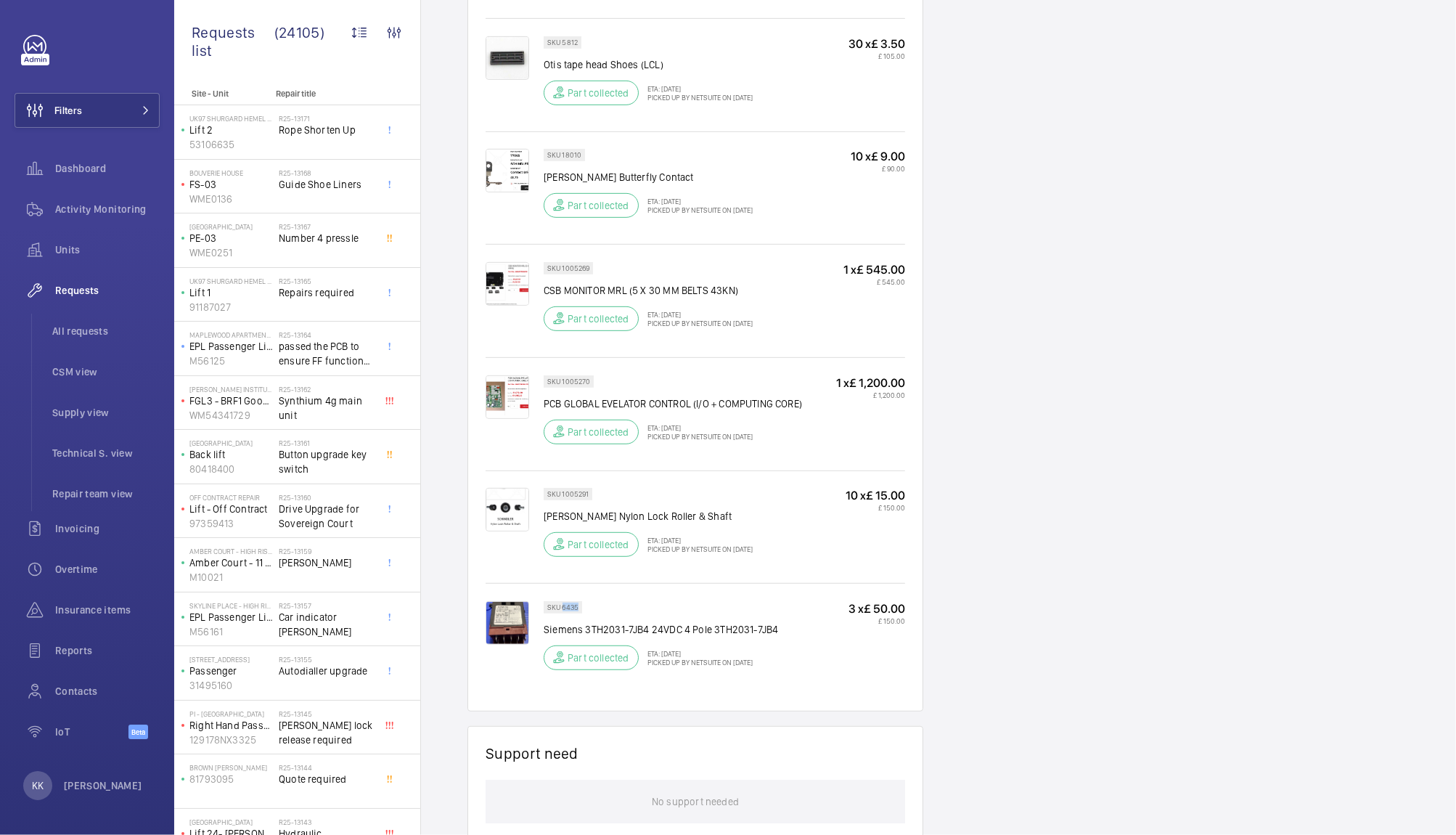
drag, startPoint x: 580, startPoint y: 604, endPoint x: 562, endPoint y: 607, distance: 18.2
click at [562, 607] on div "SKU 6435" at bounding box center [562, 607] width 38 height 12
copy p "6435"
